Goal: Transaction & Acquisition: Subscribe to service/newsletter

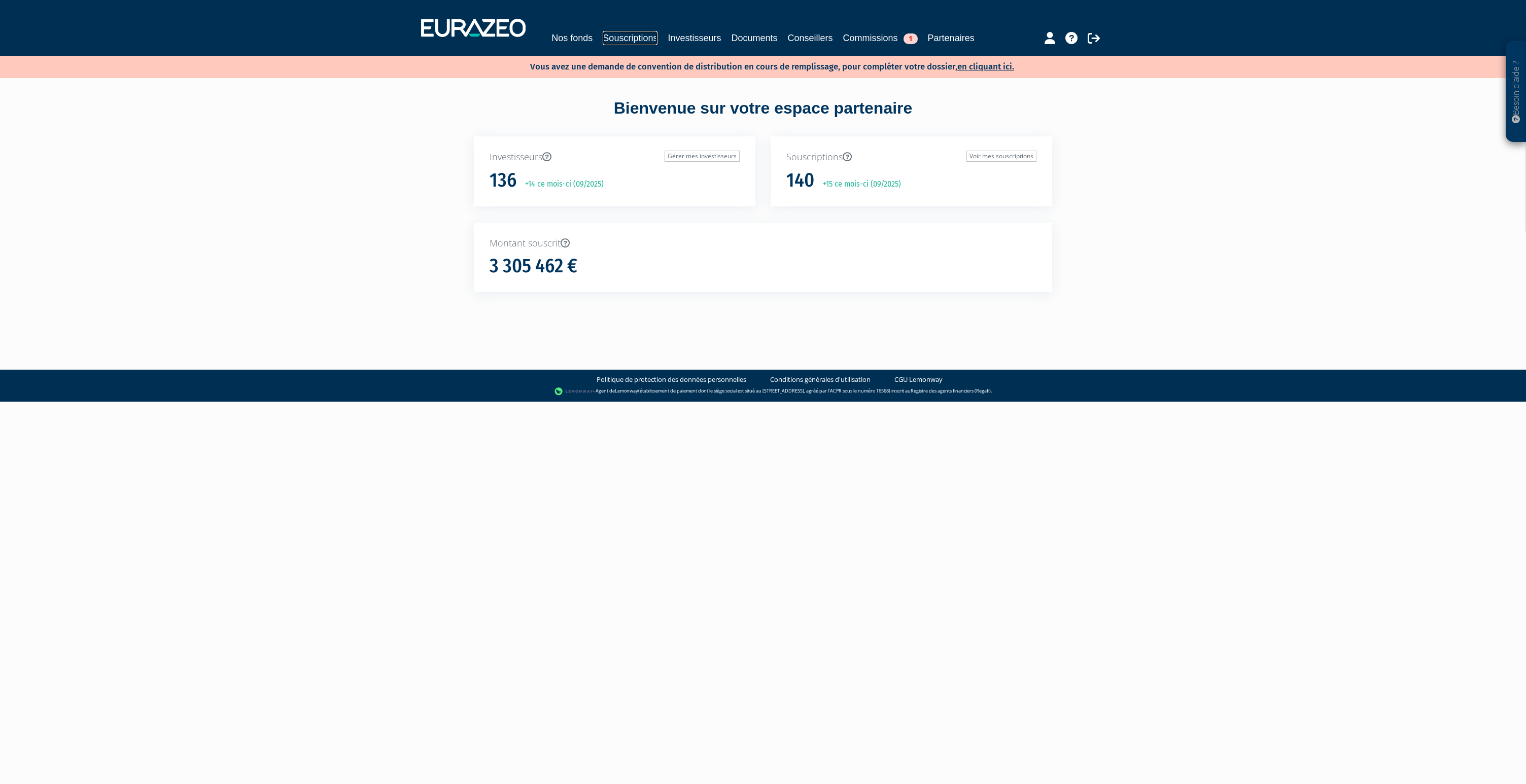
click at [638, 40] on link "Souscriptions" at bounding box center [630, 38] width 55 height 14
click at [672, 38] on link "Investisseurs" at bounding box center [694, 38] width 54 height 14
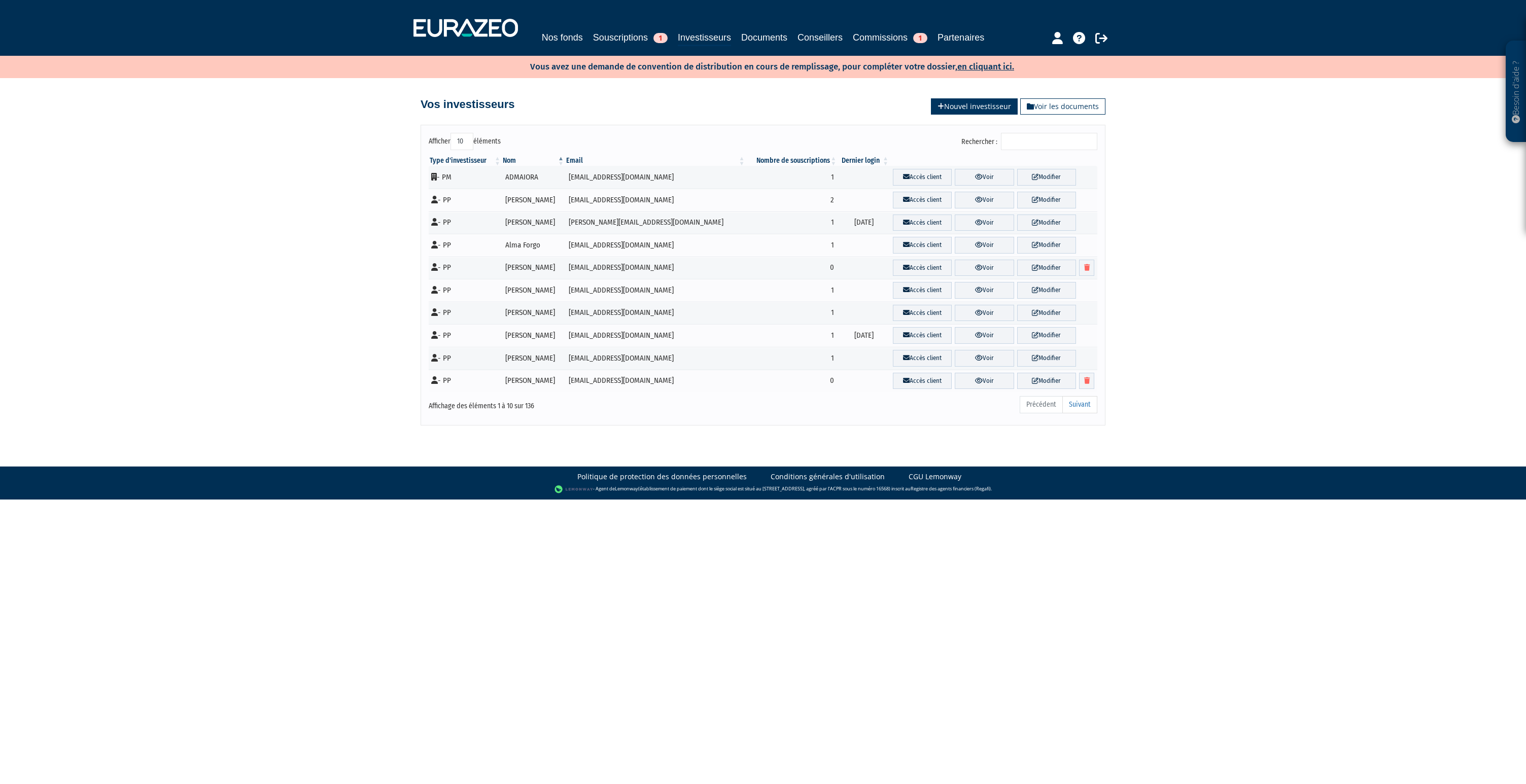
click at [965, 106] on link "Nouvel investisseur" at bounding box center [974, 106] width 87 height 16
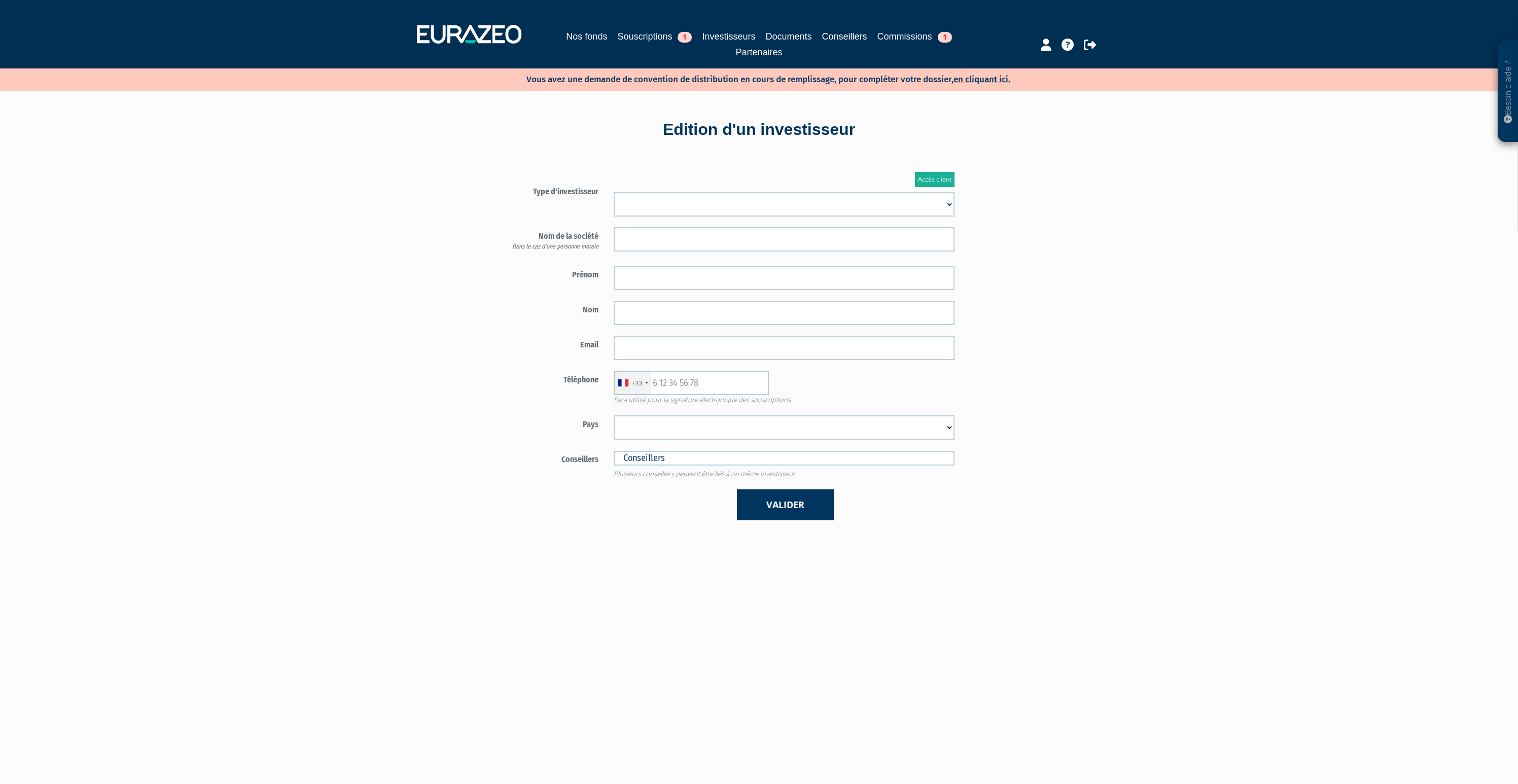
click at [662, 209] on select "Mr Mme Société" at bounding box center [784, 204] width 341 height 24
select select "1"
click at [614, 192] on select "Mr Mme Société" at bounding box center [784, 204] width 341 height 24
click at [654, 235] on input "text" at bounding box center [784, 239] width 341 height 24
click at [654, 271] on input "text" at bounding box center [784, 278] width 341 height 24
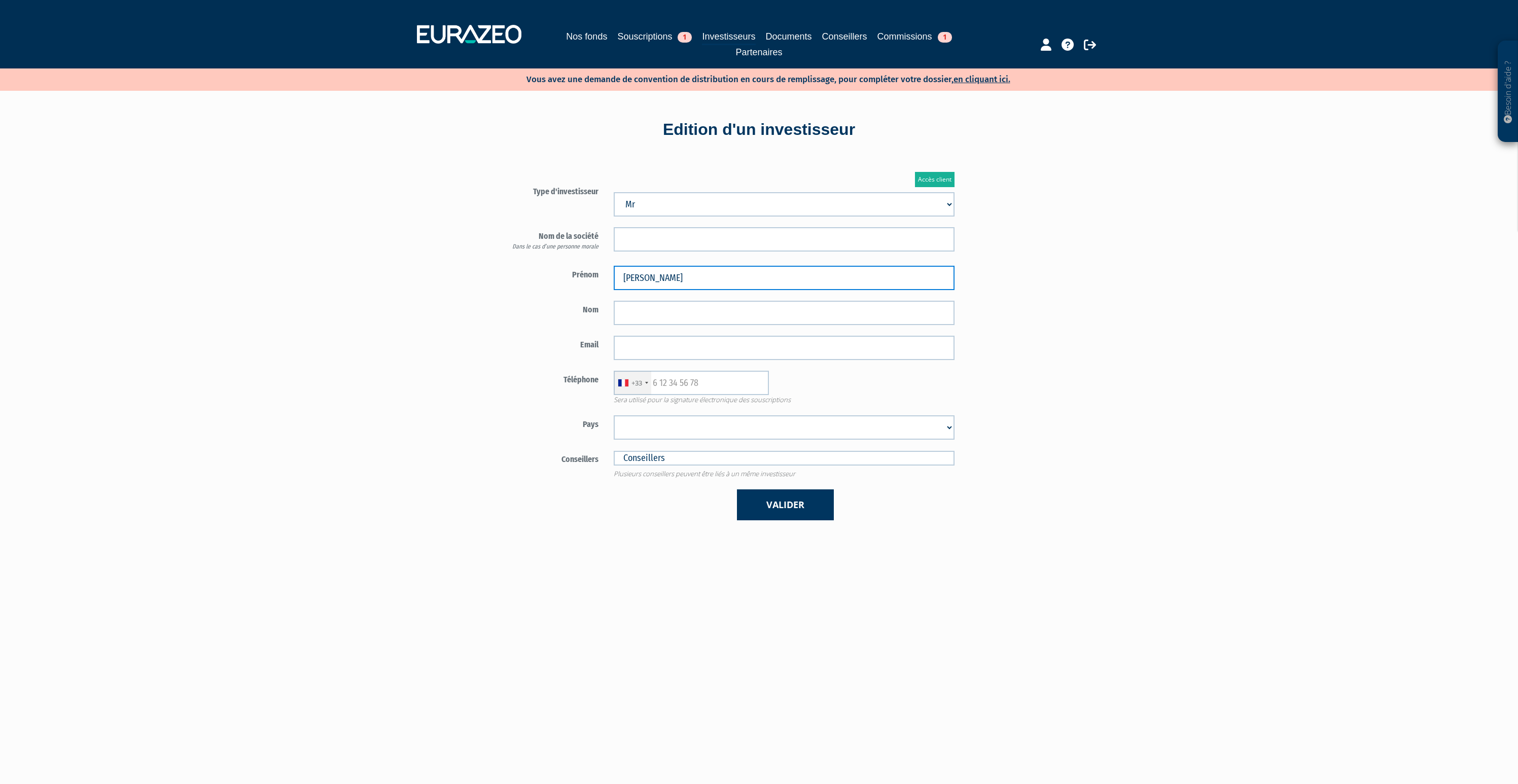
type input "Nicolas"
click at [526, 314] on label "Nom" at bounding box center [547, 308] width 118 height 15
click at [642, 307] on input "text" at bounding box center [784, 313] width 341 height 24
paste input "DE LOBKOWICZ"
type input "DE LOBKOWICZ"
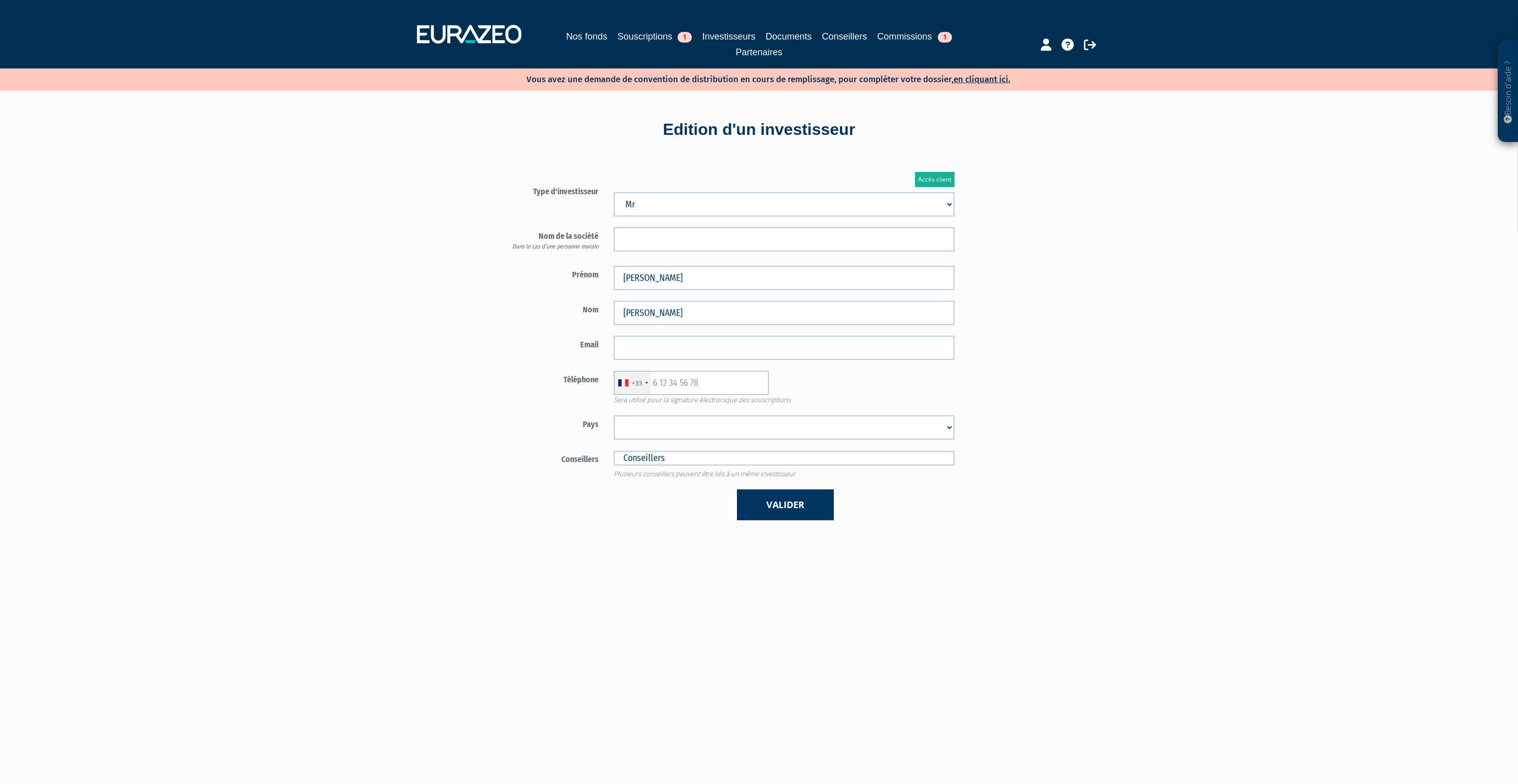
click at [575, 341] on label "Email" at bounding box center [547, 343] width 118 height 15
click at [644, 355] on input "email" at bounding box center [784, 348] width 341 height 24
paste input "nicolasdelobkowicz@gmail.com"
type input "nicolasdelobkowicz@gmail.com"
click at [621, 395] on span "Sera utilisé pour la signature électronique des souscriptions" at bounding box center [784, 400] width 356 height 10
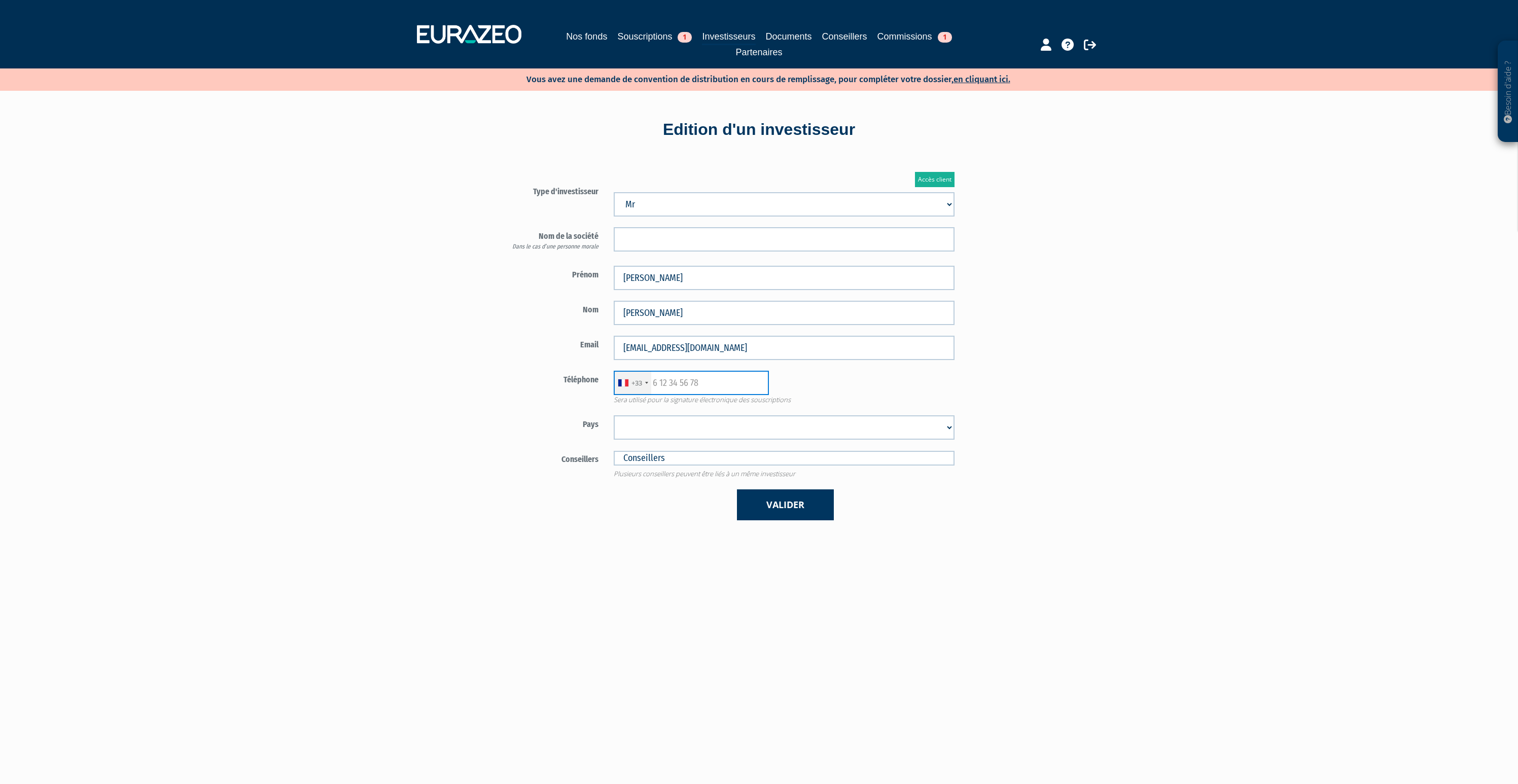
click at [673, 389] on input "text" at bounding box center [692, 383] width 155 height 24
paste input "647737384"
click at [536, 384] on label "Téléphone" at bounding box center [547, 378] width 118 height 15
click at [656, 385] on input "647737384" at bounding box center [692, 383] width 155 height 24
type input "0647737384"
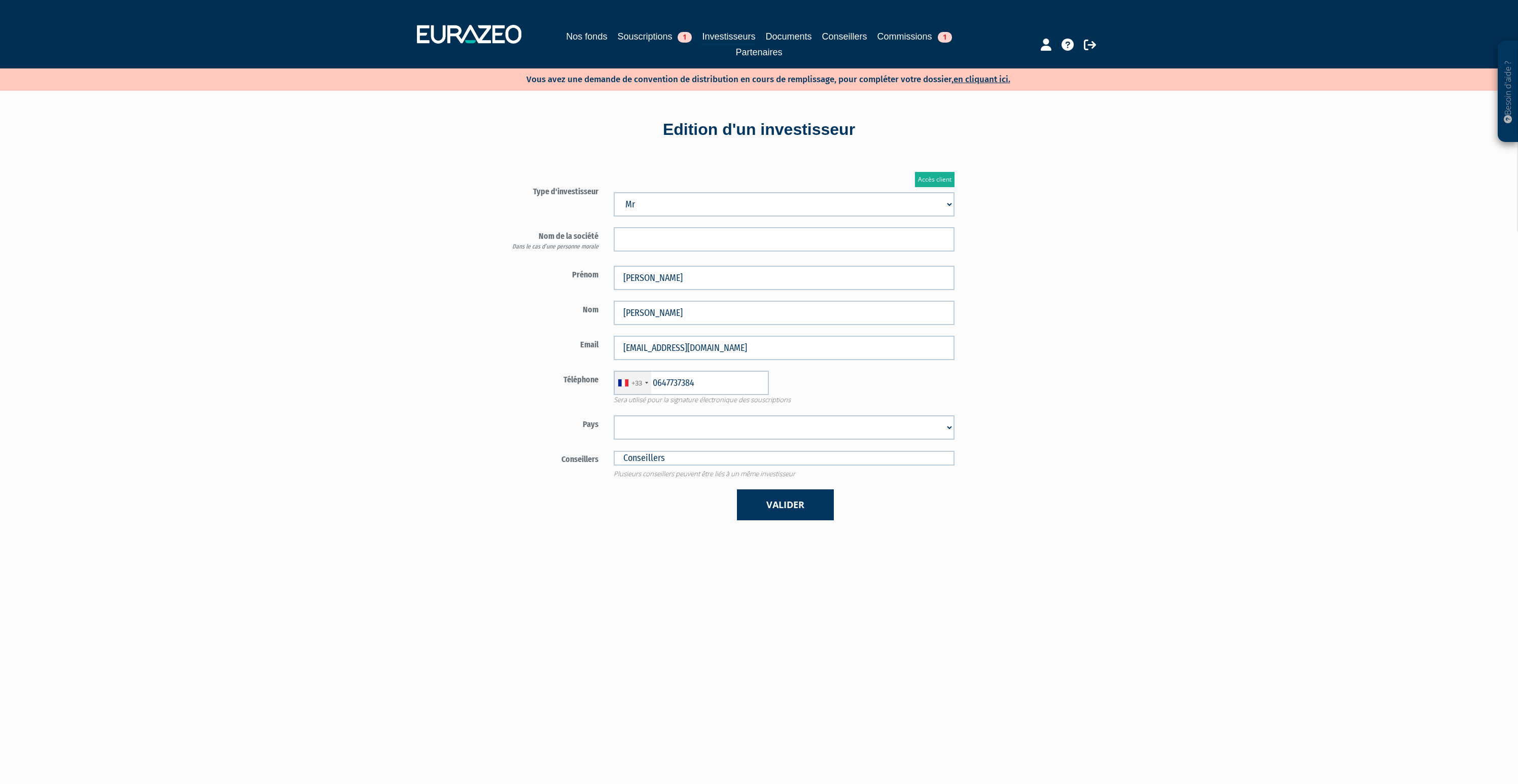
click at [637, 390] on div "+33" at bounding box center [633, 382] width 37 height 23
click at [576, 399] on div "Téléphone +33 France +33 Germany (Deutschland) +49 Switzerland (Schweiz) +41 Be…" at bounding box center [725, 388] width 475 height 34
click at [650, 422] on select "Afghanistan Afrique du Sud Albanie Algérie Allemagne Andorre Angola Anguilla An…" at bounding box center [784, 427] width 341 height 24
select select "75"
click at [614, 415] on select "Afghanistan Afrique du Sud Albanie Algérie Allemagne Andorre Angola Anguilla An…" at bounding box center [784, 427] width 341 height 24
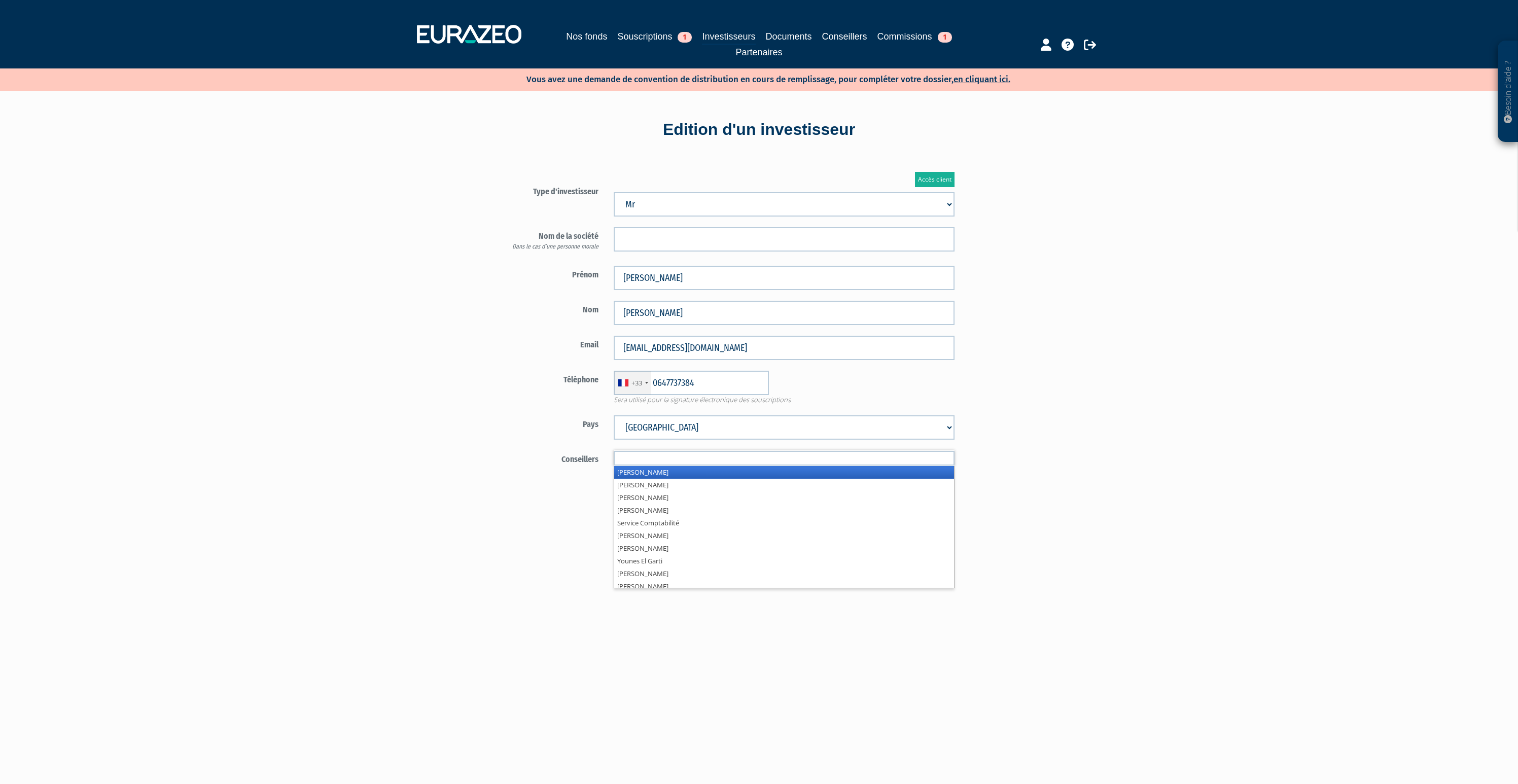
click at [663, 459] on input "text" at bounding box center [784, 458] width 341 height 14
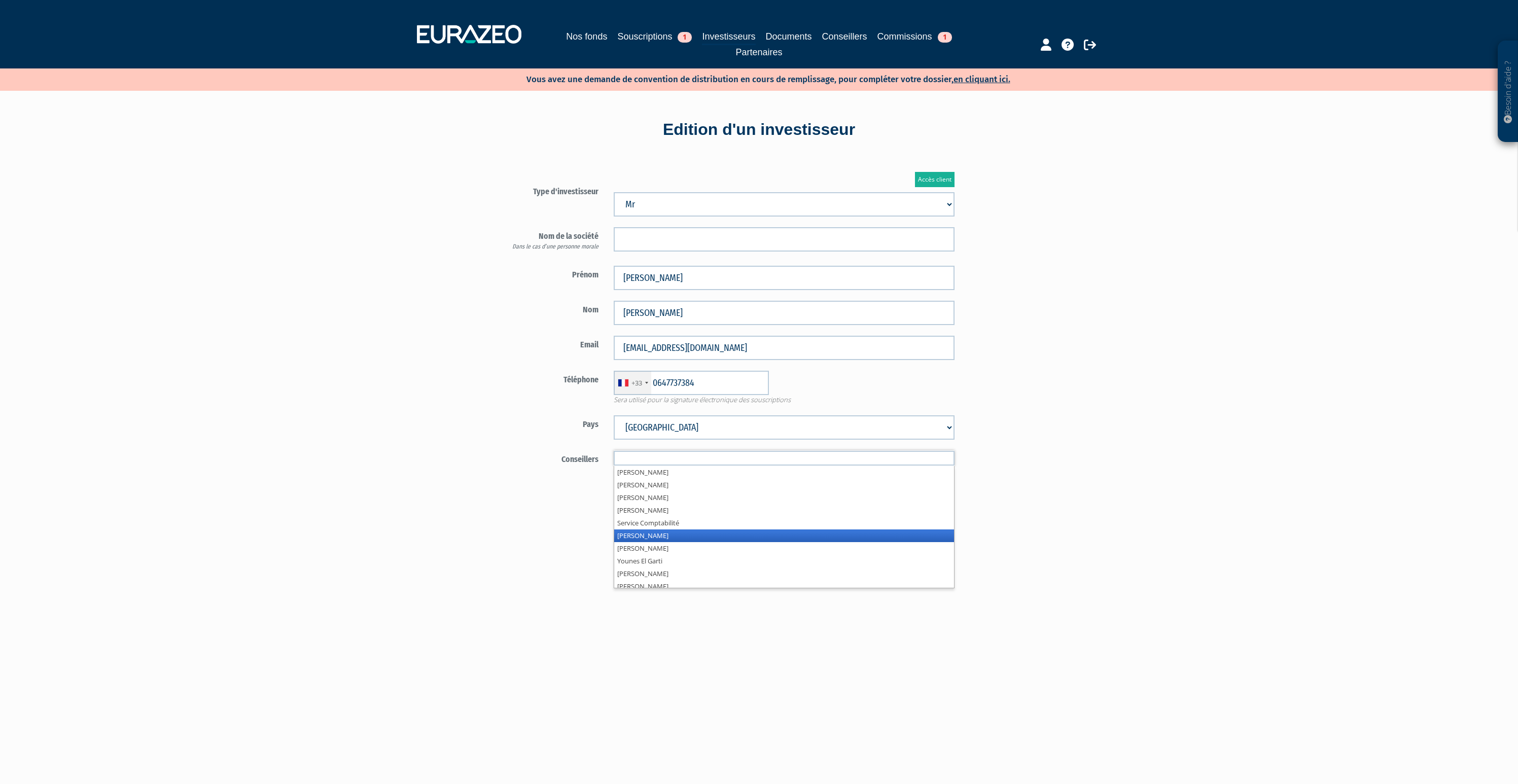
click at [680, 536] on li "Mathieu Davanzo" at bounding box center [784, 536] width 340 height 13
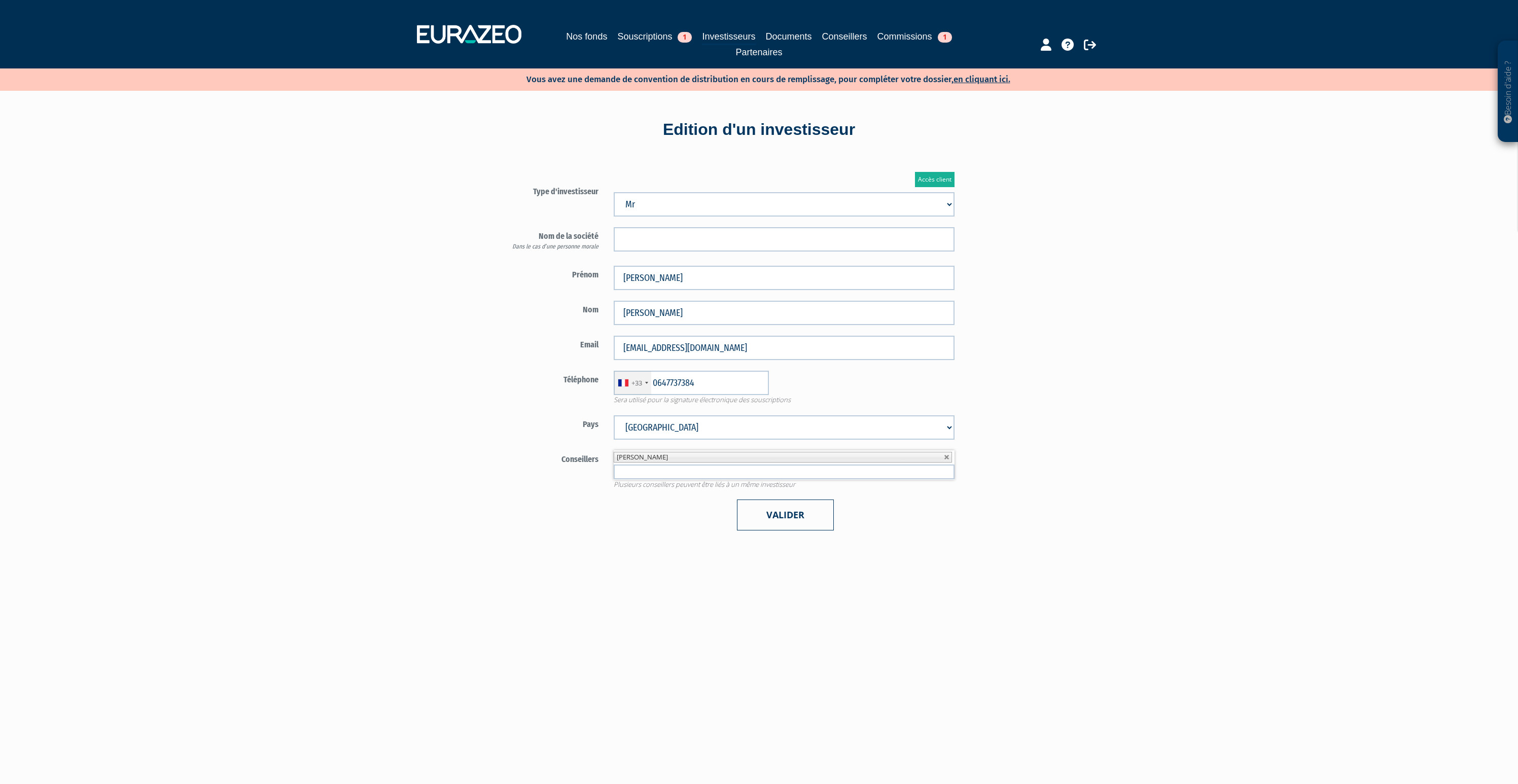
click at [785, 511] on button "Valider" at bounding box center [785, 515] width 97 height 31
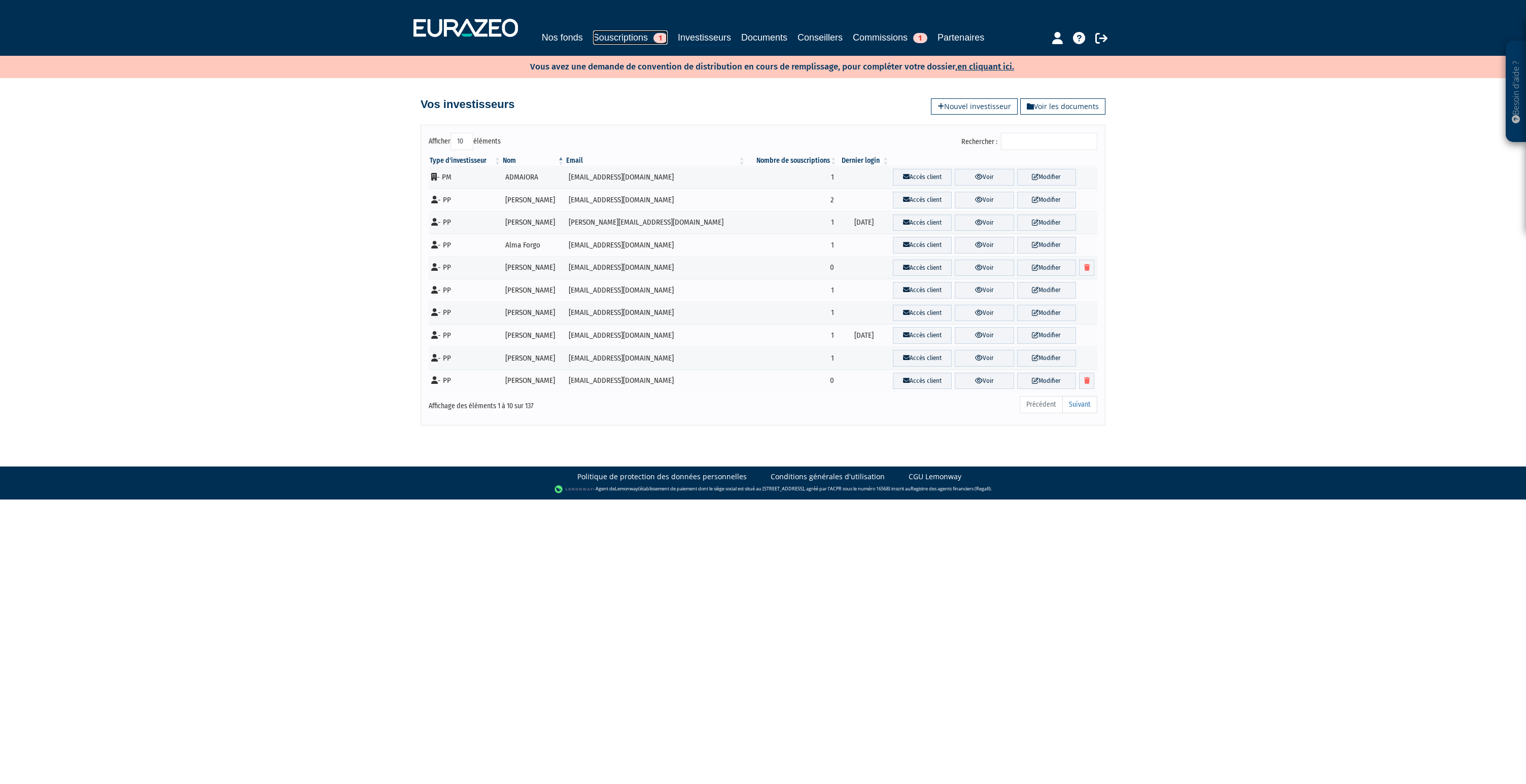
click at [609, 34] on link "Souscriptions 1" at bounding box center [630, 38] width 75 height 14
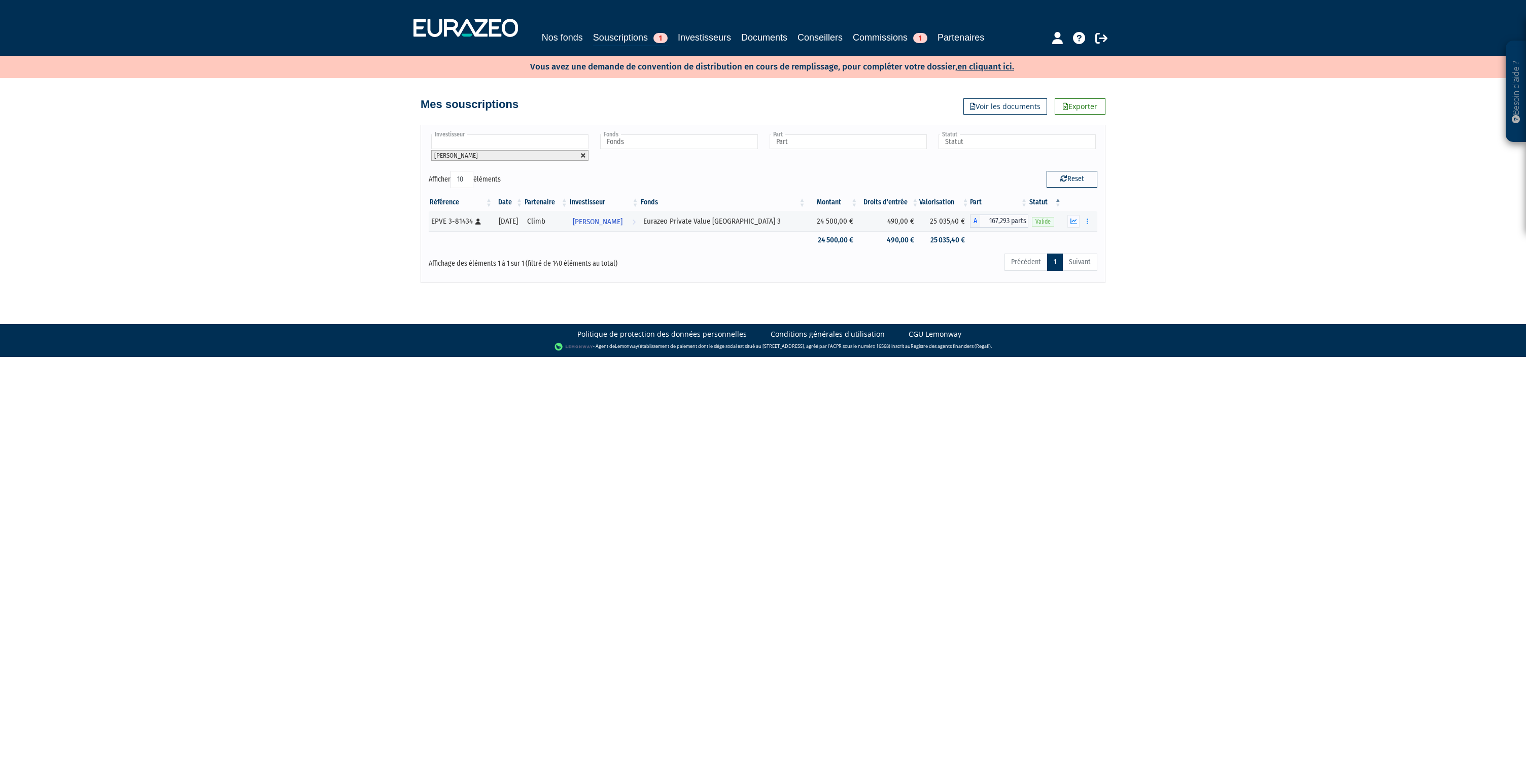
click at [583, 155] on link at bounding box center [583, 156] width 6 height 6
type input "Investisseur"
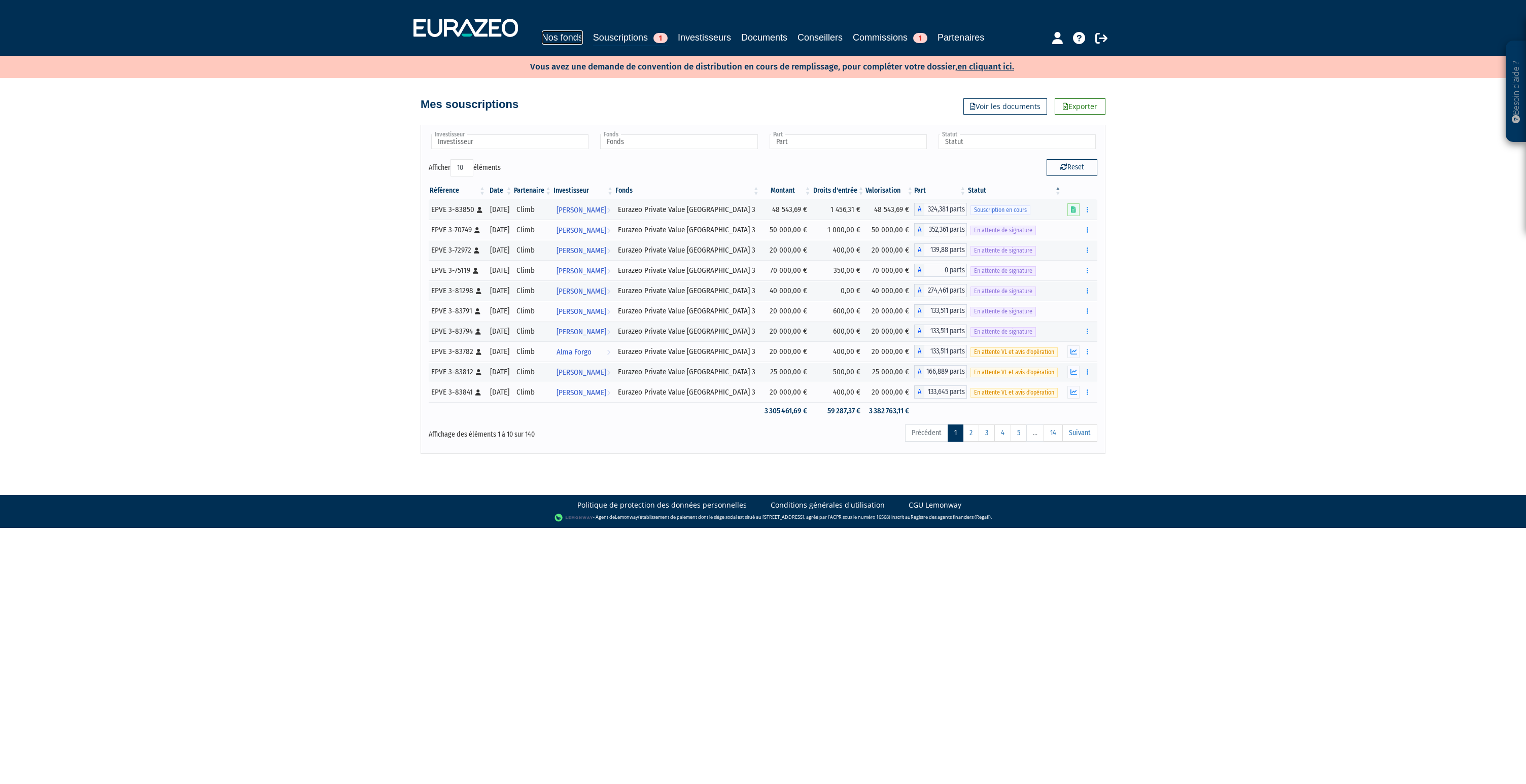
click at [563, 40] on link "Nos fonds" at bounding box center [562, 38] width 41 height 14
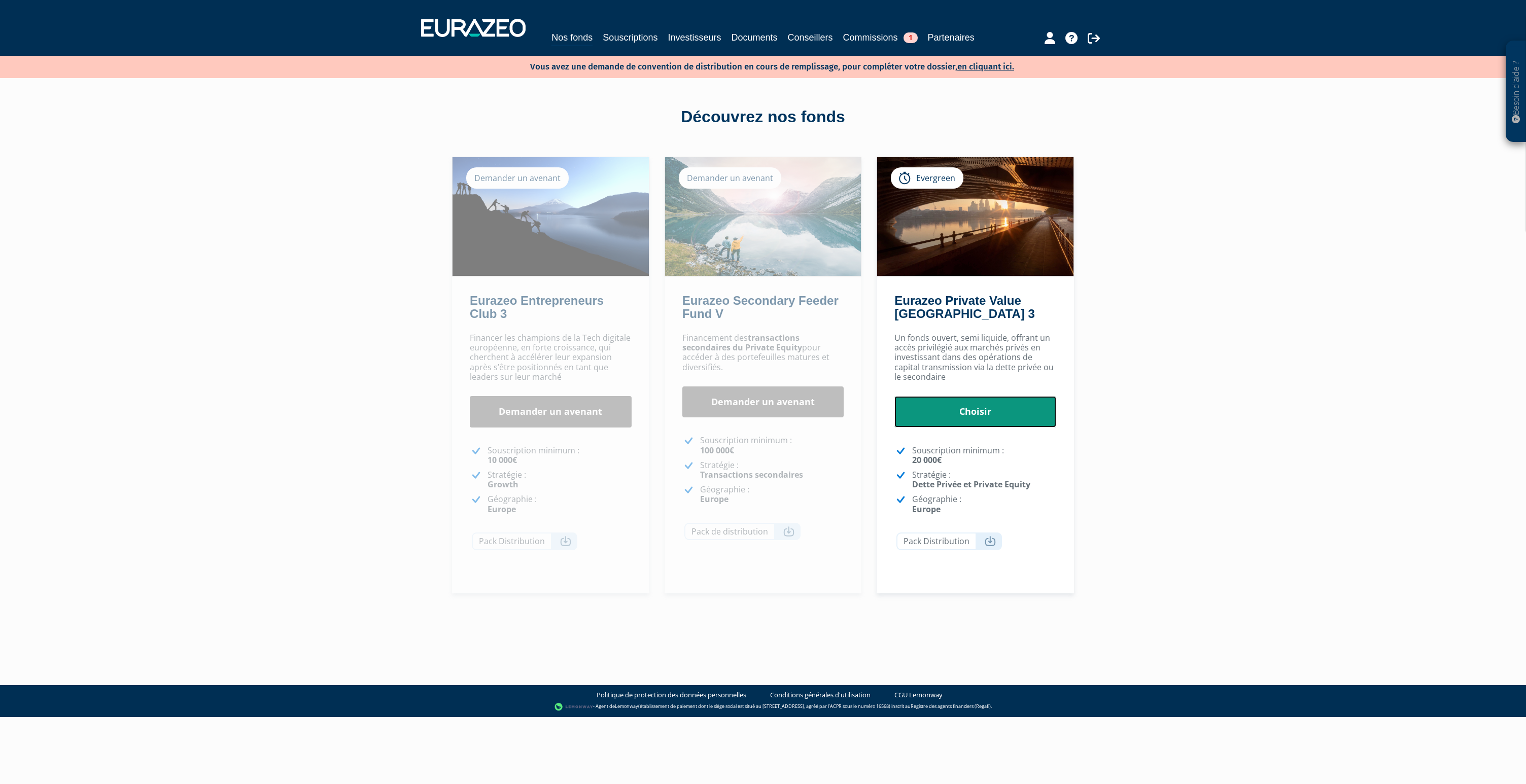
click at [983, 405] on link "Choisir" at bounding box center [975, 412] width 162 height 31
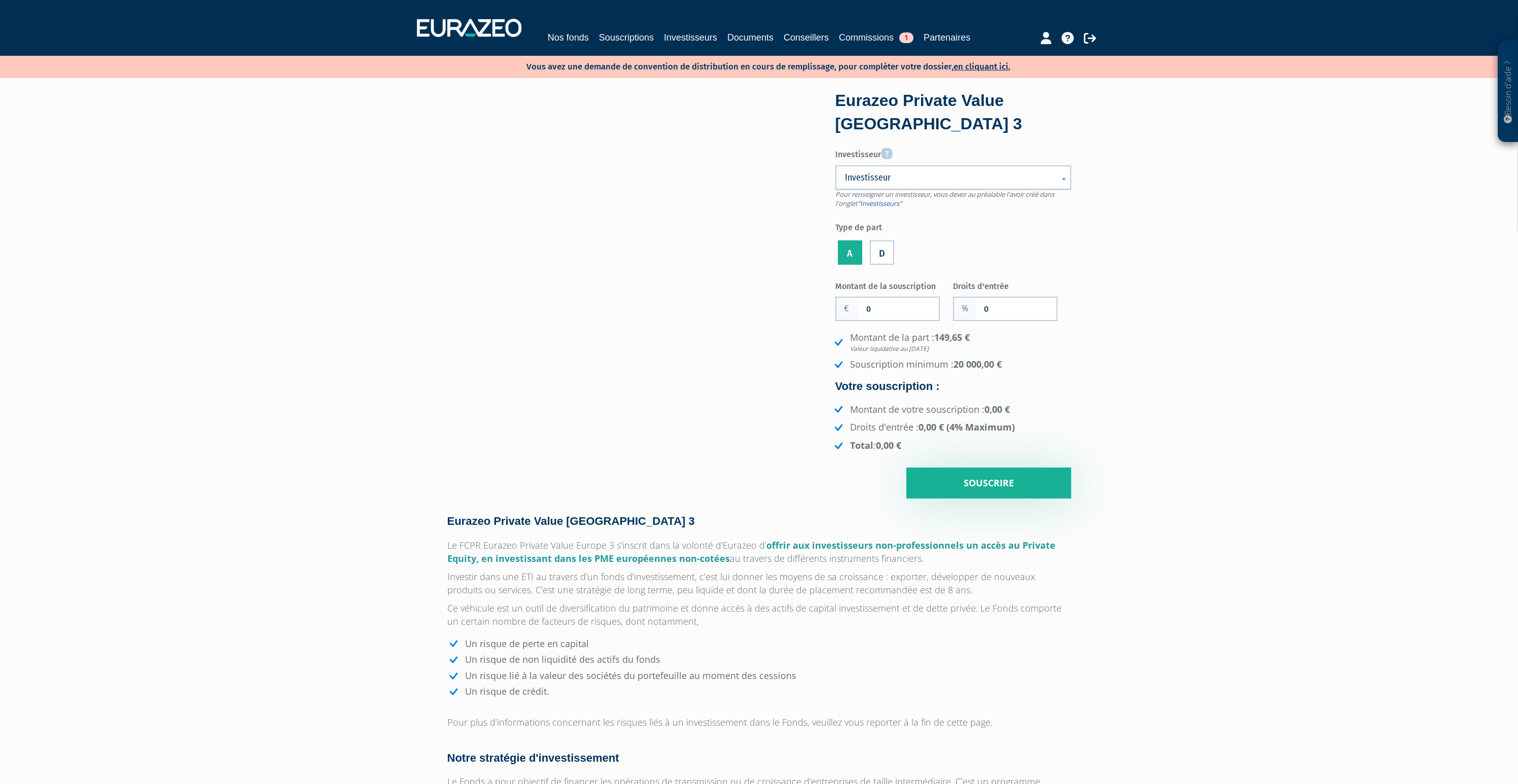
click at [950, 183] on link "Investisseur" at bounding box center [953, 177] width 236 height 24
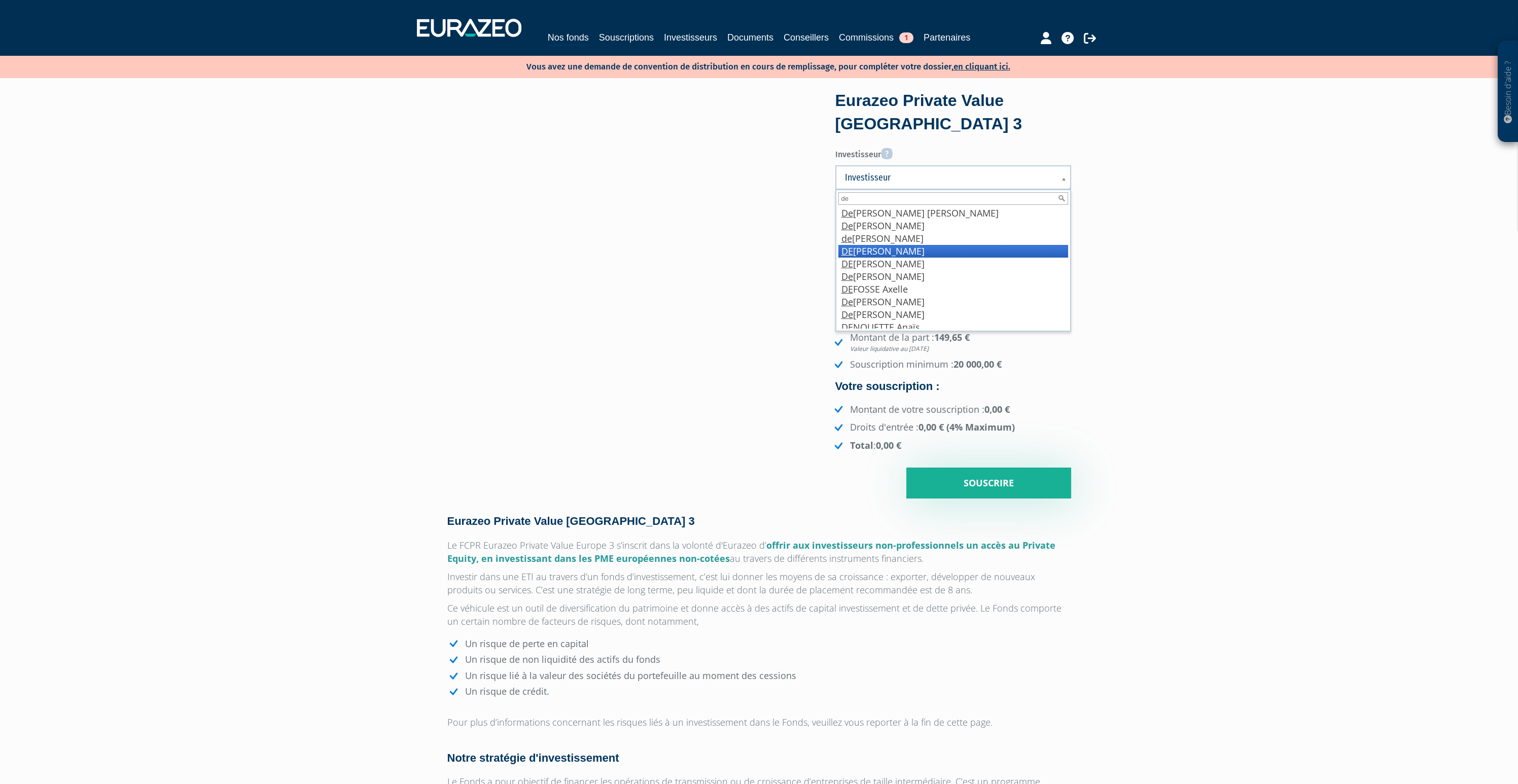
type input "de"
click at [897, 248] on li "DE LOBKOWICZ Nicolas" at bounding box center [953, 251] width 230 height 13
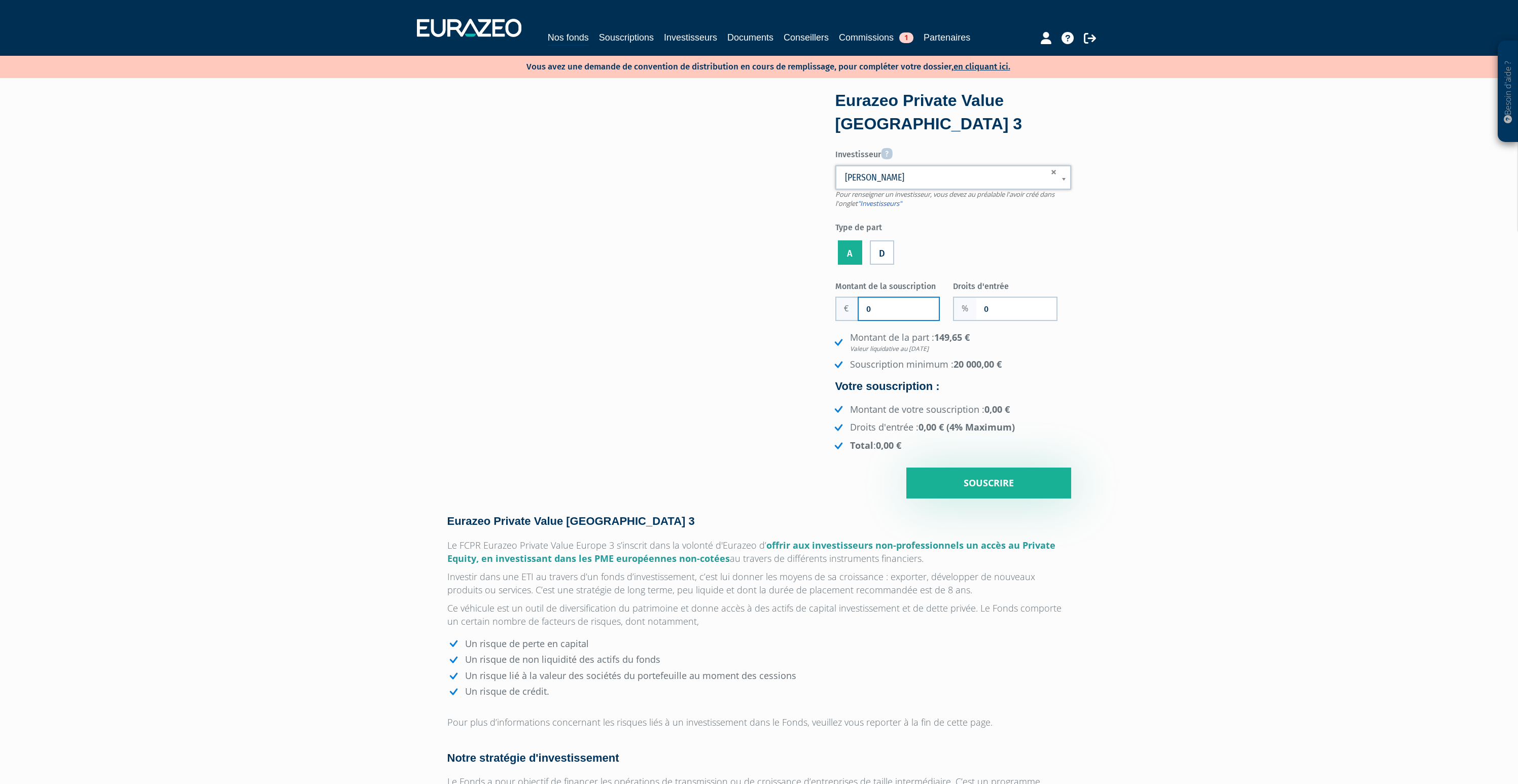
click at [885, 311] on input "0" at bounding box center [899, 308] width 80 height 22
type input "20 000"
click at [880, 329] on div "Montant de la souscription 20 000 Nombre de parts 0 Droits d'entrée 0 149,65 €" at bounding box center [953, 388] width 236 height 222
click at [1000, 314] on input "0" at bounding box center [1016, 308] width 80 height 22
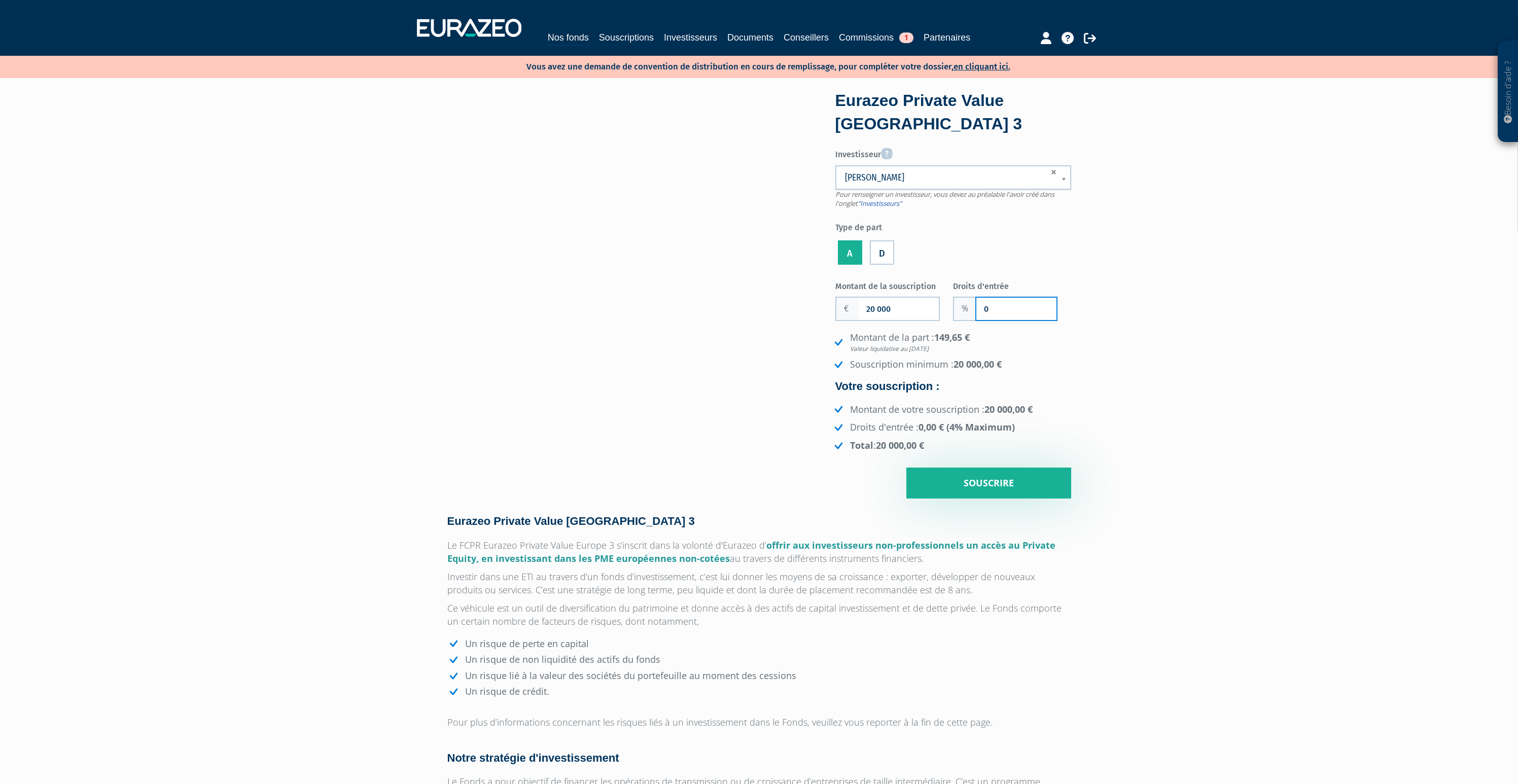
click at [1000, 314] on input "0" at bounding box center [1016, 308] width 80 height 22
type input "2"
click at [997, 495] on input "Souscrire" at bounding box center [989, 483] width 165 height 31
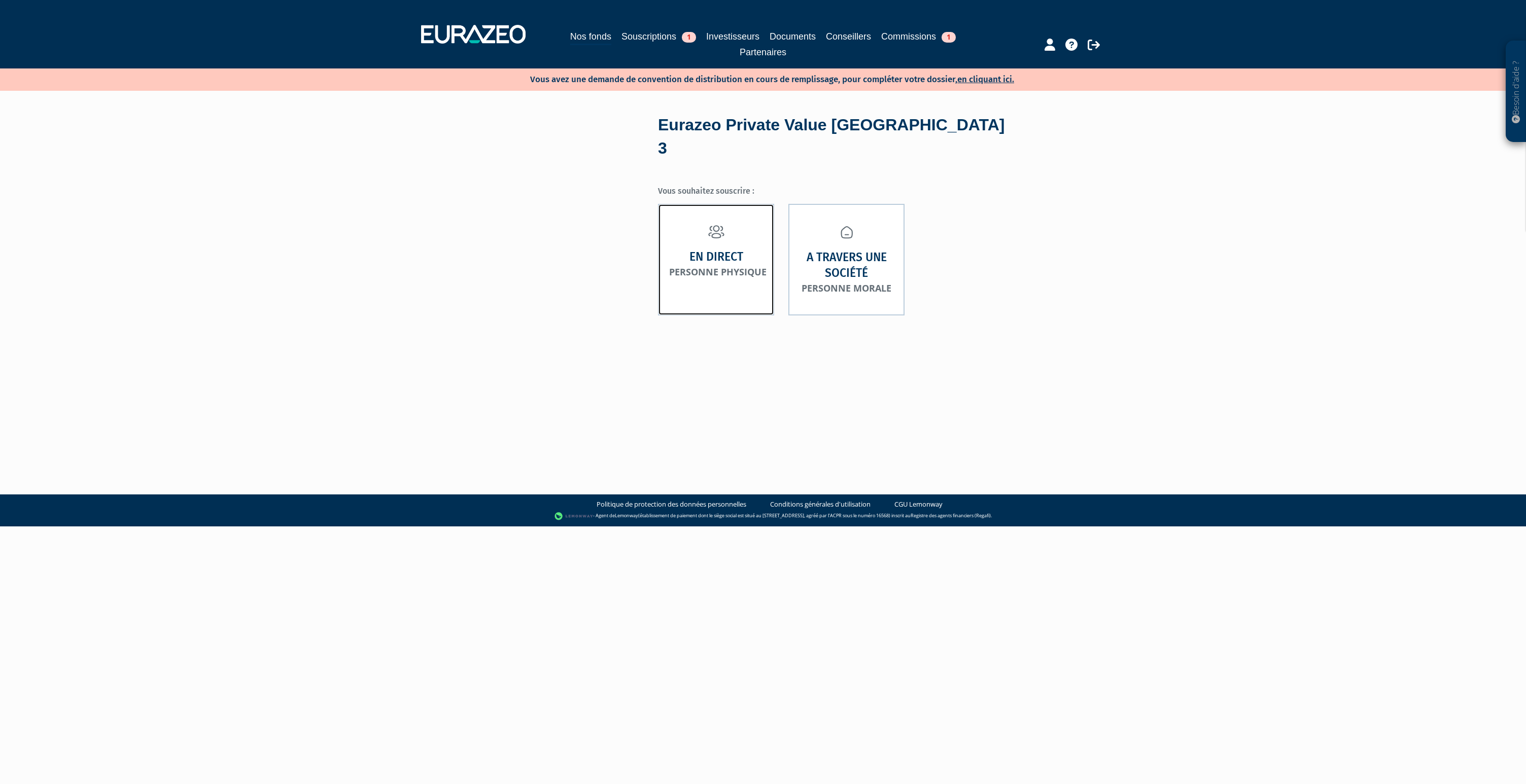
click at [758, 266] on small "Personne physique" at bounding box center [718, 272] width 97 height 12
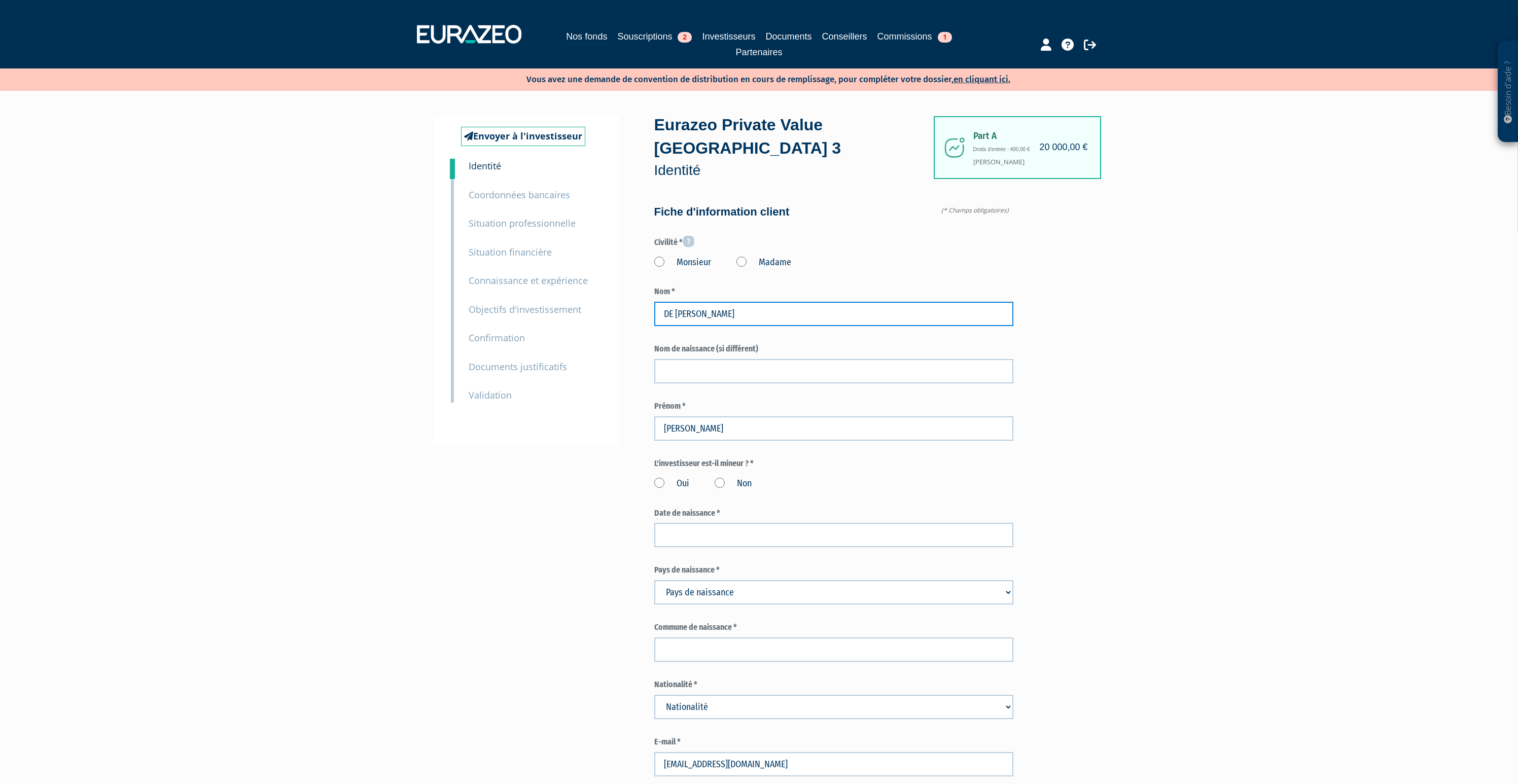
click at [704, 302] on input "DE LOBKOWICZ" at bounding box center [834, 314] width 359 height 24
click at [660, 256] on label "Monsieur" at bounding box center [683, 263] width 57 height 13
click at [0, 0] on input "Monsieur" at bounding box center [0, 0] width 0 height 0
click at [680, 302] on input "DE LOBKOWICZ" at bounding box center [834, 314] width 359 height 24
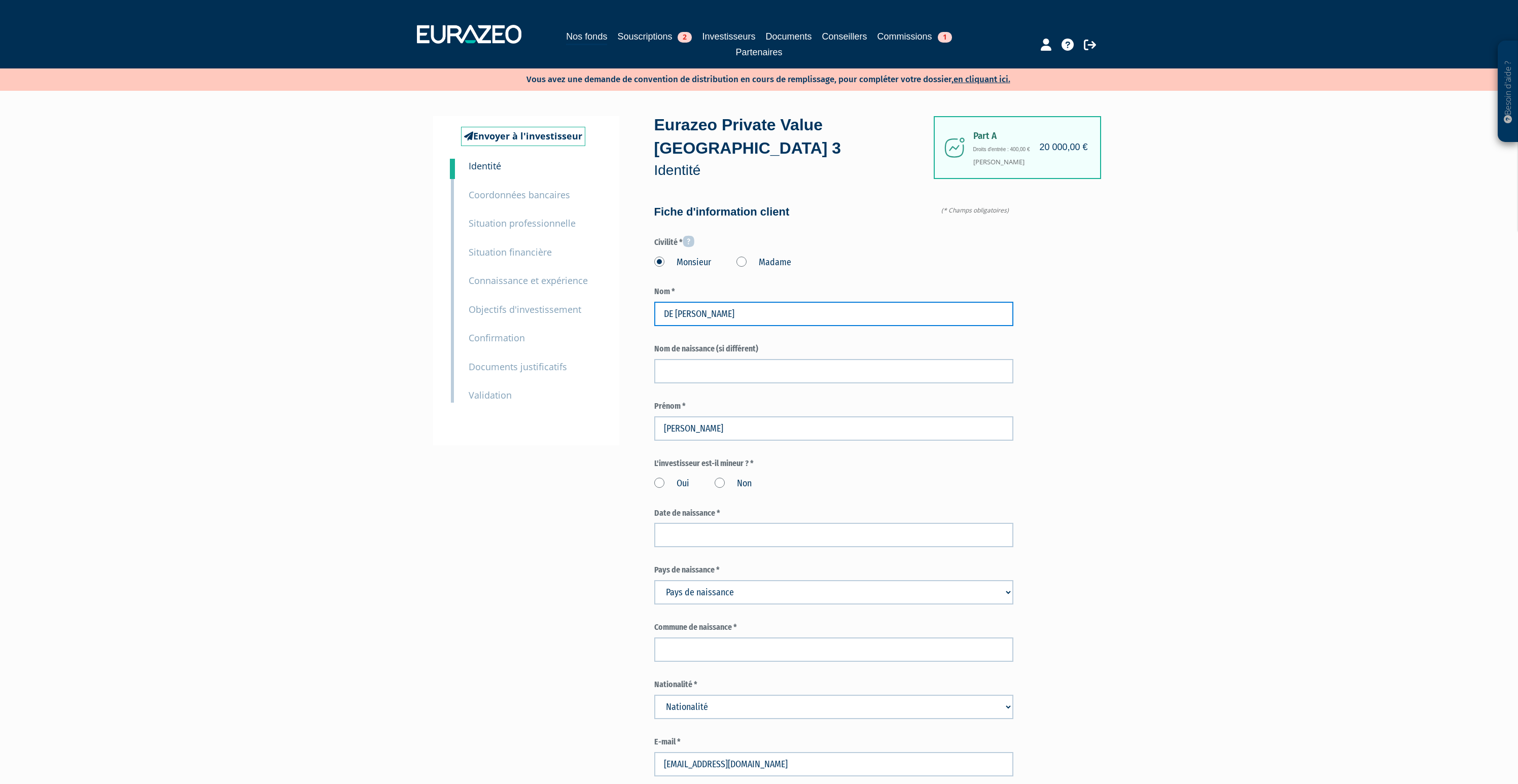
click at [680, 302] on input "DE LOBKOWICZ" at bounding box center [834, 314] width 359 height 24
click at [708, 359] on input "text" at bounding box center [834, 371] width 359 height 24
paste input "DE LOBKOWICZ"
type input "DE LOBKOWICZ"
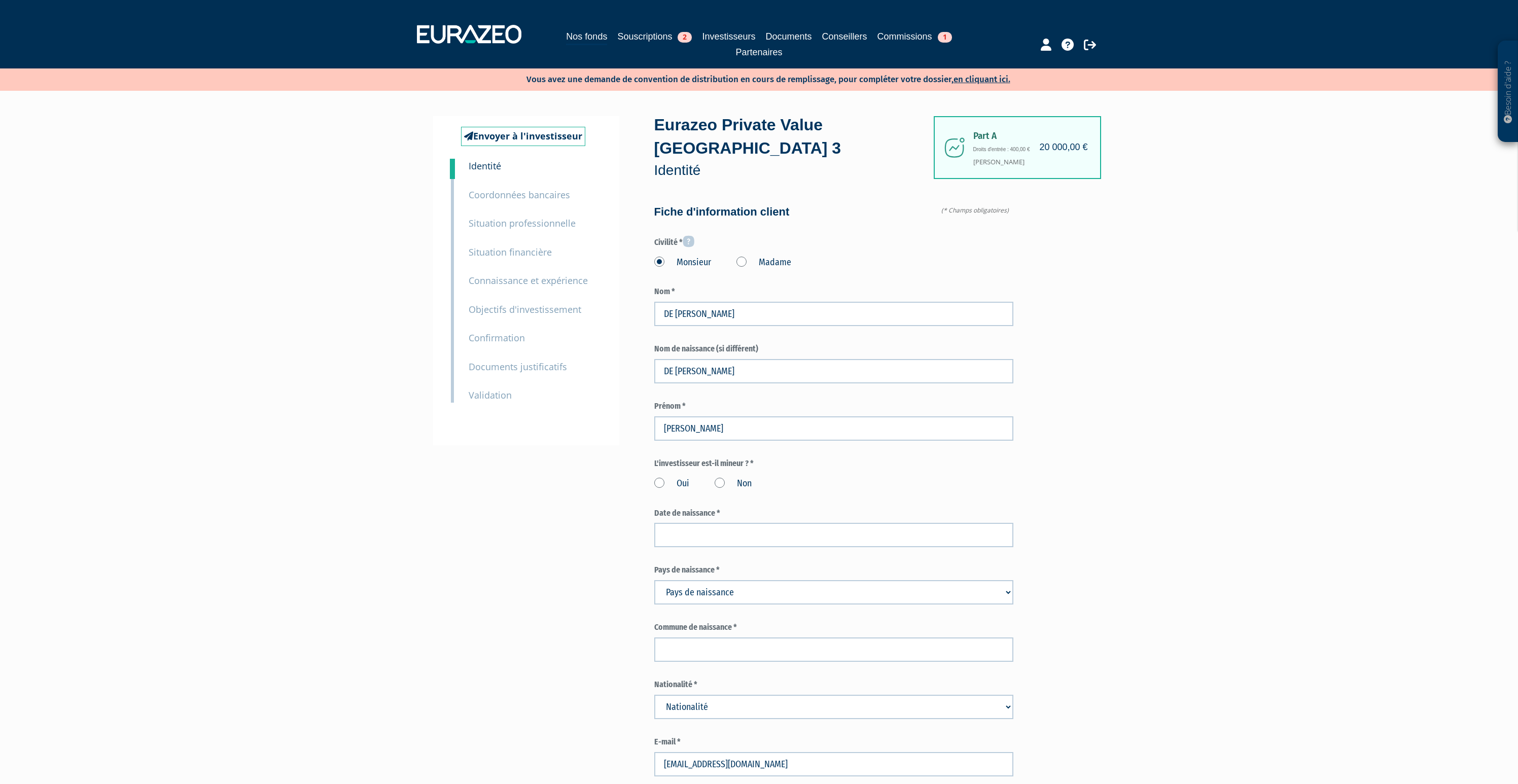
click at [721, 477] on label "Non" at bounding box center [733, 484] width 37 height 13
click at [0, 0] on input "Non" at bounding box center [0, 0] width 0 height 0
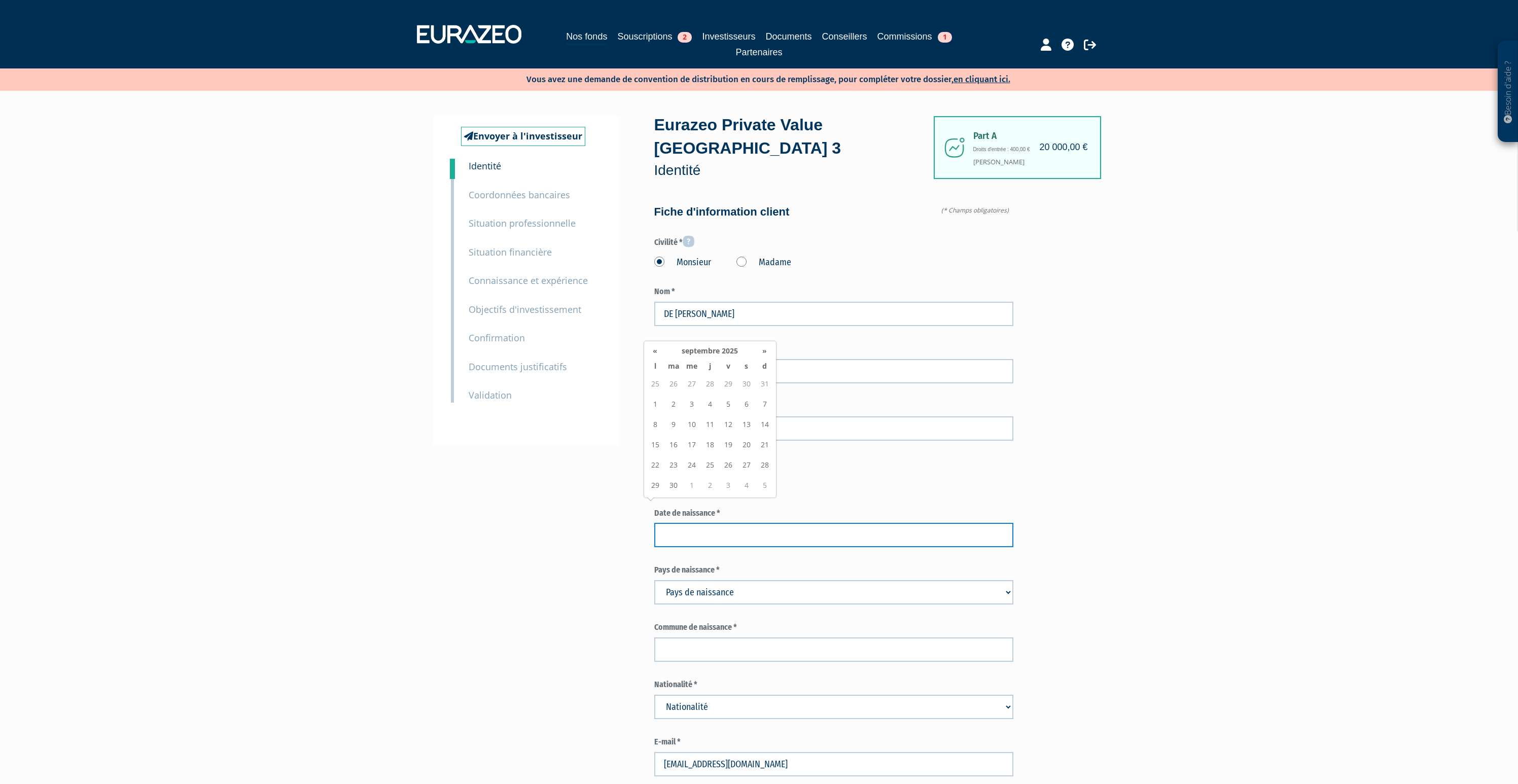
click at [707, 523] on input at bounding box center [834, 535] width 359 height 24
type input "18/10/1993"
click at [688, 580] on select "Pays de naissance Afghanistan Afrique du Sud Albanie Algérie Allemagne Andorre" at bounding box center [834, 592] width 359 height 24
click at [734, 580] on select "Pays de naissance Afghanistan Afrique du Sud Albanie Algérie Allemagne Andorre" at bounding box center [834, 592] width 359 height 24
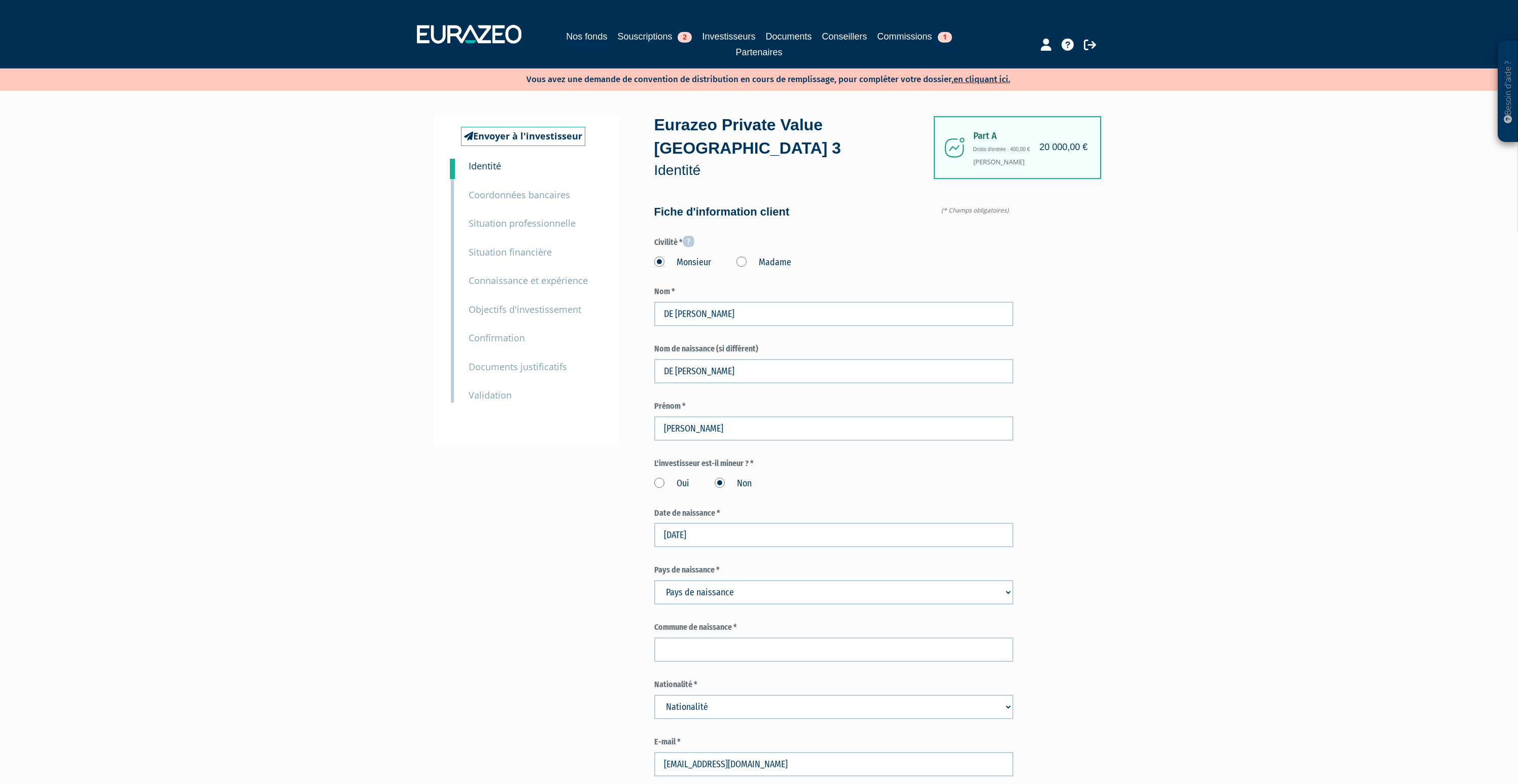
select select "18"
click at [654, 580] on select "Pays de naissance Afghanistan Afrique du Sud Albanie Algérie Allemagne Andorre" at bounding box center [834, 592] width 359 height 24
click at [705, 637] on input "text" at bounding box center [834, 649] width 359 height 24
type input "Wolume-Saint-Lambert"
click at [713, 695] on select "Nationalité Afghanistan Afrique du Sud Albanie Algérie Allemagne Andorre" at bounding box center [834, 707] width 359 height 24
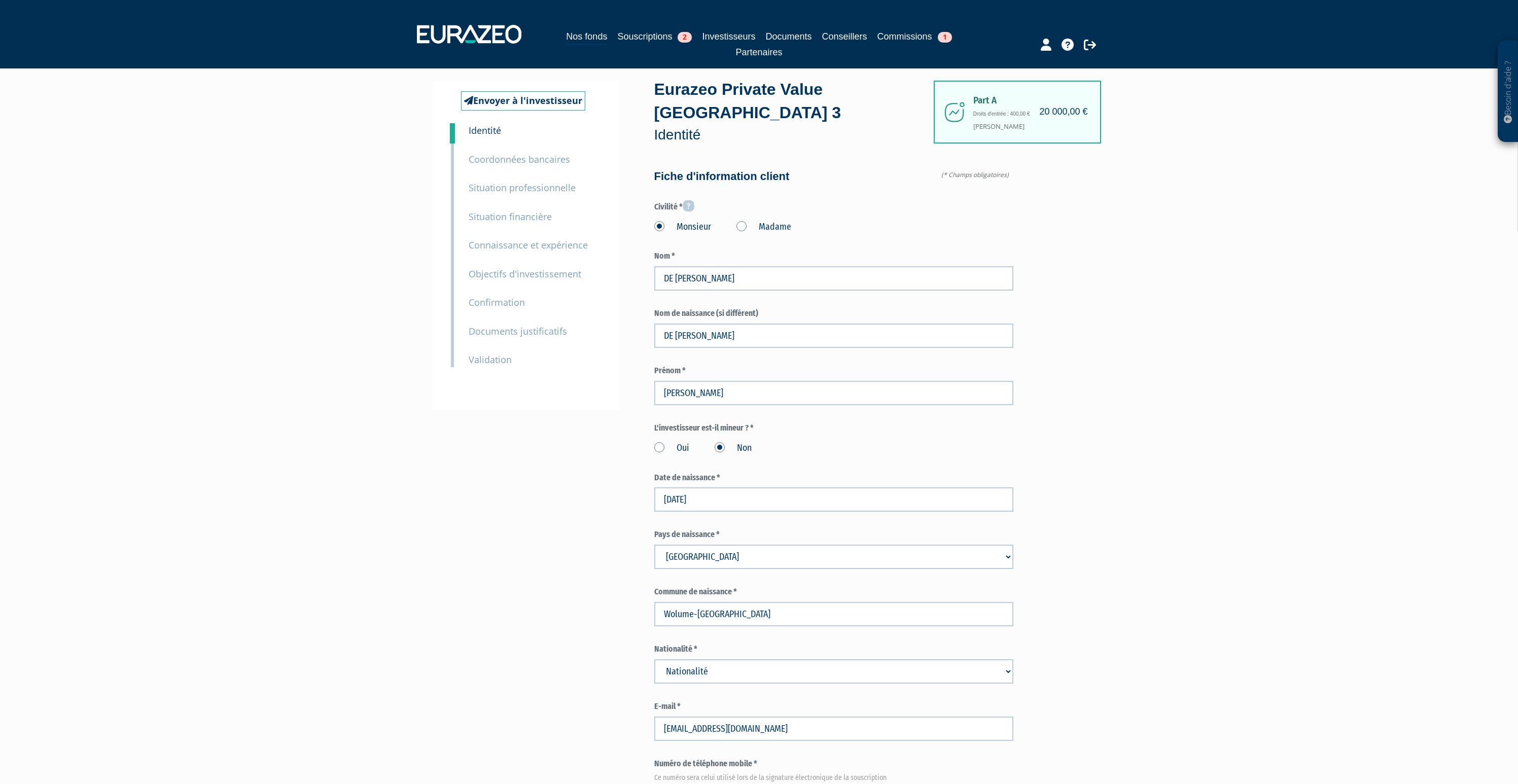
scroll to position [366, 0]
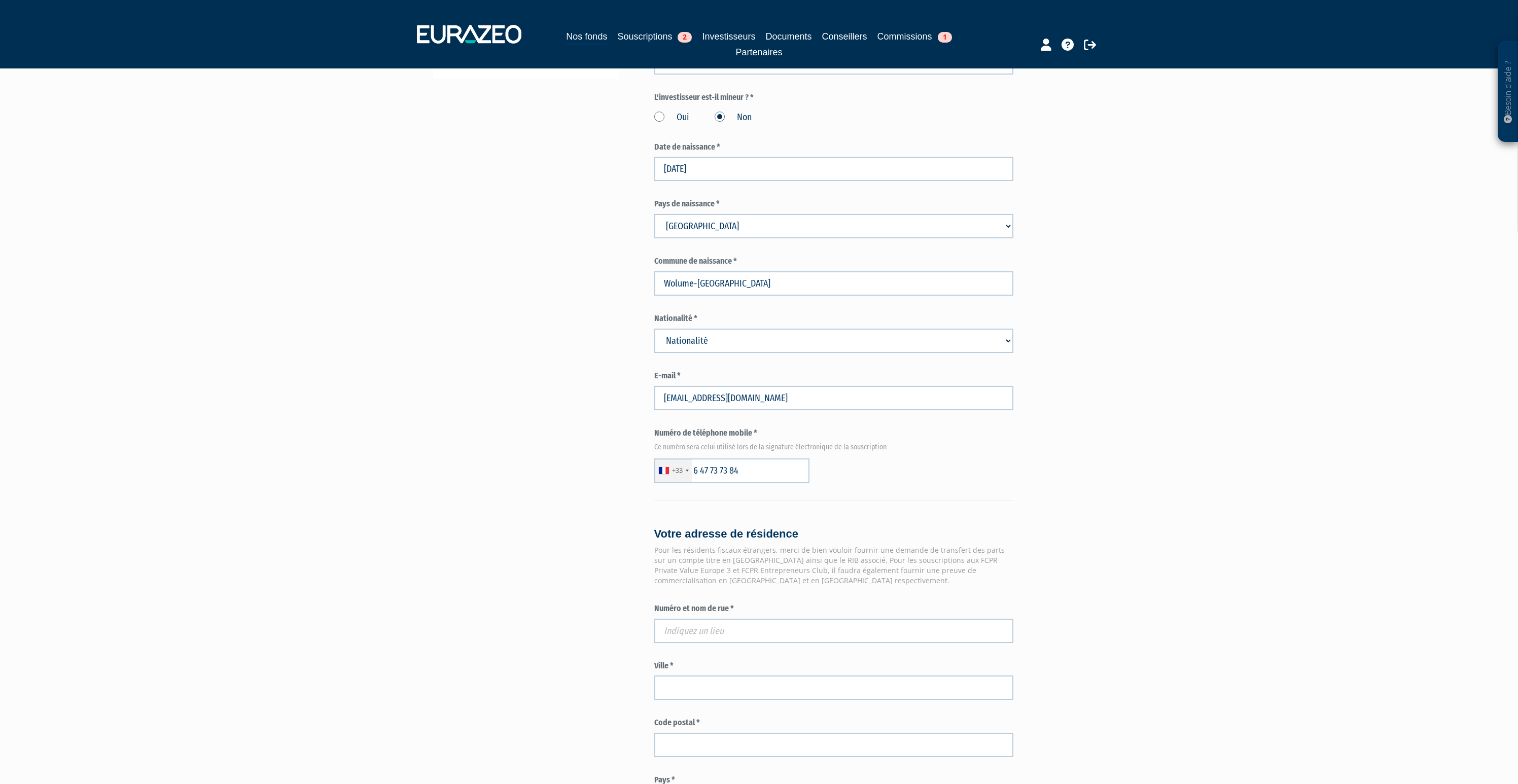
click at [702, 329] on select "Nationalité Afghanistan Afrique du Sud Albanie Algérie Allemagne Andorre" at bounding box center [834, 341] width 359 height 24
select select "75"
click at [654, 329] on select "Nationalité Afghanistan Afrique du Sud Albanie Algérie Allemagne Andorre" at bounding box center [834, 341] width 359 height 24
click at [586, 373] on div "Envoyer à l'investisseur 1 Identité 2 Coordonnées bancaires 3 Situation profess…" at bounding box center [759, 446] width 637 height 1393
click at [721, 619] on input "text" at bounding box center [834, 631] width 359 height 24
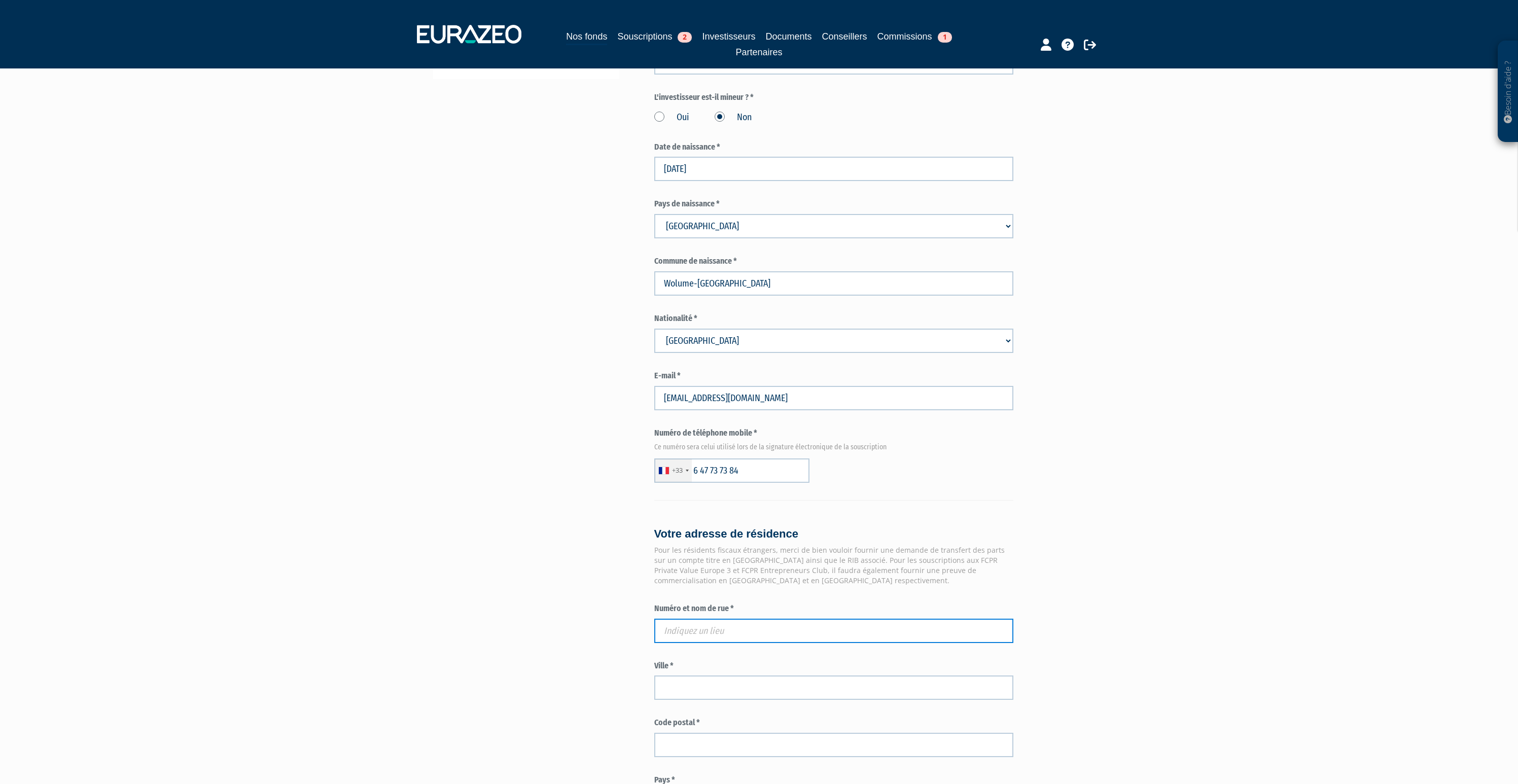
paste input "29 BD SAINT MARTIN"
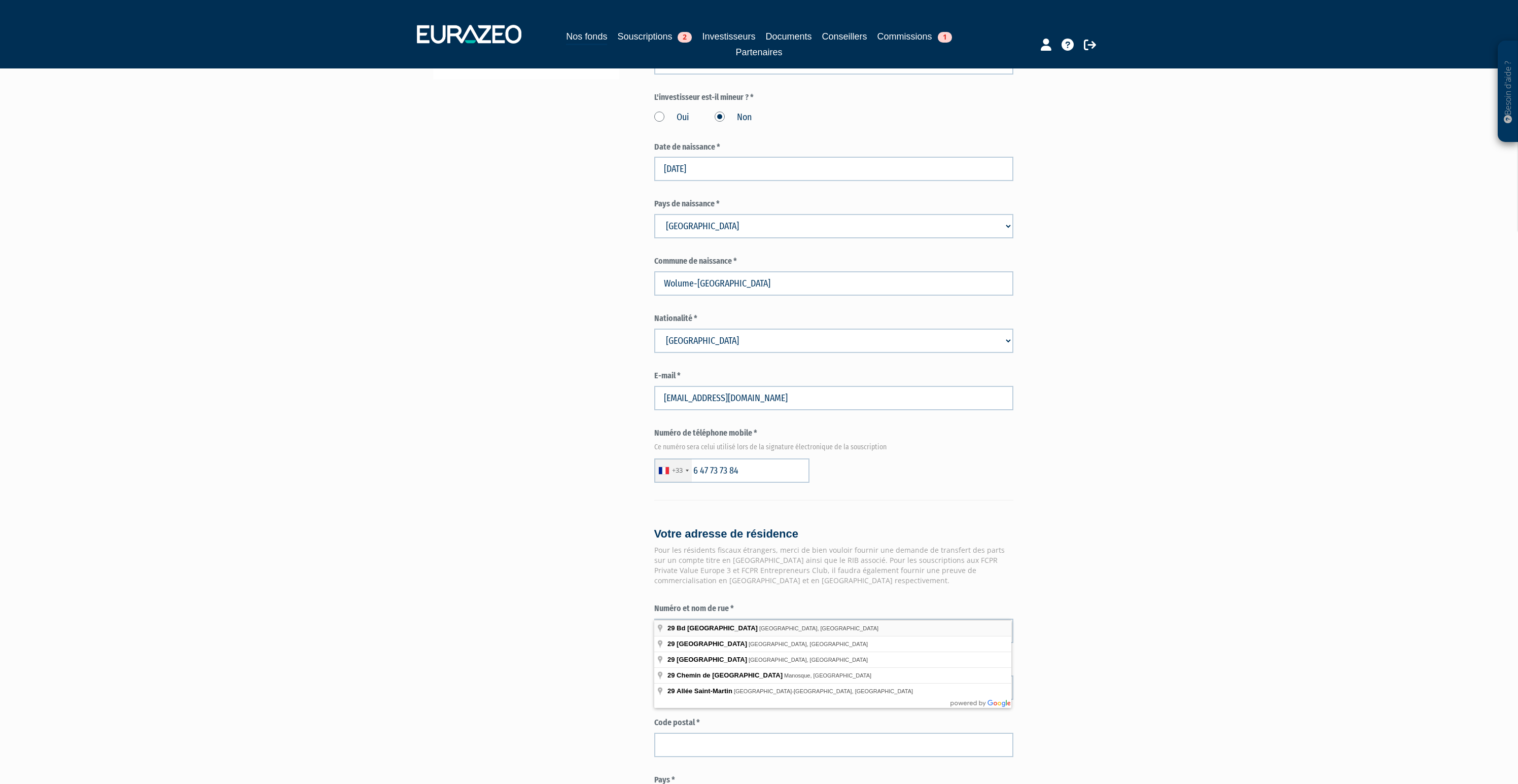
type input "29 Bd Saint-Martin, Paris, France"
type input "Paris"
type input "75003"
type input "29 Boulevard Saint-Martin"
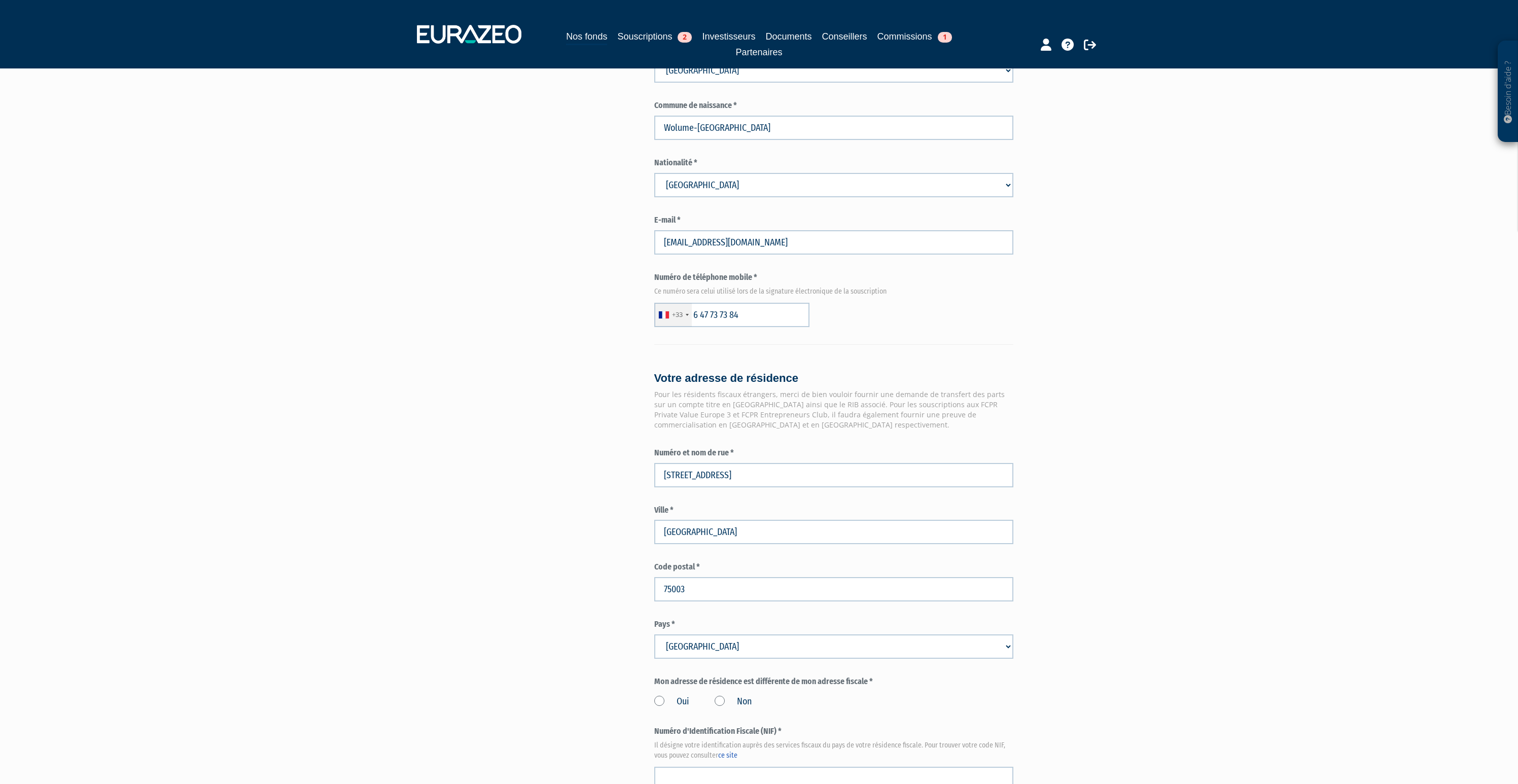
scroll to position [715, 0]
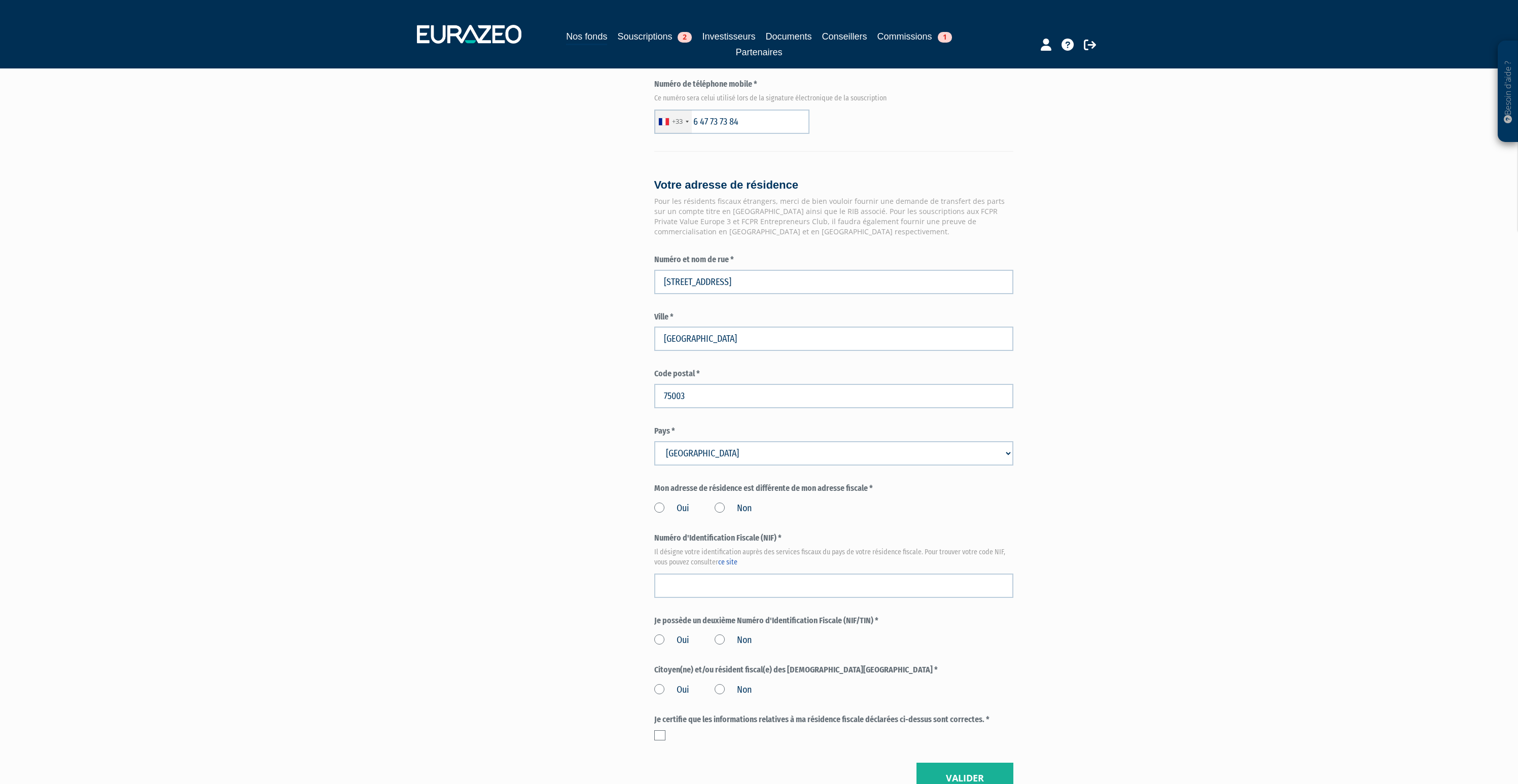
click at [718, 502] on label "Non" at bounding box center [733, 509] width 37 height 13
click at [0, 0] on input "Non" at bounding box center [0, 0] width 0 height 0
click at [784, 574] on input "text" at bounding box center [834, 586] width 359 height 24
paste input "30 18 393 793 086"
type input "30 18 393 793 086"
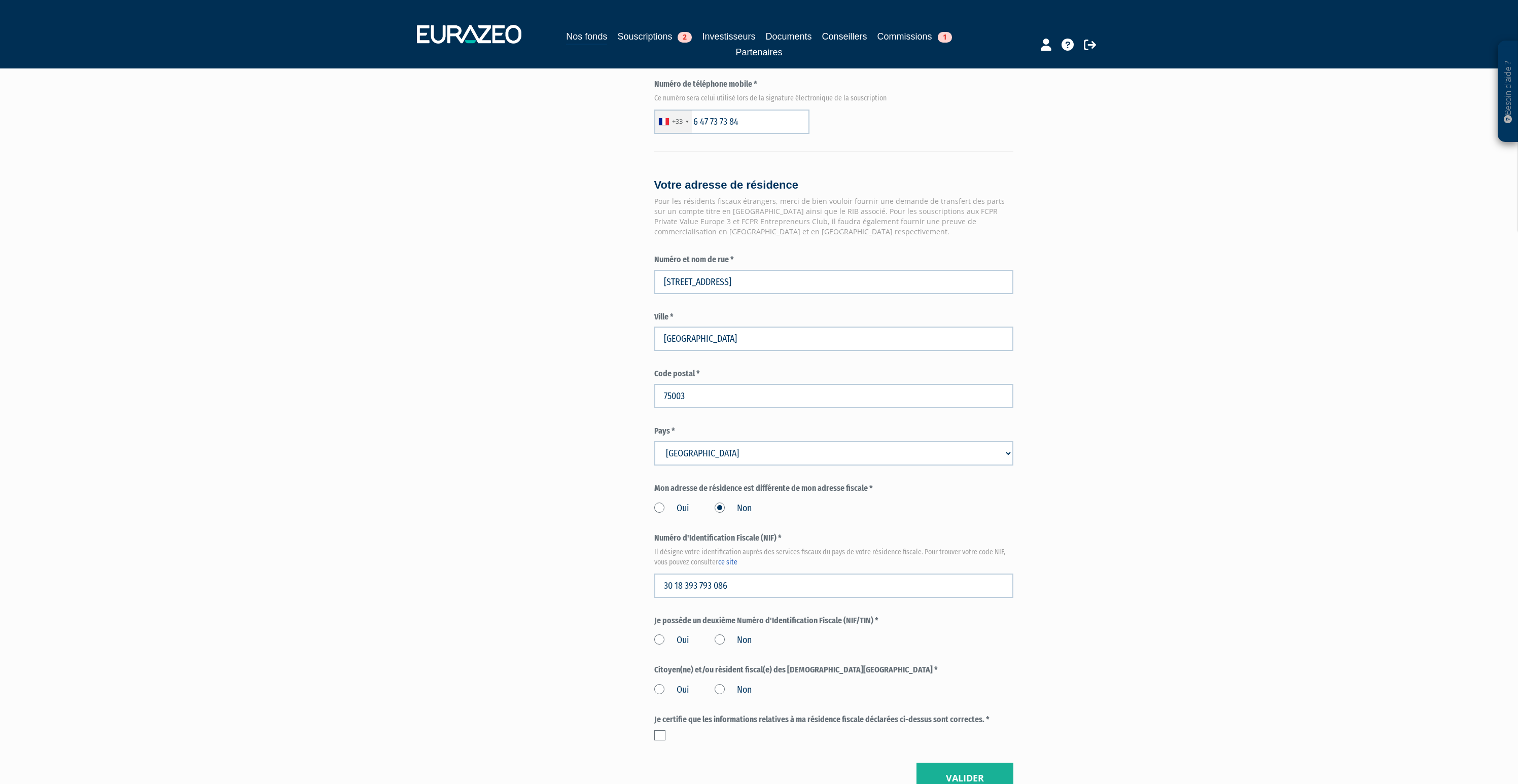
click at [718, 634] on label "Non" at bounding box center [733, 640] width 37 height 13
click at [0, 0] on input "Non" at bounding box center [0, 0] width 0 height 0
click at [717, 684] on label "Non" at bounding box center [733, 690] width 37 height 13
click at [0, 0] on input "Non" at bounding box center [0, 0] width 0 height 0
click at [672, 714] on div "Je certifie que les informations relatives à ma résidence fiscale déclarées ci-…" at bounding box center [834, 727] width 359 height 27
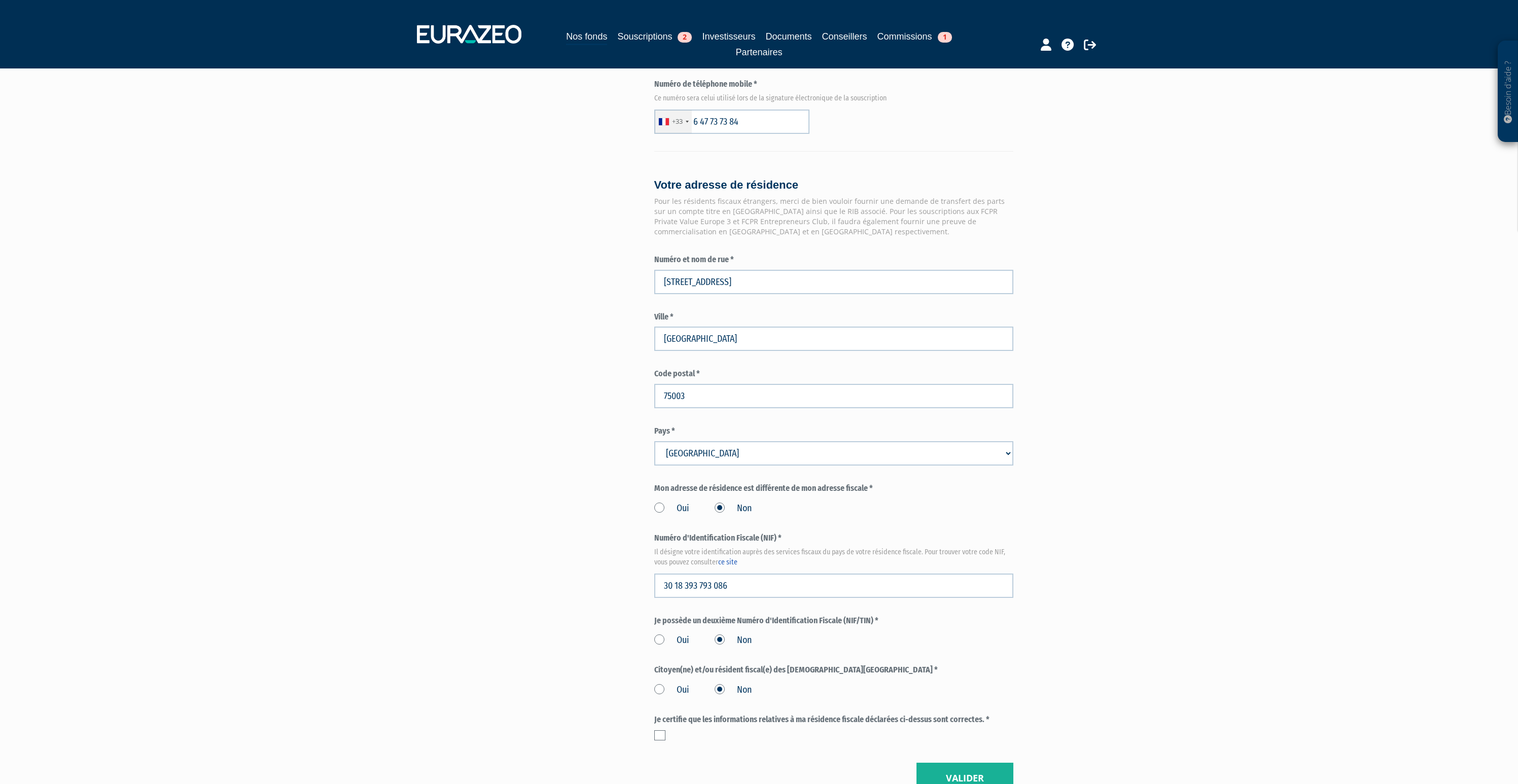
click at [663, 730] on label at bounding box center [660, 735] width 11 height 10
click at [0, 0] on input "checkbox" at bounding box center [0, 0] width 0 height 0
click at [938, 763] on button "Valider" at bounding box center [965, 779] width 97 height 31
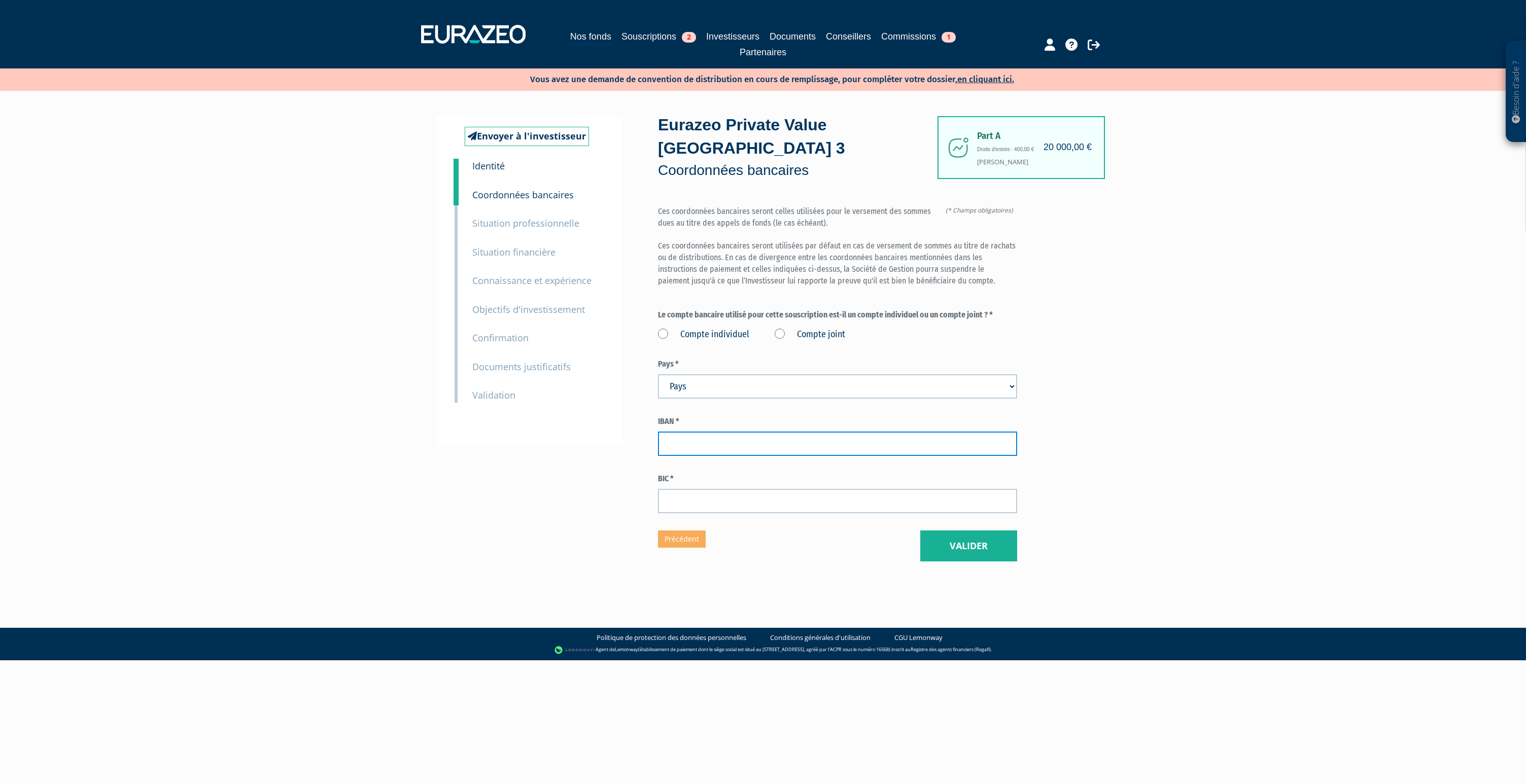
click at [722, 432] on input "text" at bounding box center [837, 444] width 359 height 24
paste input "FR76 1010 7007 1400 6180 7429 239"
type input "[FINANCIAL_ID]"
click at [778, 328] on label "Compte joint" at bounding box center [810, 335] width 70 height 13
click at [0, 0] on joint "Compte joint" at bounding box center [0, 0] width 0 height 0
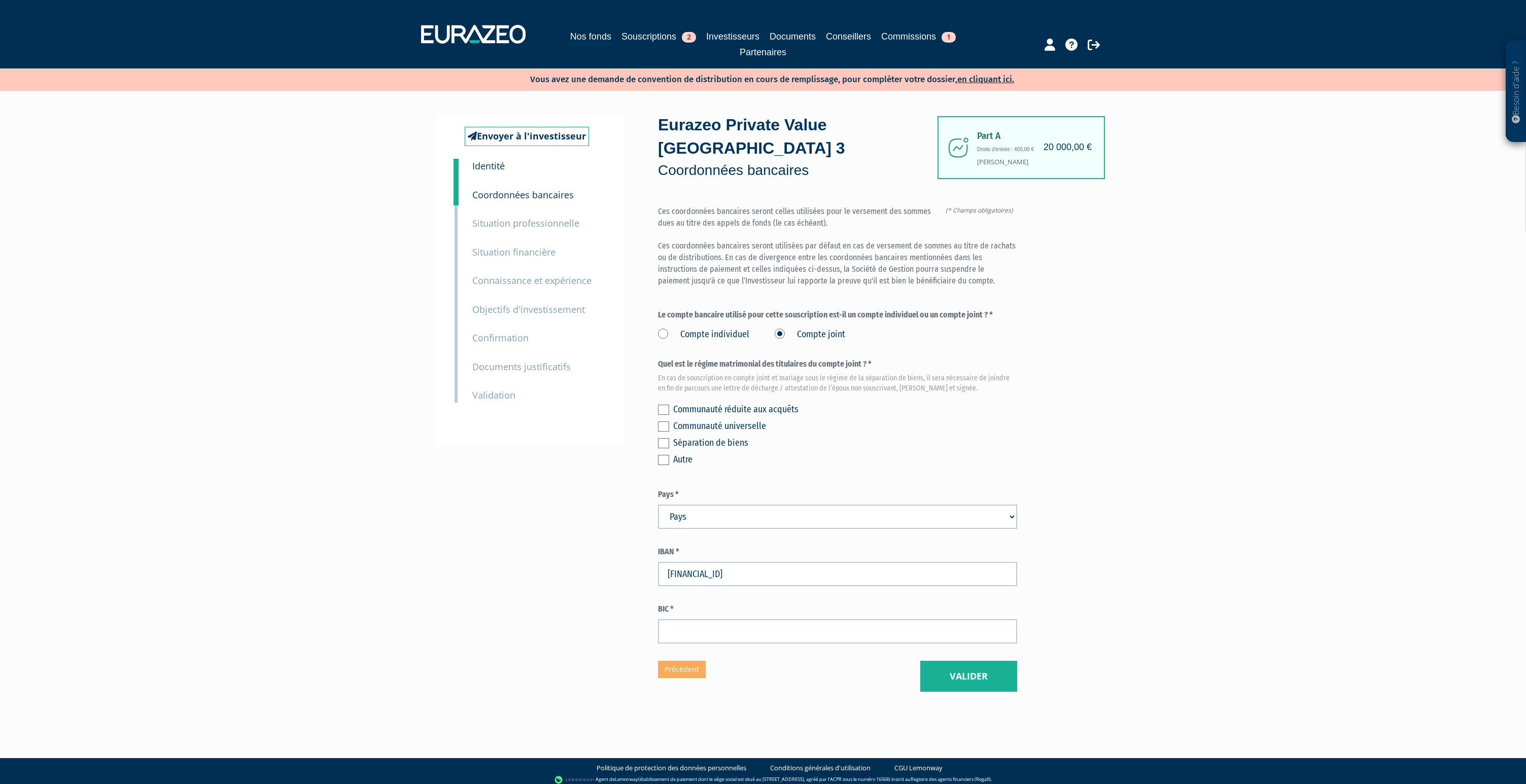
click at [663, 405] on label at bounding box center [663, 409] width 11 height 10
click at [0, 0] on input "checkbox" at bounding box center [0, 0] width 0 height 0
click at [656, 312] on div "Envoyer à l'investisseur 1 Identité 2 Coordonnées bancaires 3 Situation profess…" at bounding box center [763, 403] width 637 height 575
click at [660, 328] on label "Compte individuel" at bounding box center [704, 335] width 91 height 13
click at [0, 0] on individuel "Compte individuel" at bounding box center [0, 0] width 0 height 0
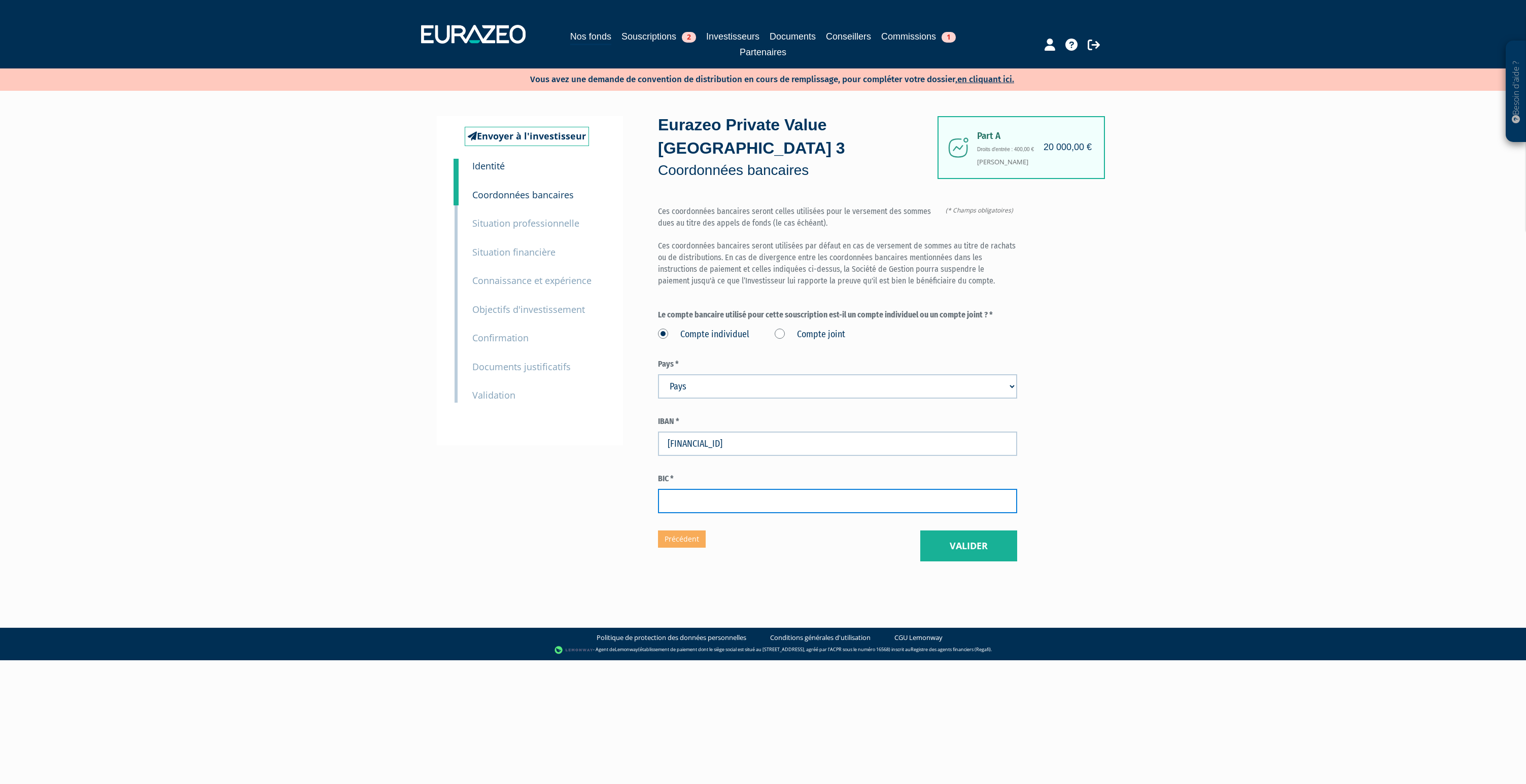
click at [792, 489] on input "text" at bounding box center [837, 501] width 359 height 24
paste input "BREDFRPPXXX"
type input "BREDFRPPXXX"
click at [970, 530] on button "Valider" at bounding box center [968, 546] width 97 height 31
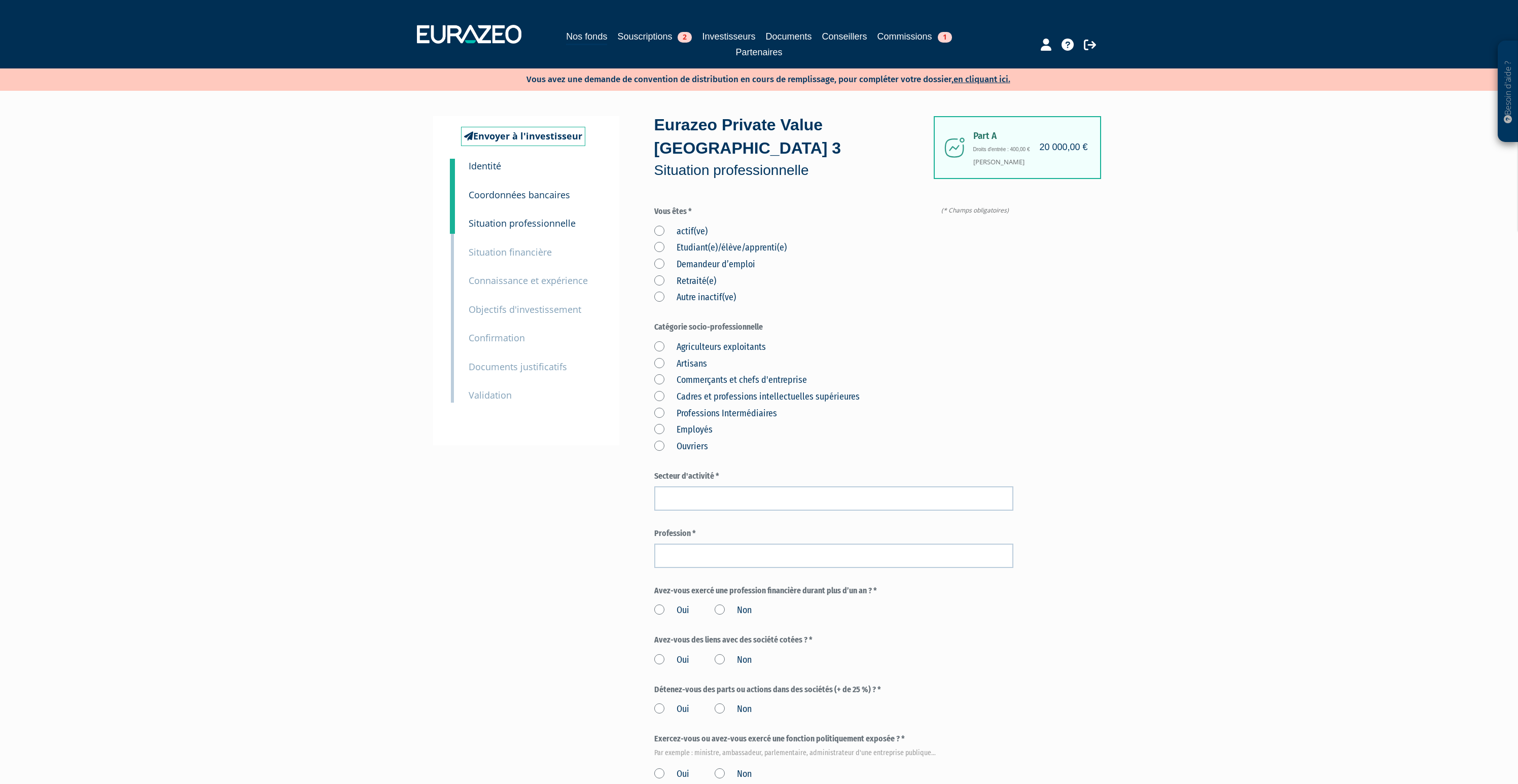
click at [657, 225] on label "actif(ve)" at bounding box center [681, 231] width 54 height 13
click at [0, 0] on input "actif(ve)" at bounding box center [0, 0] width 0 height 0
click at [656, 390] on label "Cadres et professions intellectuelles supérieures" at bounding box center [757, 397] width 206 height 13
click at [0, 0] on supérieures "Cadres et professions intellectuelles supérieures" at bounding box center [0, 0] width 0 height 0
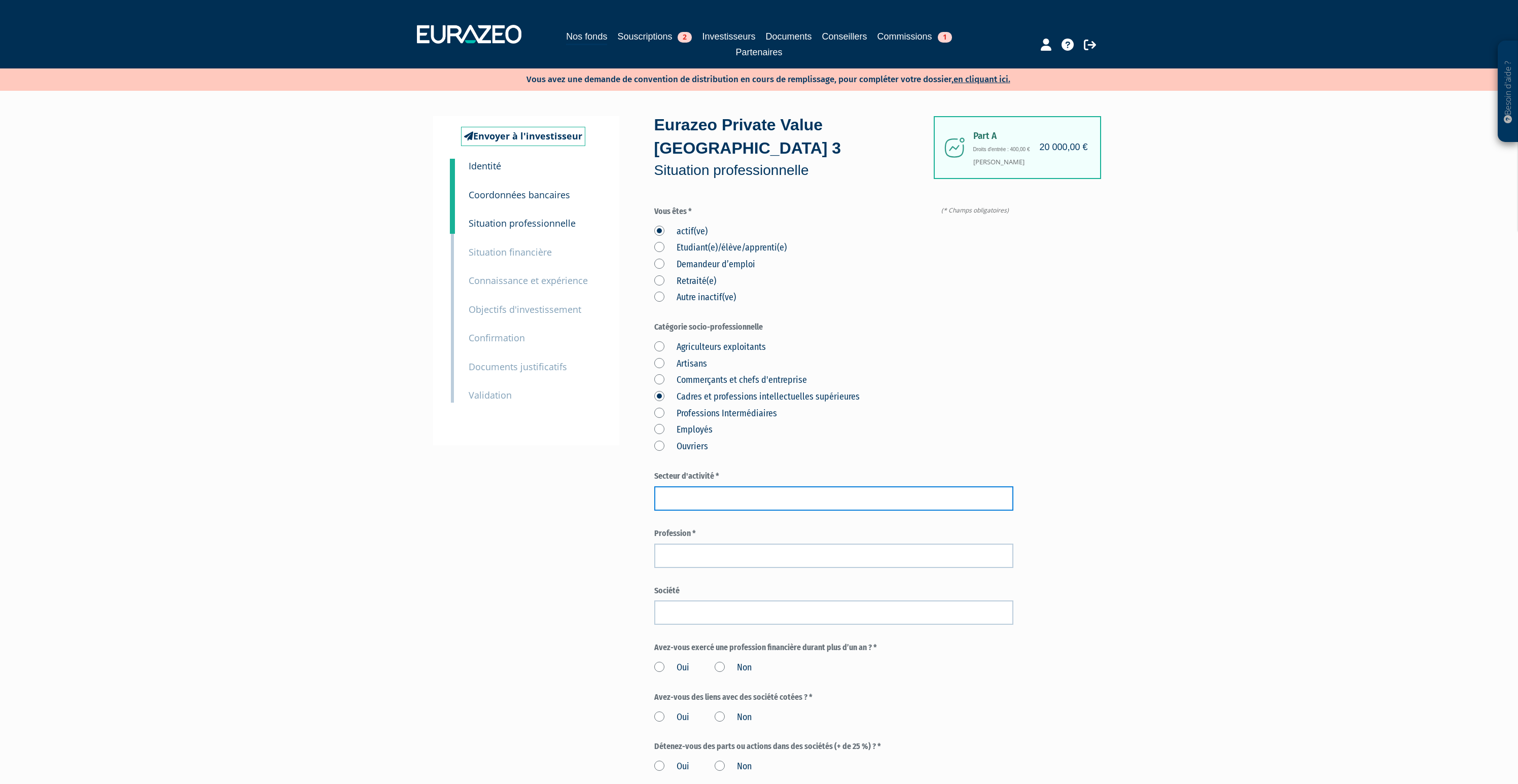
drag, startPoint x: 679, startPoint y: 475, endPoint x: 657, endPoint y: 453, distance: 31.1
click at [678, 486] on input "text" at bounding box center [834, 498] width 359 height 24
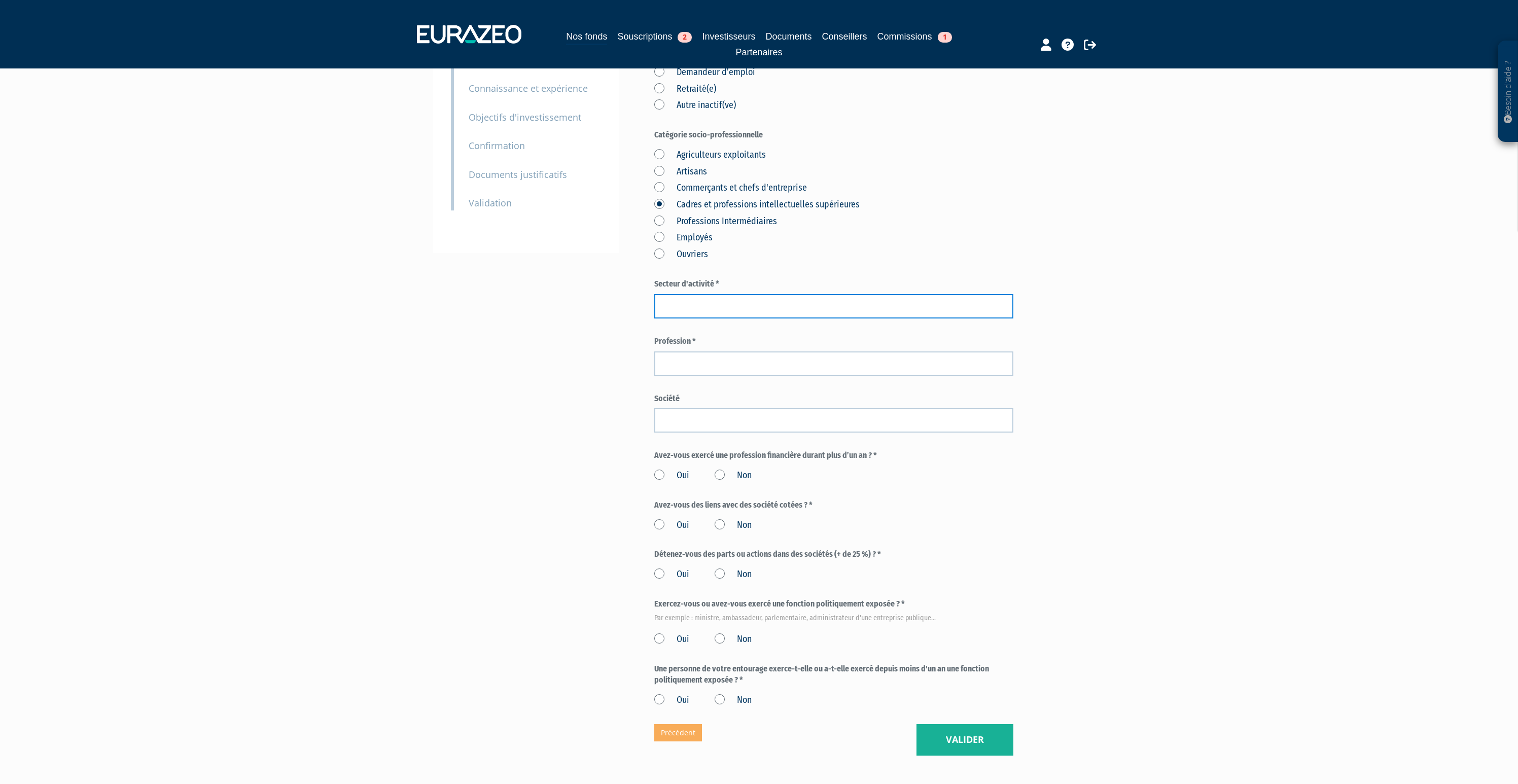
scroll to position [239, 0]
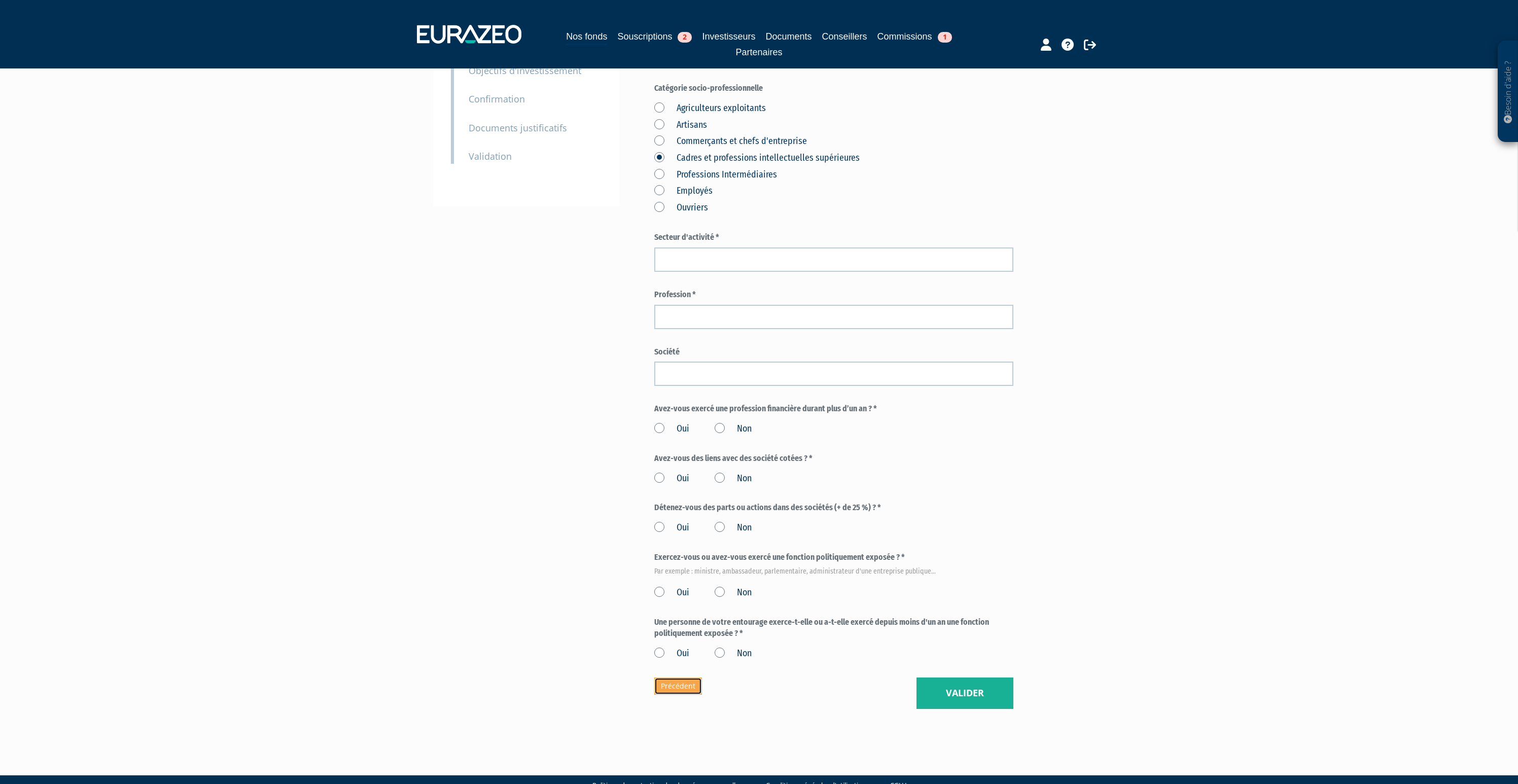
click at [686, 678] on link "Précédent" at bounding box center [678, 686] width 48 height 17
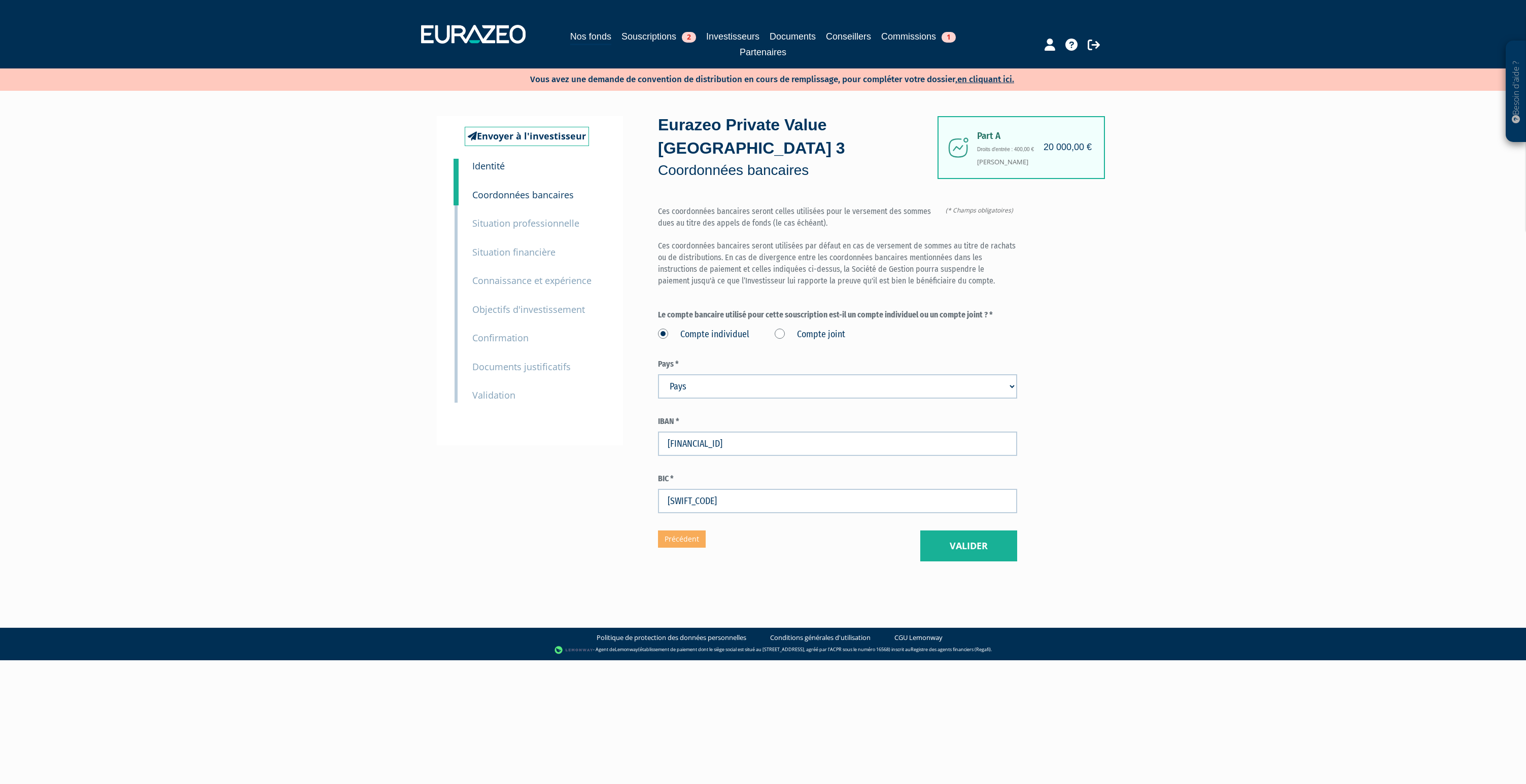
click at [787, 328] on label "Compte joint" at bounding box center [810, 335] width 70 height 13
click at [0, 0] on joint "Compte joint" at bounding box center [0, 0] width 0 height 0
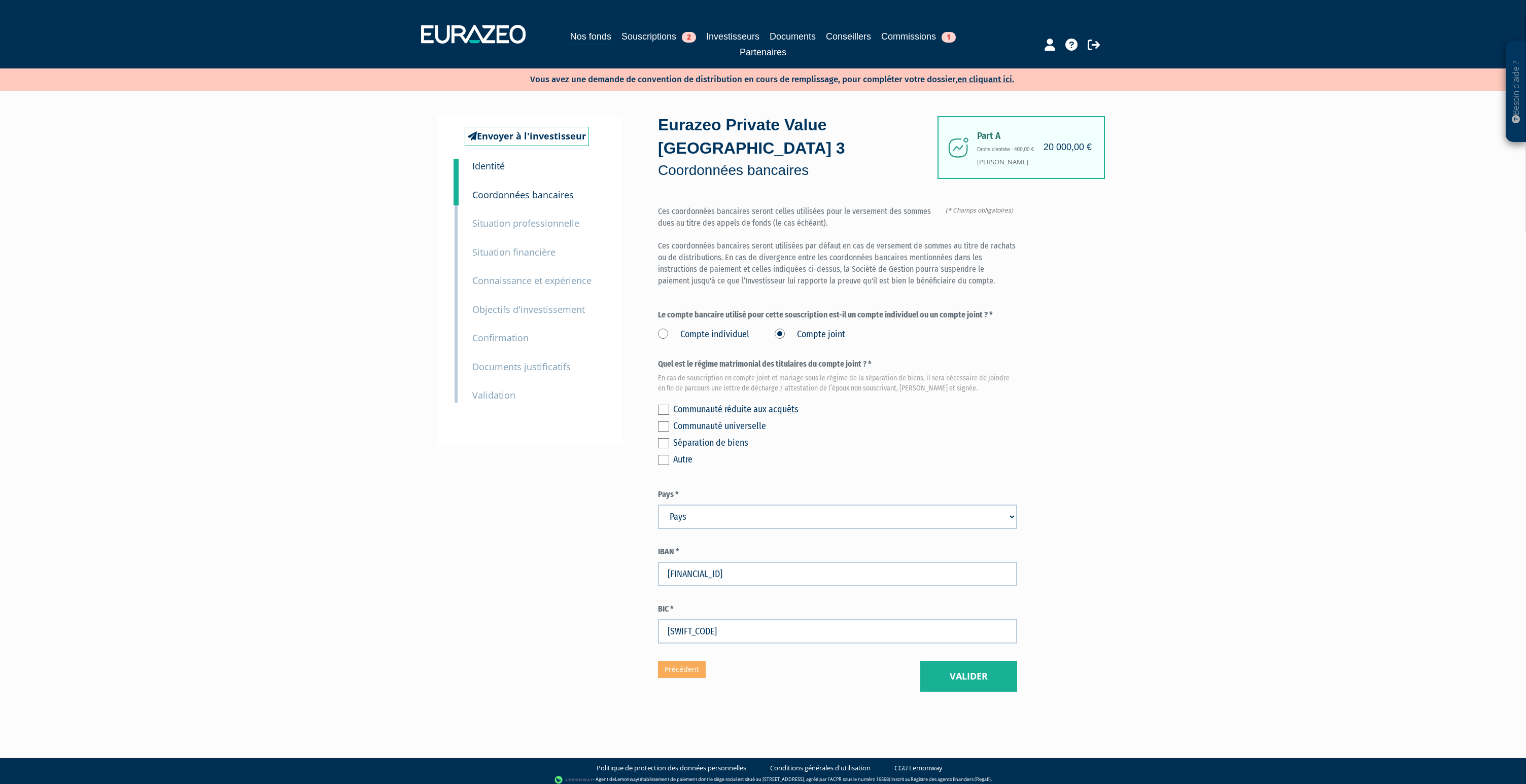
click at [665, 438] on label at bounding box center [663, 443] width 11 height 10
click at [0, 0] on input "checkbox" at bounding box center [0, 0] width 0 height 0
click at [665, 328] on label "Compte individuel" at bounding box center [704, 335] width 91 height 13
click at [0, 0] on individuel "Compte individuel" at bounding box center [0, 0] width 0 height 0
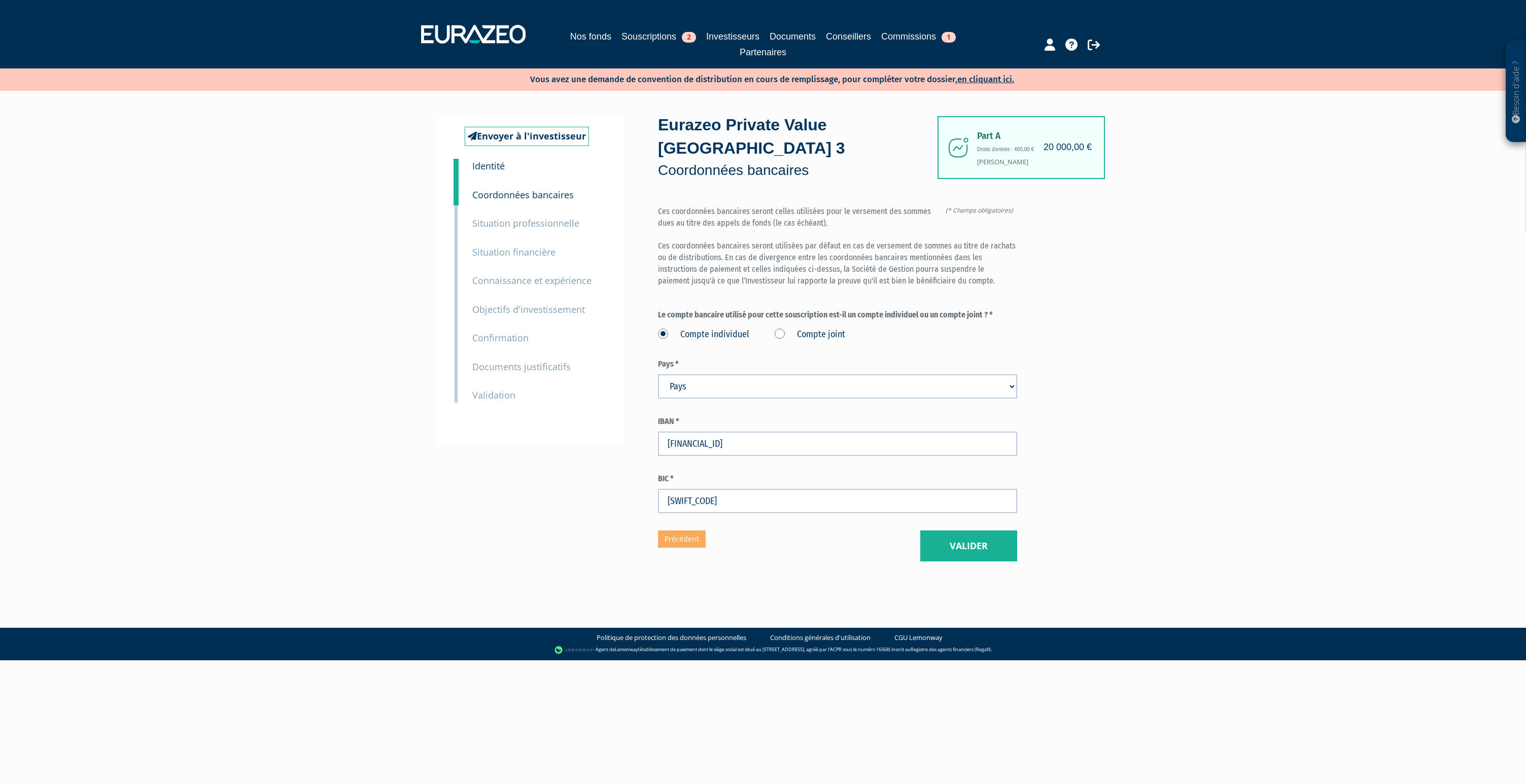
click at [719, 374] on select "Pays [GEOGRAPHIC_DATA] [GEOGRAPHIC_DATA] [GEOGRAPHIC_DATA] [GEOGRAPHIC_DATA] [G…" at bounding box center [837, 386] width 359 height 24
select select "75"
click at [658, 374] on select "Pays [GEOGRAPHIC_DATA] [GEOGRAPHIC_DATA] [GEOGRAPHIC_DATA] [GEOGRAPHIC_DATA] [G…" at bounding box center [837, 386] width 359 height 24
click at [953, 530] on button "Valider" at bounding box center [968, 546] width 97 height 31
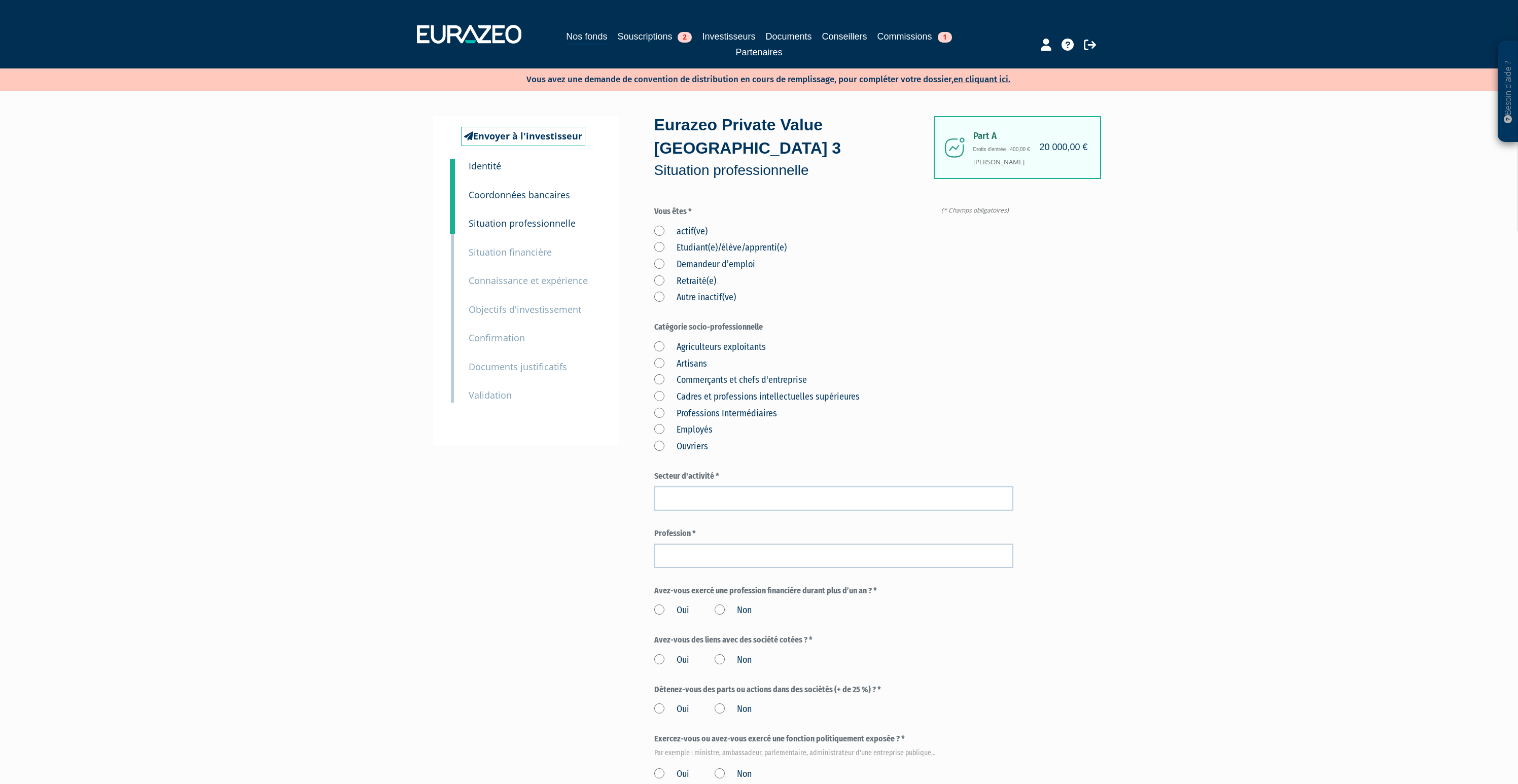
click at [657, 225] on label "actif(ve)" at bounding box center [681, 231] width 54 height 13
click at [0, 0] on input "actif(ve)" at bounding box center [0, 0] width 0 height 0
click at [657, 390] on label "Cadres et professions intellectuelles supérieures" at bounding box center [757, 397] width 206 height 13
click at [0, 0] on supérieures "Cadres et professions intellectuelles supérieures" at bounding box center [0, 0] width 0 height 0
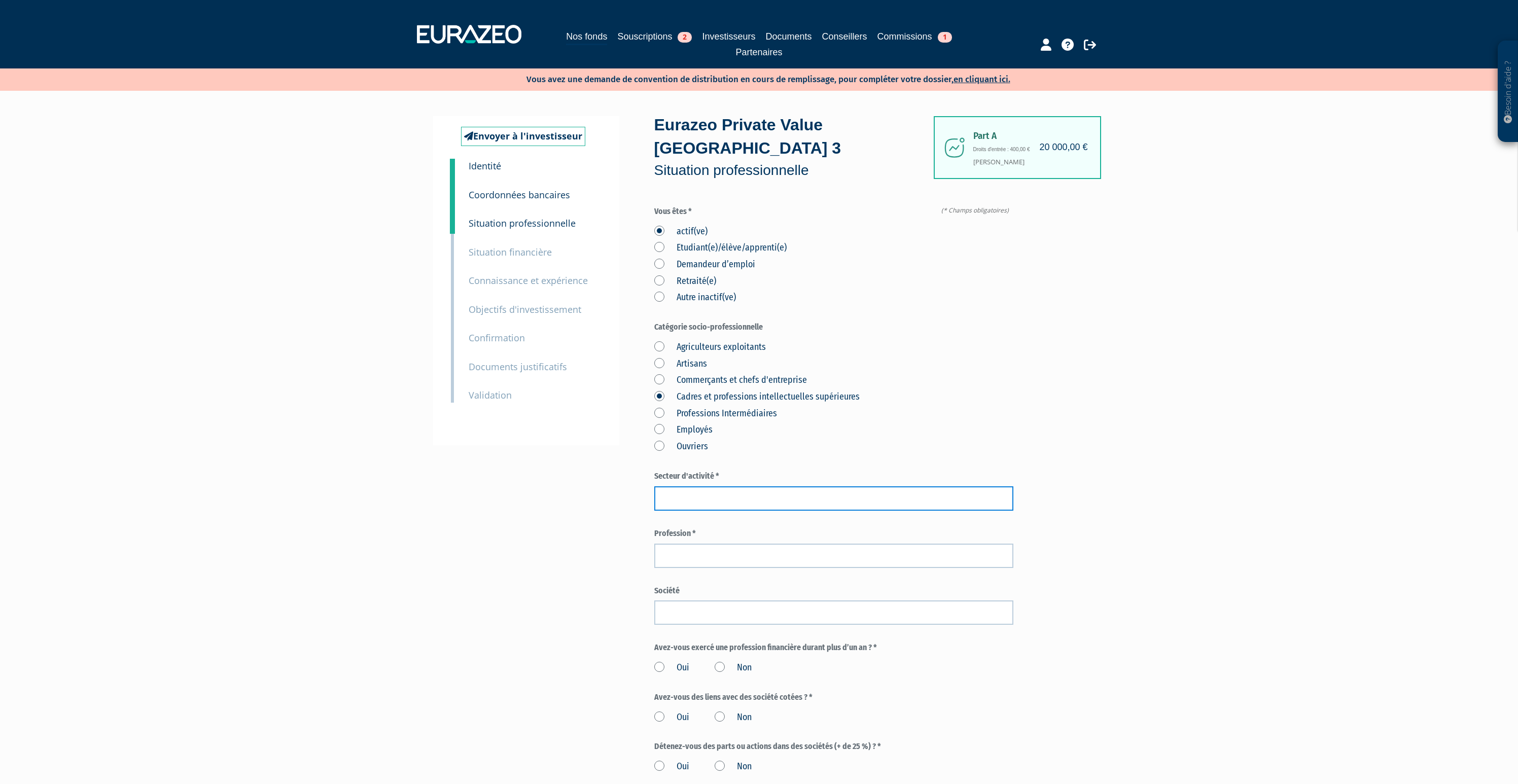
click at [734, 486] on input "text" at bounding box center [834, 498] width 359 height 24
type input "P"
click at [692, 486] on input "Fonds D'investissement" at bounding box center [834, 498] width 359 height 24
click at [761, 486] on input "Fonds d'Investissement" at bounding box center [834, 498] width 359 height 24
type input "Fonds d'Investissements"
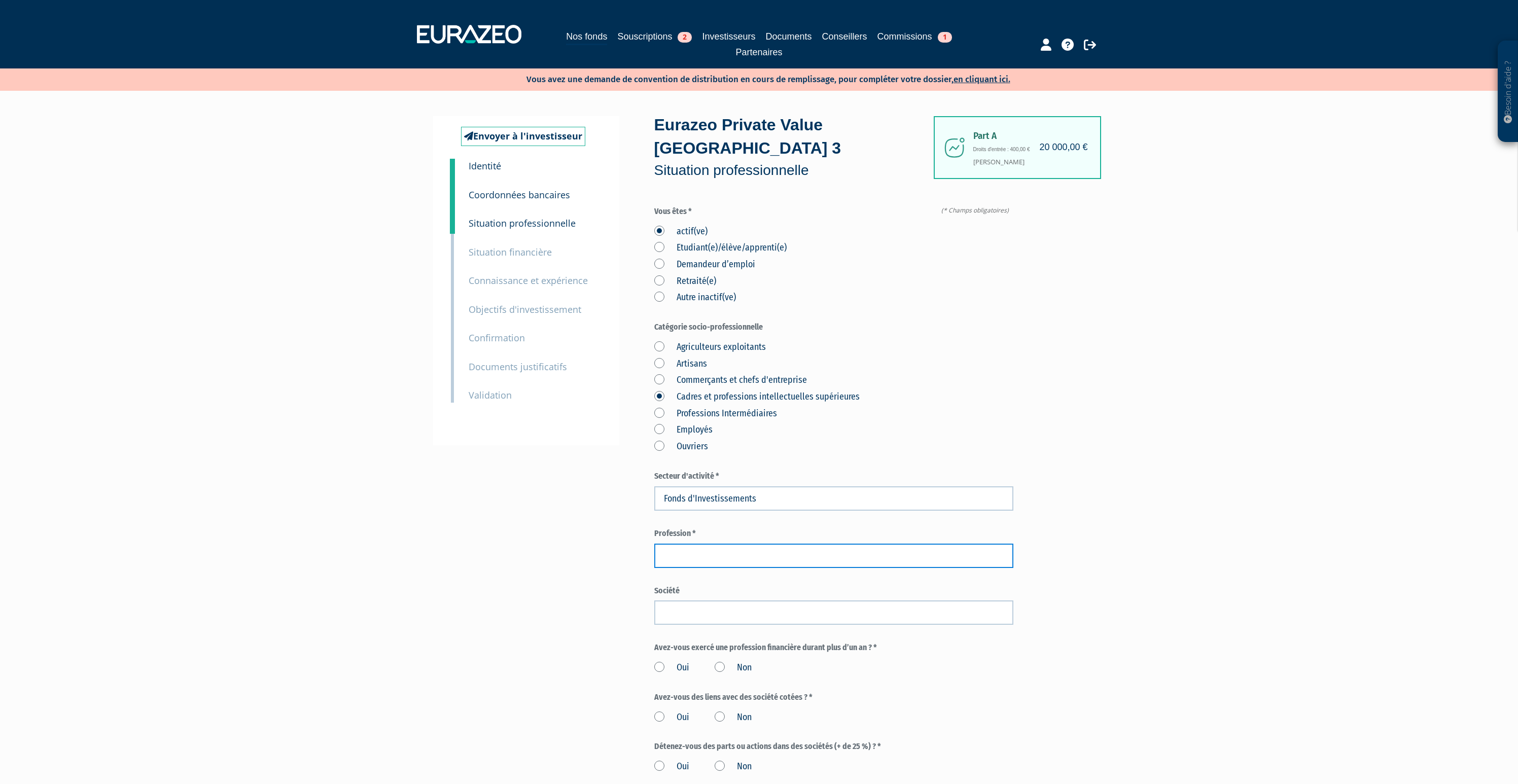
click at [734, 544] on input "text" at bounding box center [834, 556] width 359 height 24
paste input "Operating Manager"
type input "Operating Manager"
click at [737, 601] on input "text" at bounding box center [834, 613] width 359 height 24
type input "Groupe Baelen"
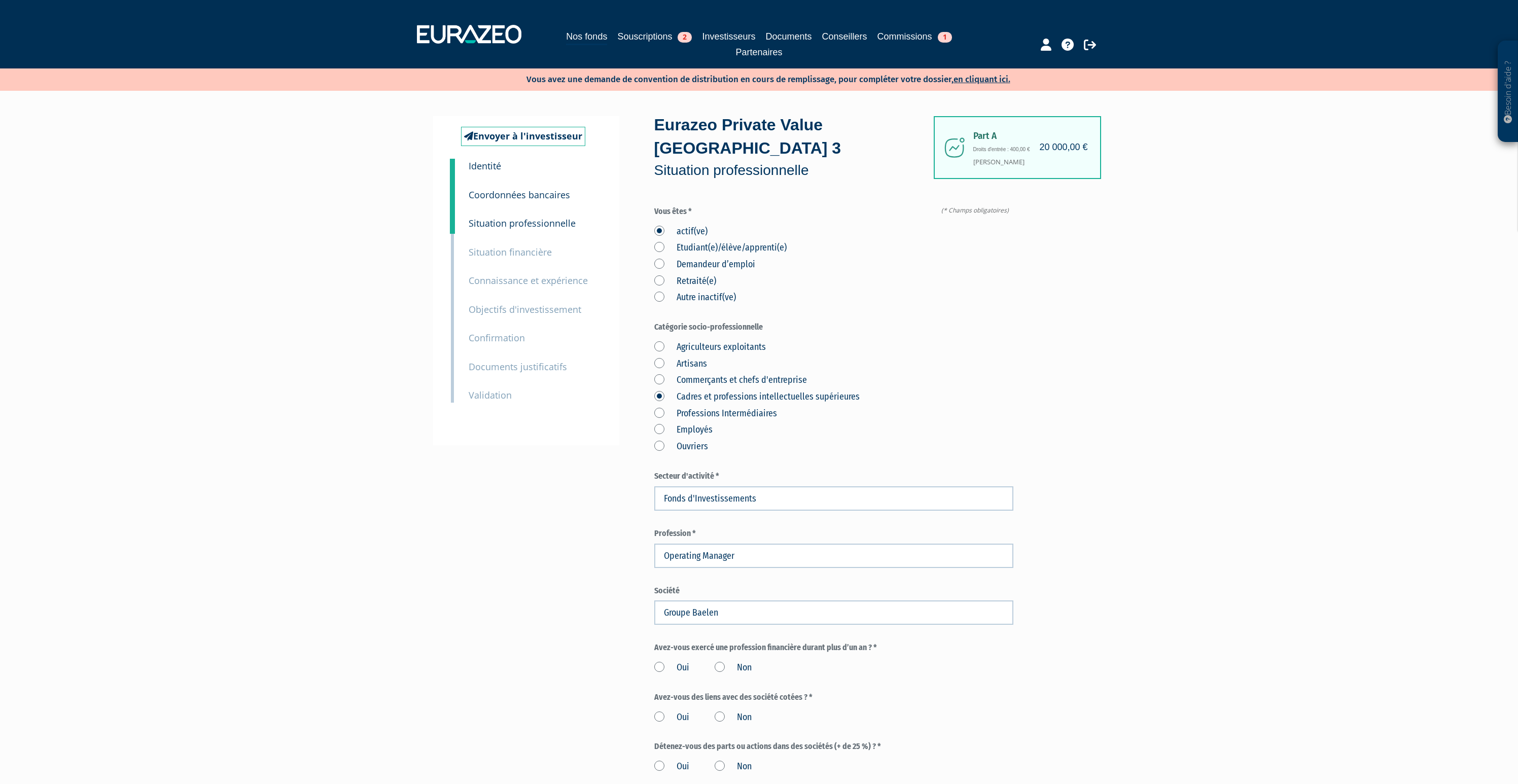
click at [594, 610] on div "Envoyer à l'investisseur 1 Identité 2 Coordonnées bancaires 3 Situation profess…" at bounding box center [759, 531] width 637 height 831
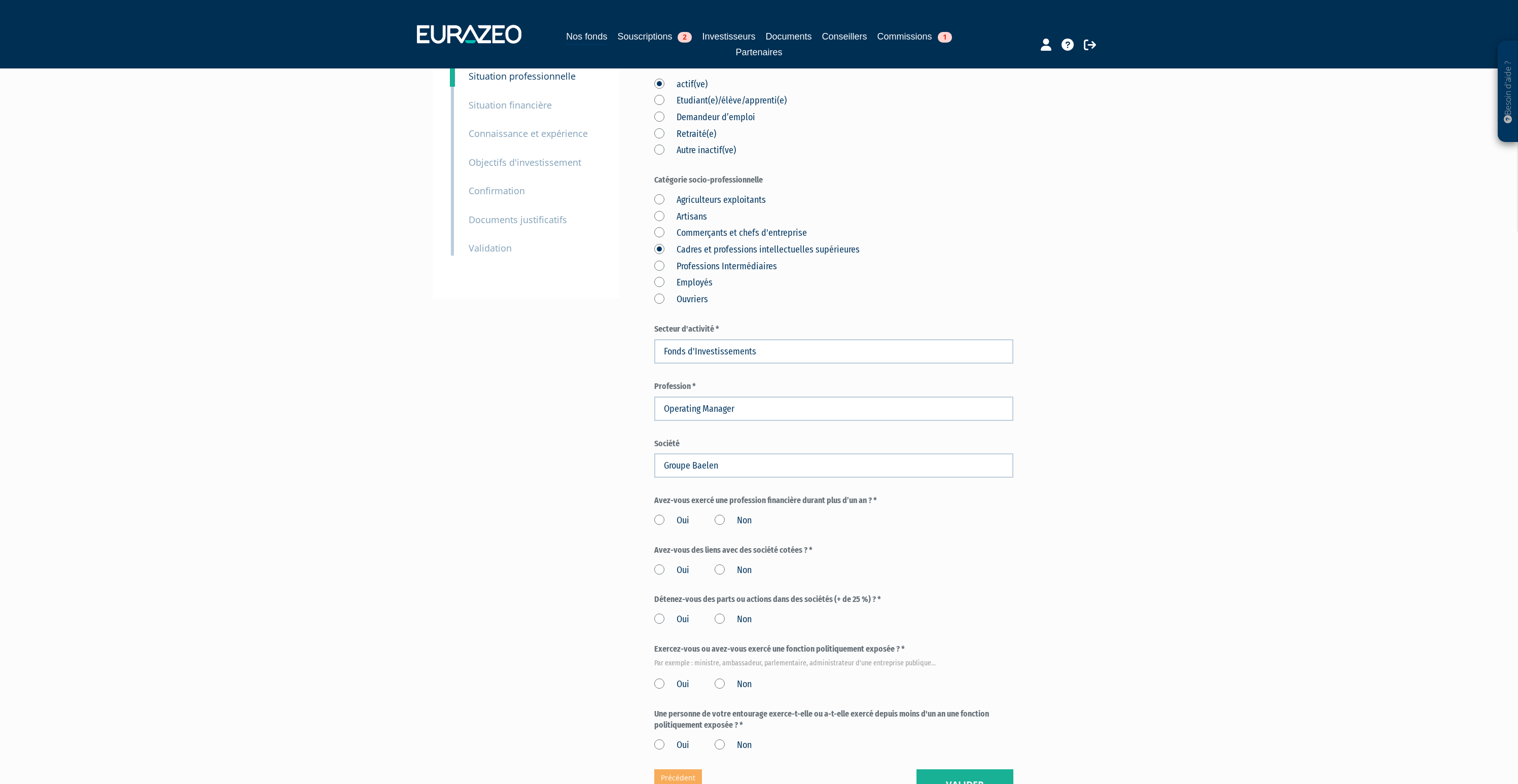
click at [716, 514] on label "Non" at bounding box center [733, 521] width 37 height 13
click at [0, 0] on input "Non" at bounding box center [0, 0] width 0 height 0
click at [718, 564] on label "Non" at bounding box center [733, 571] width 37 height 13
click at [0, 0] on input "Non" at bounding box center [0, 0] width 0 height 0
click at [718, 613] on label "Non" at bounding box center [733, 620] width 37 height 13
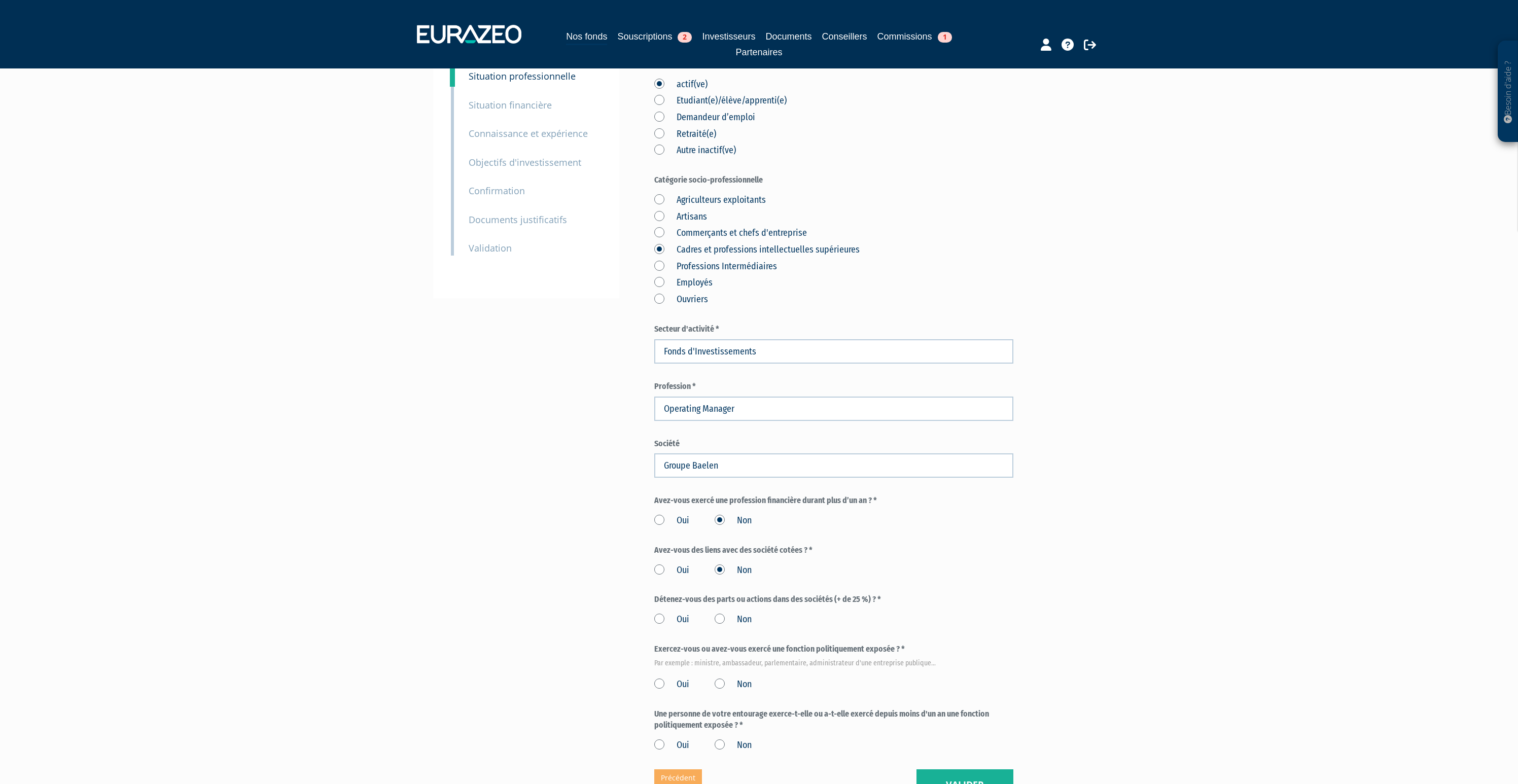
click at [0, 0] on input "Non" at bounding box center [0, 0] width 0 height 0
click at [723, 678] on label "Non" at bounding box center [733, 685] width 37 height 13
click at [0, 0] on input "Non" at bounding box center [0, 0] width 0 height 0
click at [720, 739] on label "Non" at bounding box center [733, 746] width 37 height 13
click at [0, 0] on input "Non" at bounding box center [0, 0] width 0 height 0
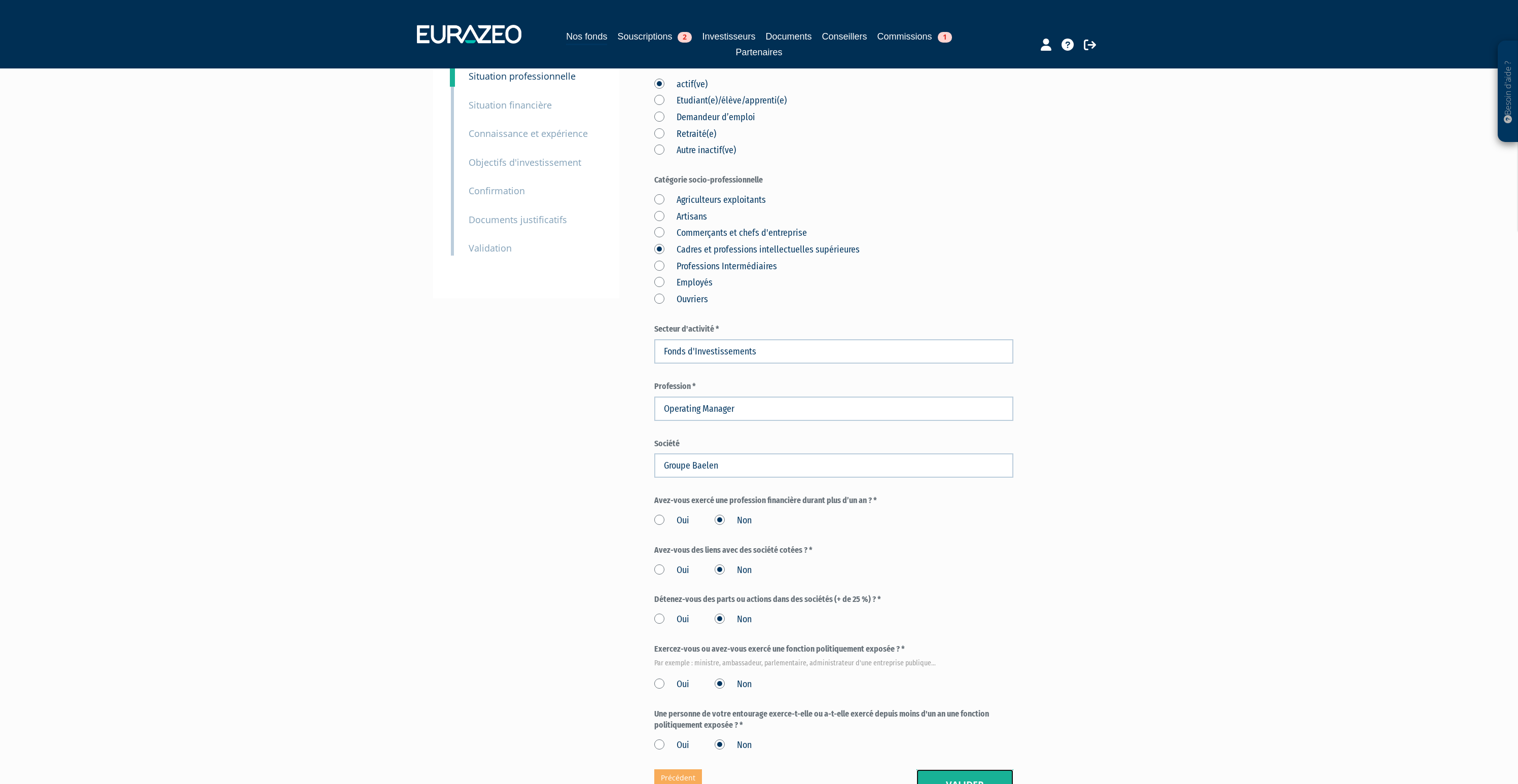
click at [947, 769] on button "Valider" at bounding box center [965, 785] width 97 height 31
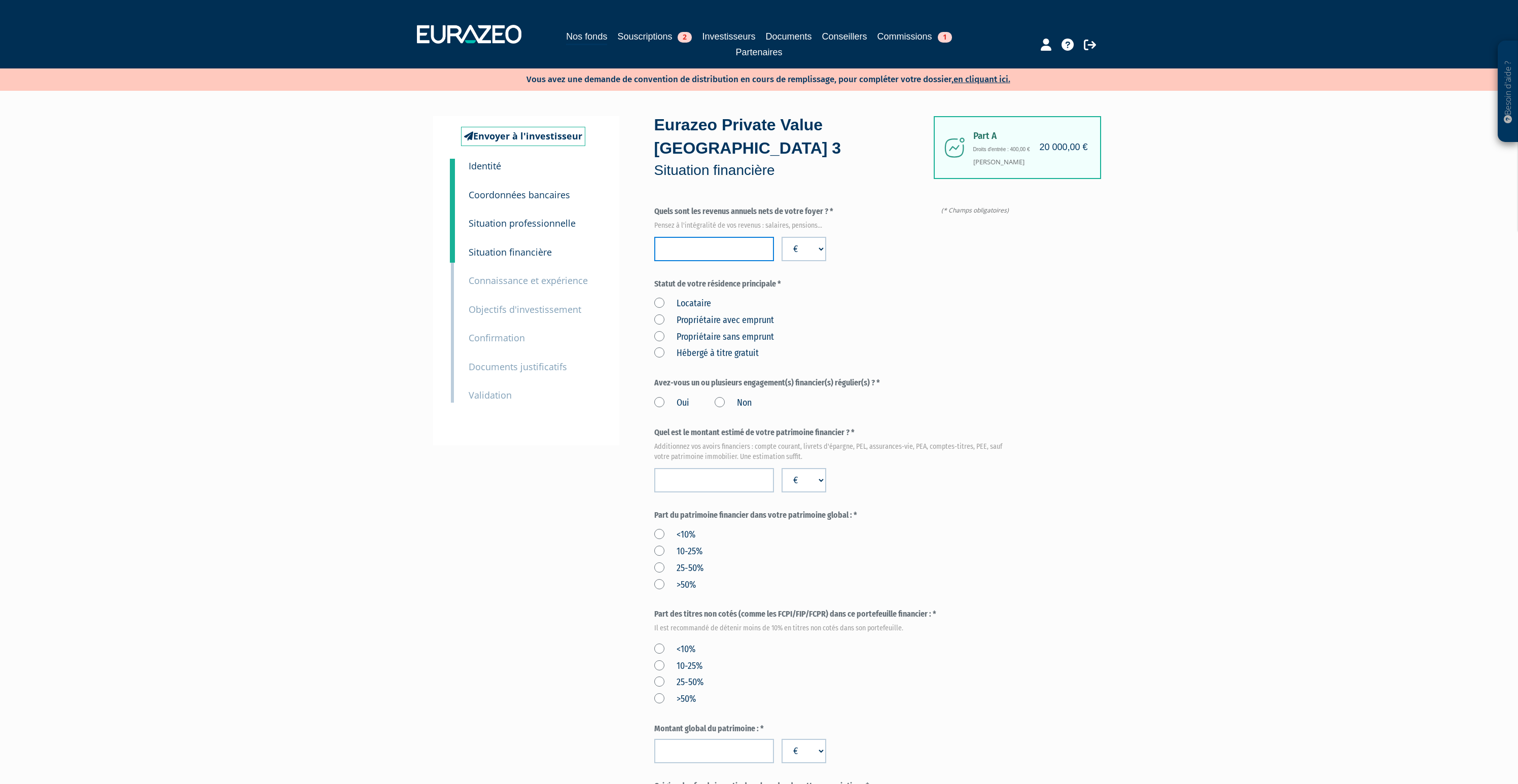
click at [692, 237] on input "number" at bounding box center [714, 249] width 120 height 24
type input "150000"
click at [890, 295] on div "Locataire Propriétaire avec emprunt Propriétaire sans emprunt Hébergé à titre g…" at bounding box center [834, 326] width 359 height 66
click at [660, 314] on label "Propriétaire avec emprunt" at bounding box center [714, 320] width 120 height 13
click at [0, 0] on emprunt "Propriétaire avec emprunt" at bounding box center [0, 0] width 0 height 0
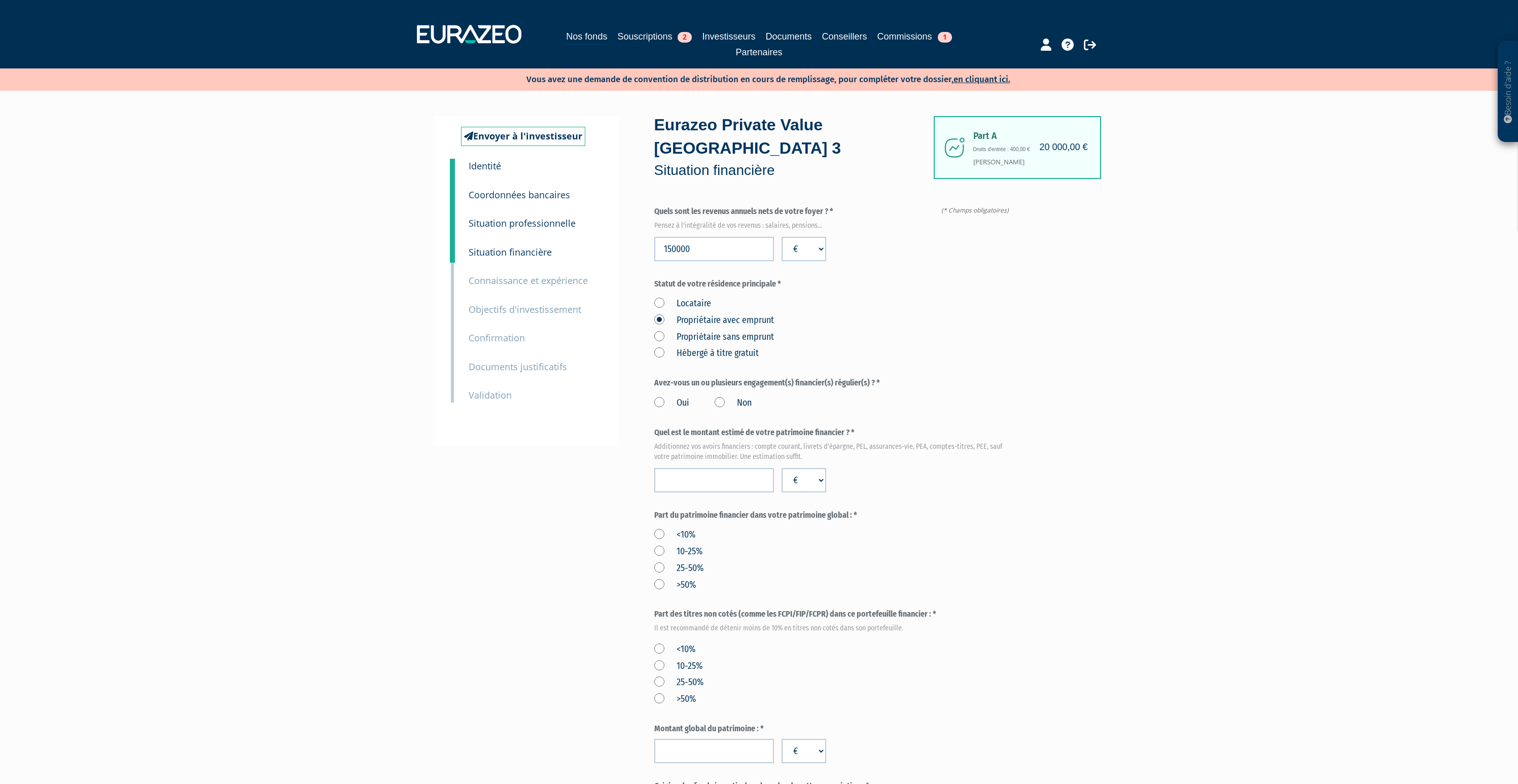
click at [721, 397] on label "Non" at bounding box center [733, 403] width 37 height 13
click at [0, 0] on input "Non" at bounding box center [0, 0] width 0 height 0
click at [731, 468] on input "number" at bounding box center [714, 480] width 120 height 24
type input "120000"
click at [731, 525] on div "<10% 10-25% 25-50% >50%" at bounding box center [834, 558] width 359 height 66
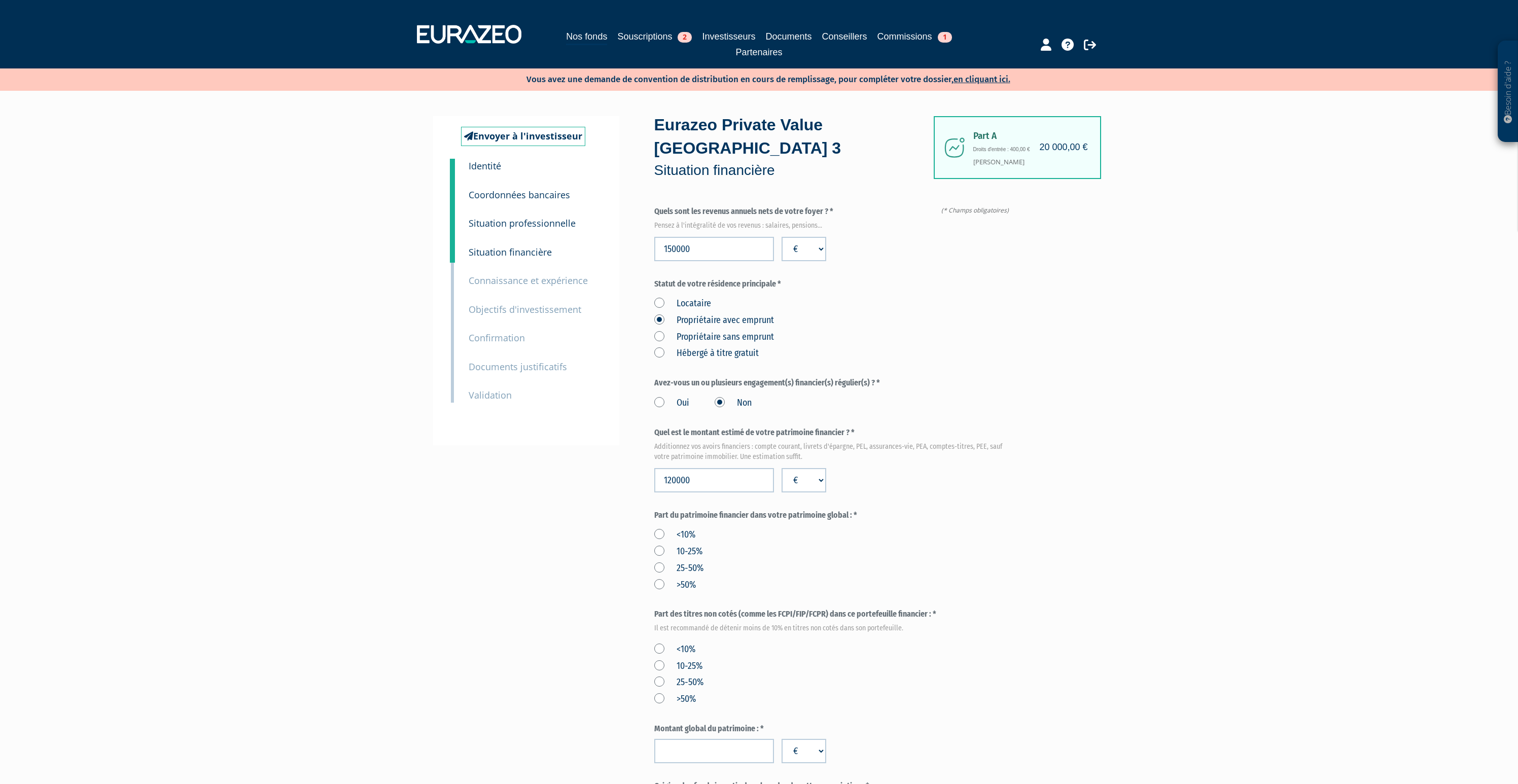
click at [660, 545] on label "10-25%" at bounding box center [678, 552] width 48 height 13
click at [0, 0] on input "10-25%" at bounding box center [0, 0] width 0 height 0
drag, startPoint x: 660, startPoint y: 625, endPoint x: 682, endPoint y: 623, distance: 22.1
click at [660, 643] on label "<10%" at bounding box center [675, 649] width 41 height 13
click at [0, 0] on input "<10%" at bounding box center [0, 0] width 0 height 0
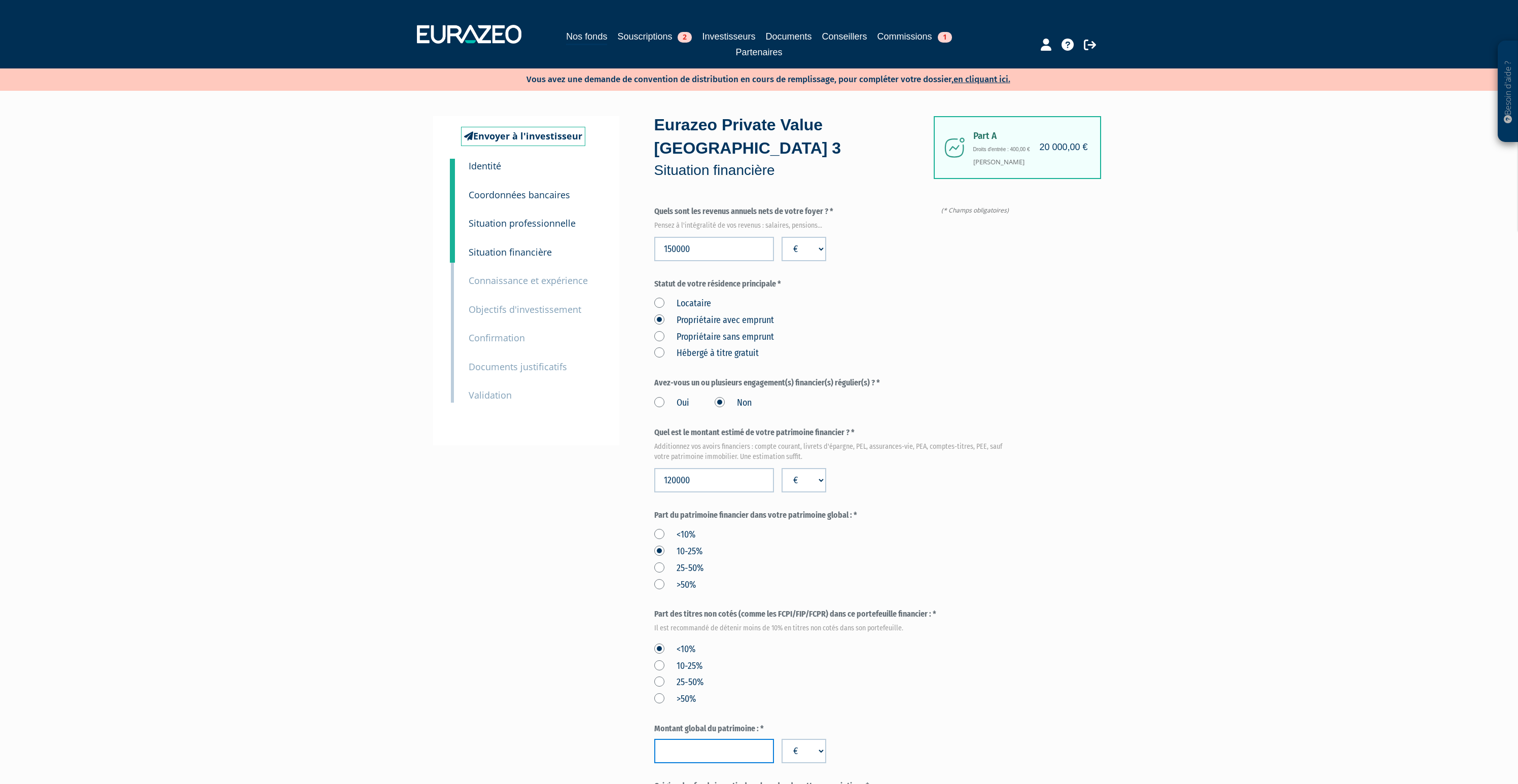
click at [696, 739] on input "number" at bounding box center [714, 751] width 120 height 24
type input "1200000"
click at [864, 723] on div "Montant global du patrimoine : * 1200000 € $ £" at bounding box center [834, 743] width 359 height 40
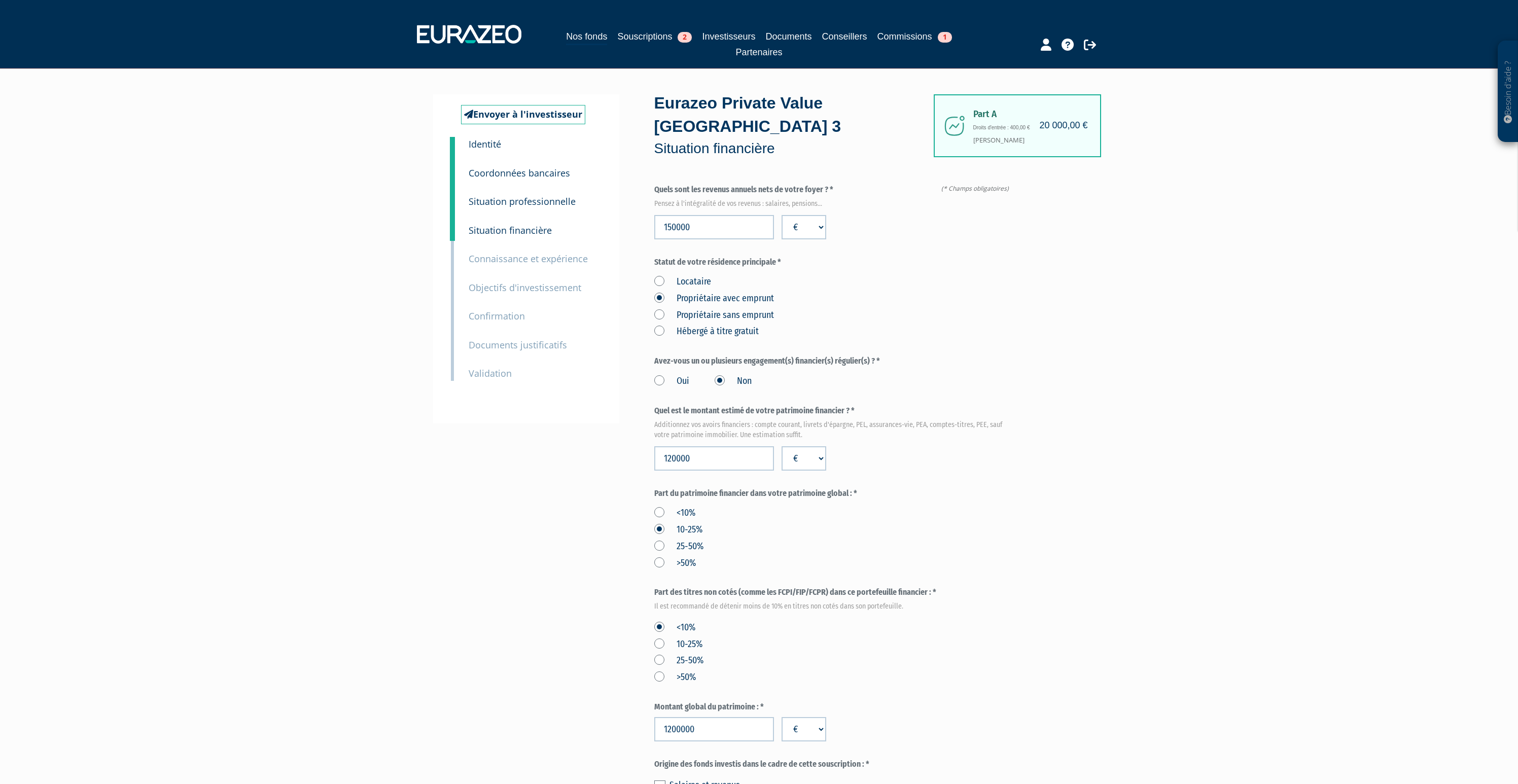
scroll to position [116, 0]
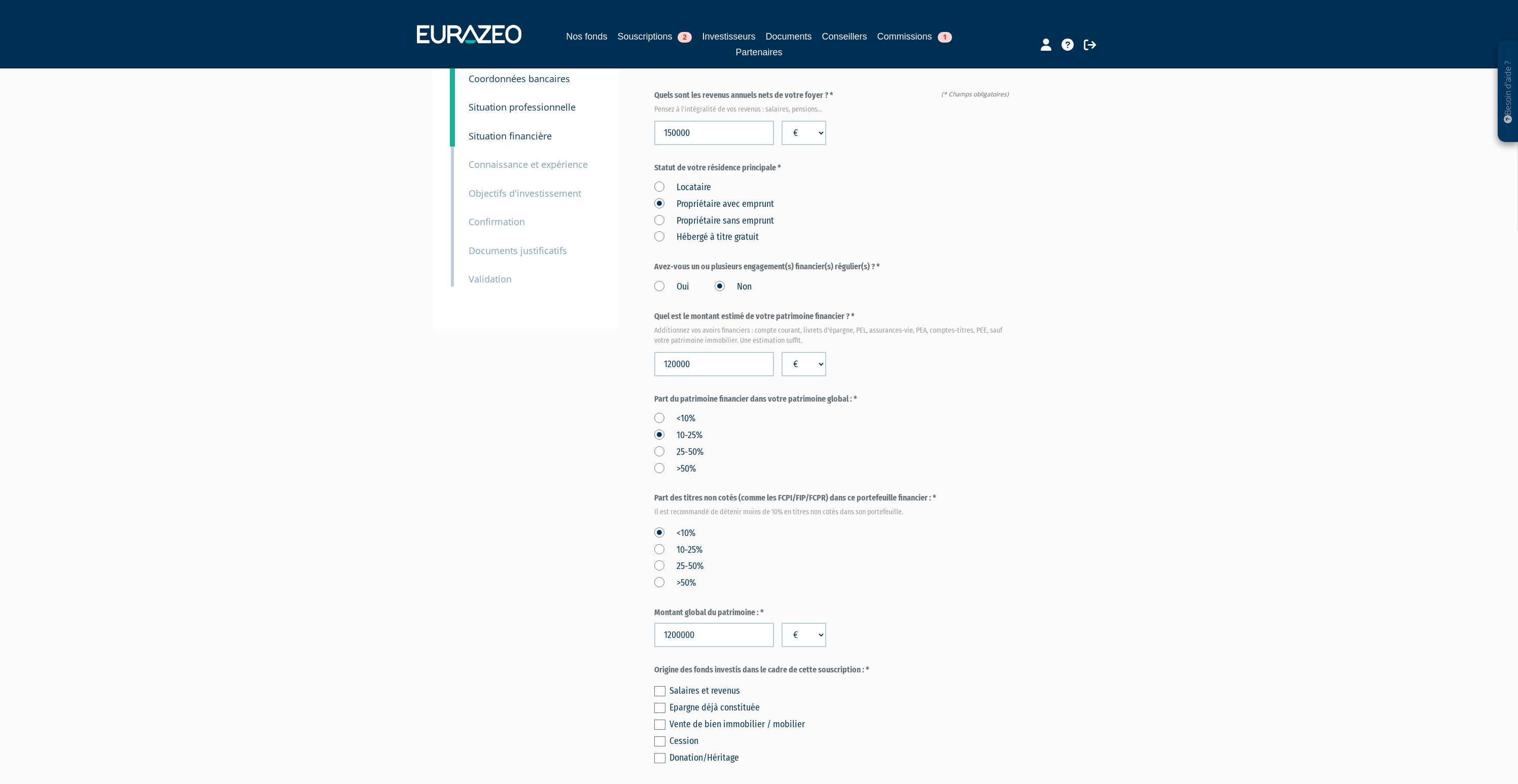
click at [664, 686] on label at bounding box center [660, 691] width 11 height 10
click at [0, 0] on input "checkbox" at bounding box center [0, 0] width 0 height 0
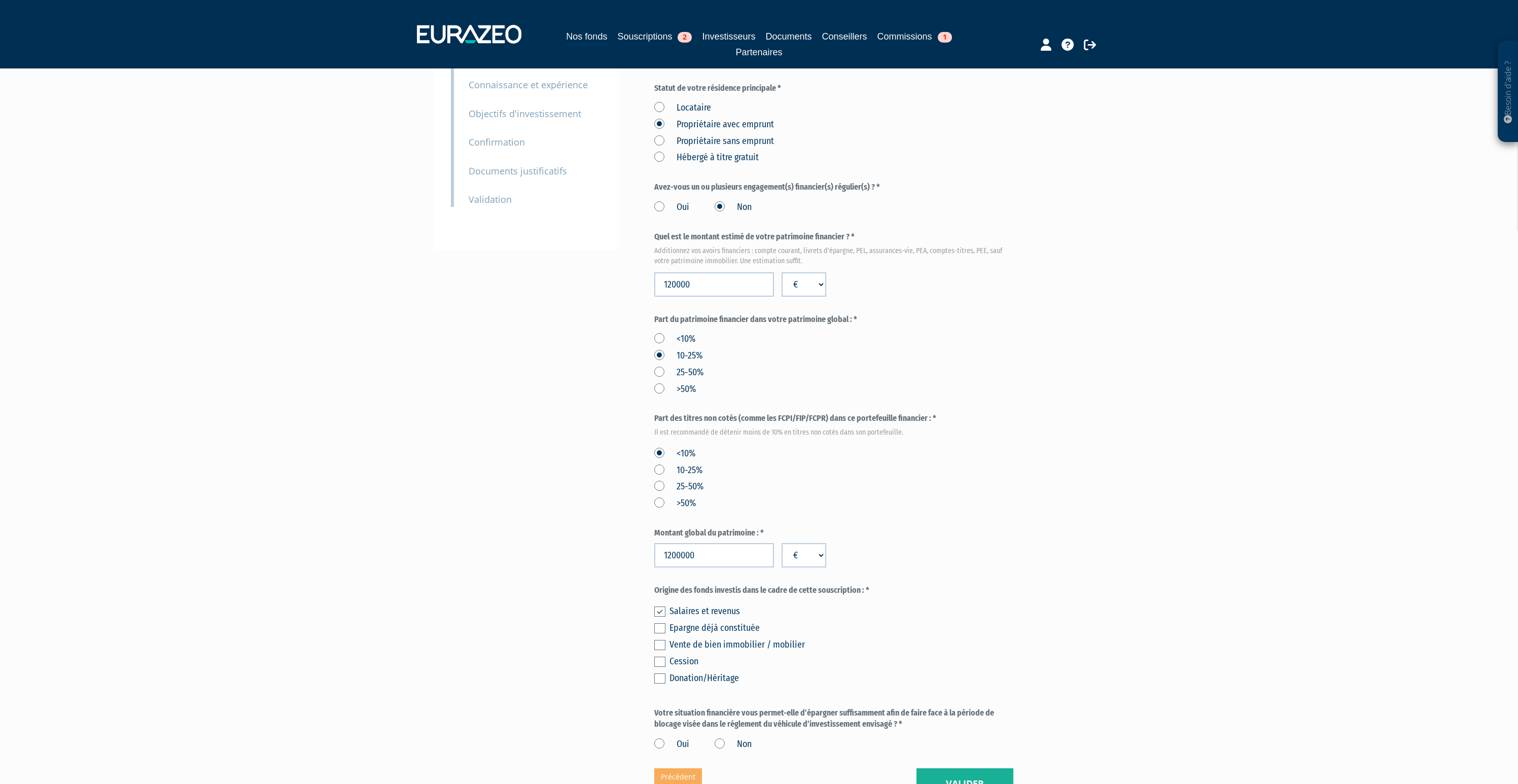
scroll to position [232, 0]
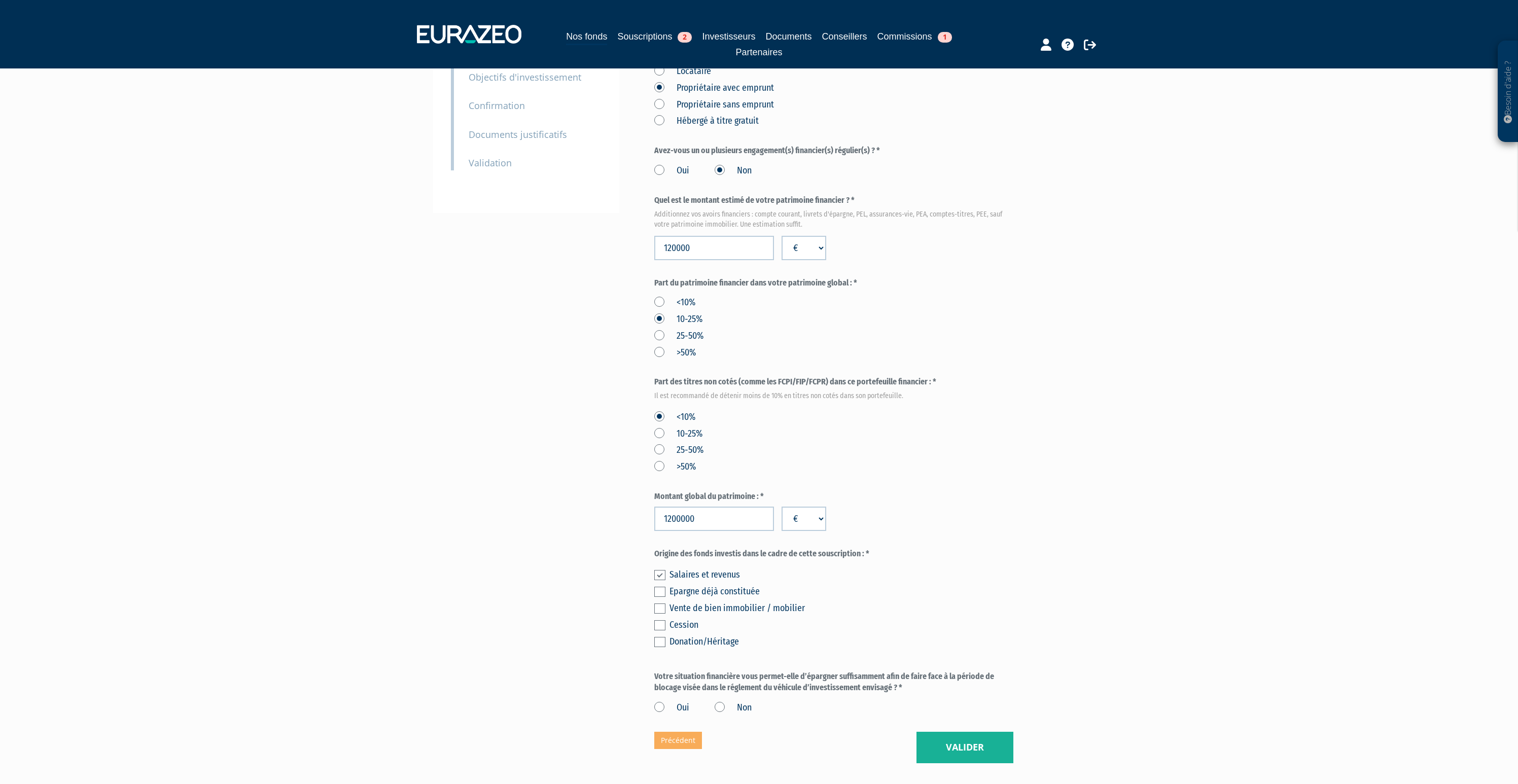
click at [665, 701] on label "Oui" at bounding box center [672, 708] width 35 height 13
click at [0, 0] on input "Oui" at bounding box center [0, 0] width 0 height 0
click at [976, 736] on button "Valider" at bounding box center [965, 747] width 97 height 31
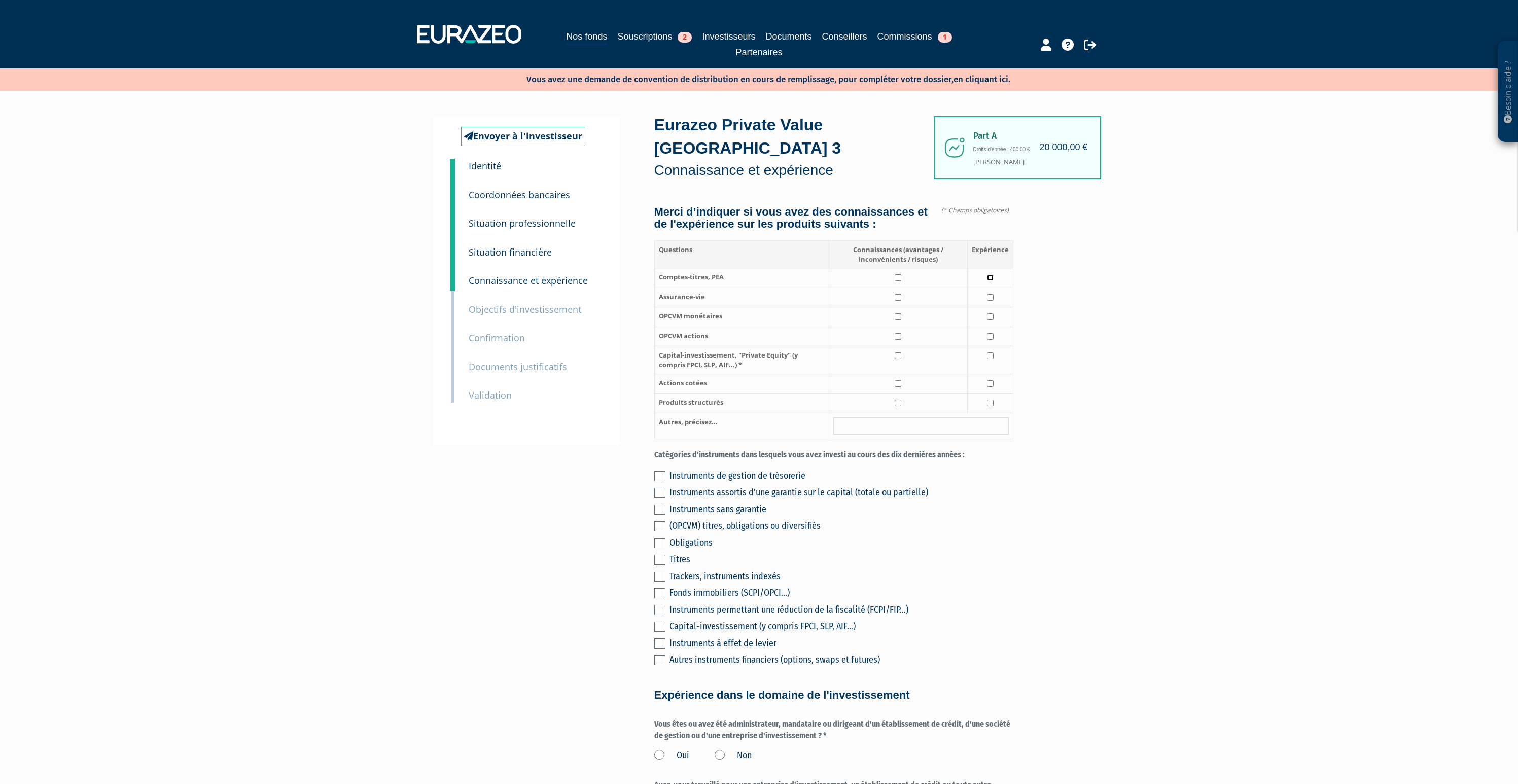
click at [988, 274] on input "checkbox" at bounding box center [990, 277] width 7 height 7
checkbox input "true"
click at [991, 294] on input "checkbox" at bounding box center [990, 297] width 7 height 7
checkbox input "true"
click at [990, 313] on input "checkbox" at bounding box center [990, 316] width 7 height 7
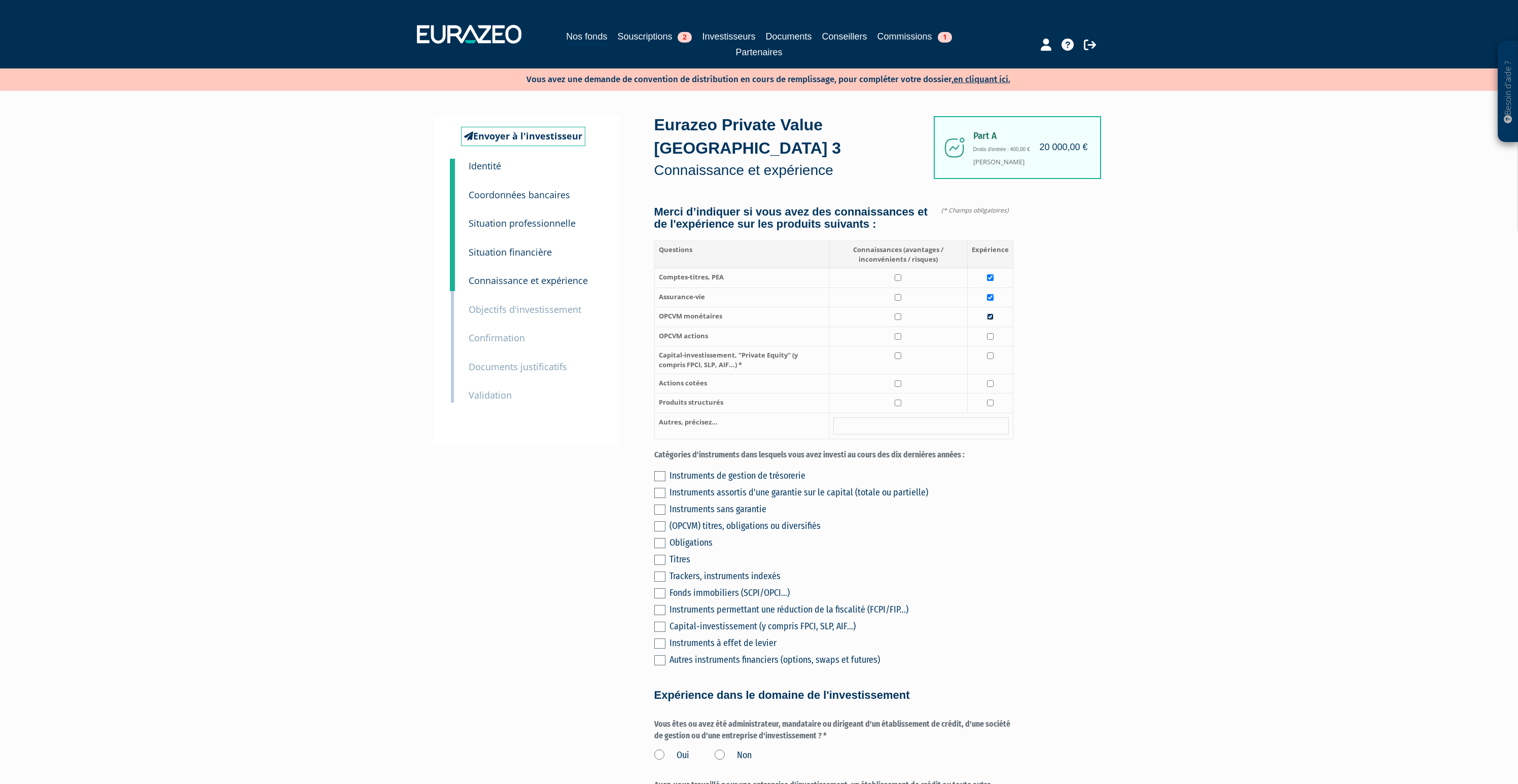
checkbox input "true"
click at [990, 333] on input "checkbox" at bounding box center [990, 336] width 7 height 7
checkbox input "true"
click at [906, 346] on td at bounding box center [898, 360] width 138 height 28
checkbox input "true"
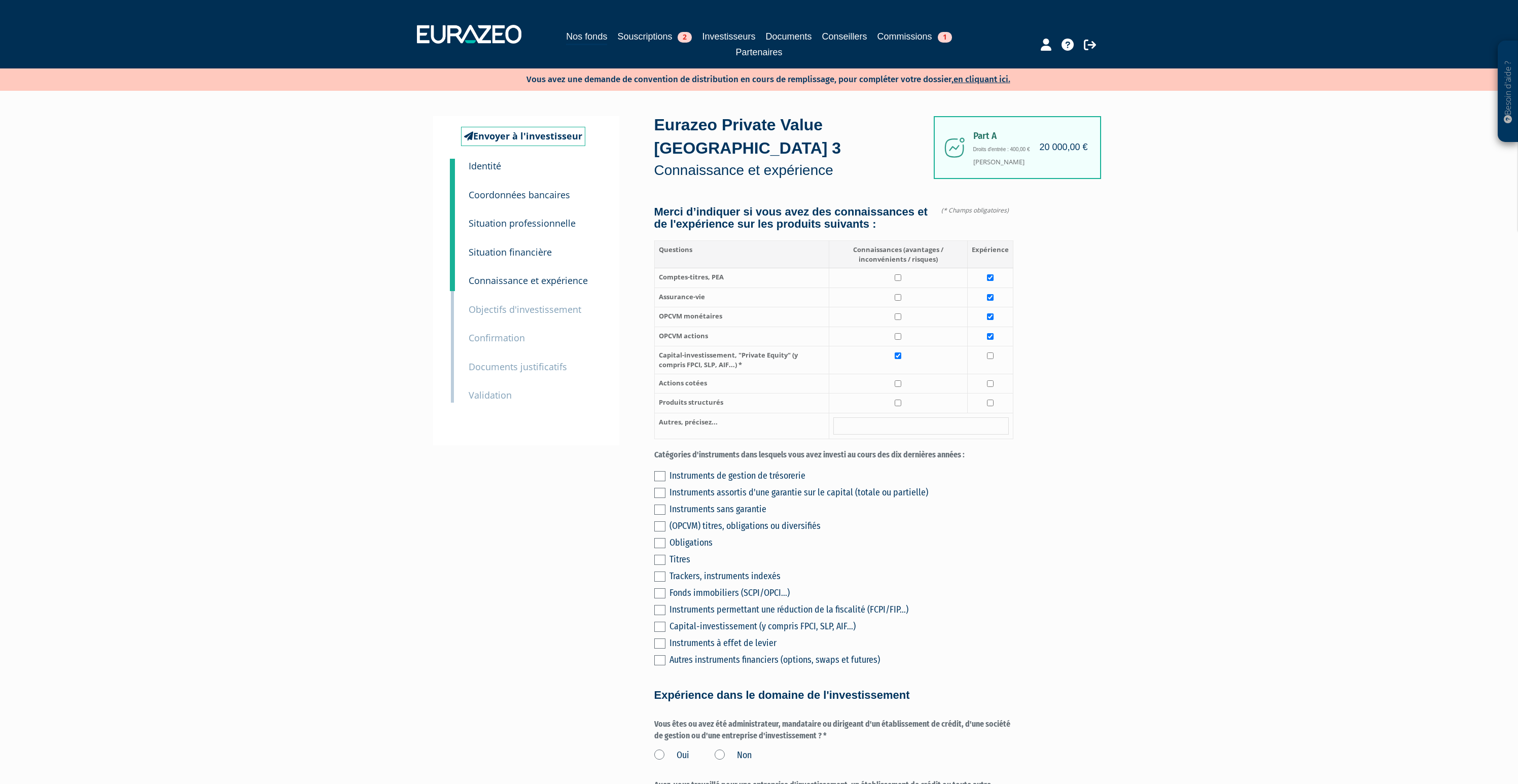
click at [899, 326] on td at bounding box center [898, 336] width 138 height 20
checkbox input "true"
click at [900, 307] on td at bounding box center [898, 317] width 138 height 20
checkbox input "true"
click at [900, 294] on input "checkbox" at bounding box center [898, 297] width 7 height 7
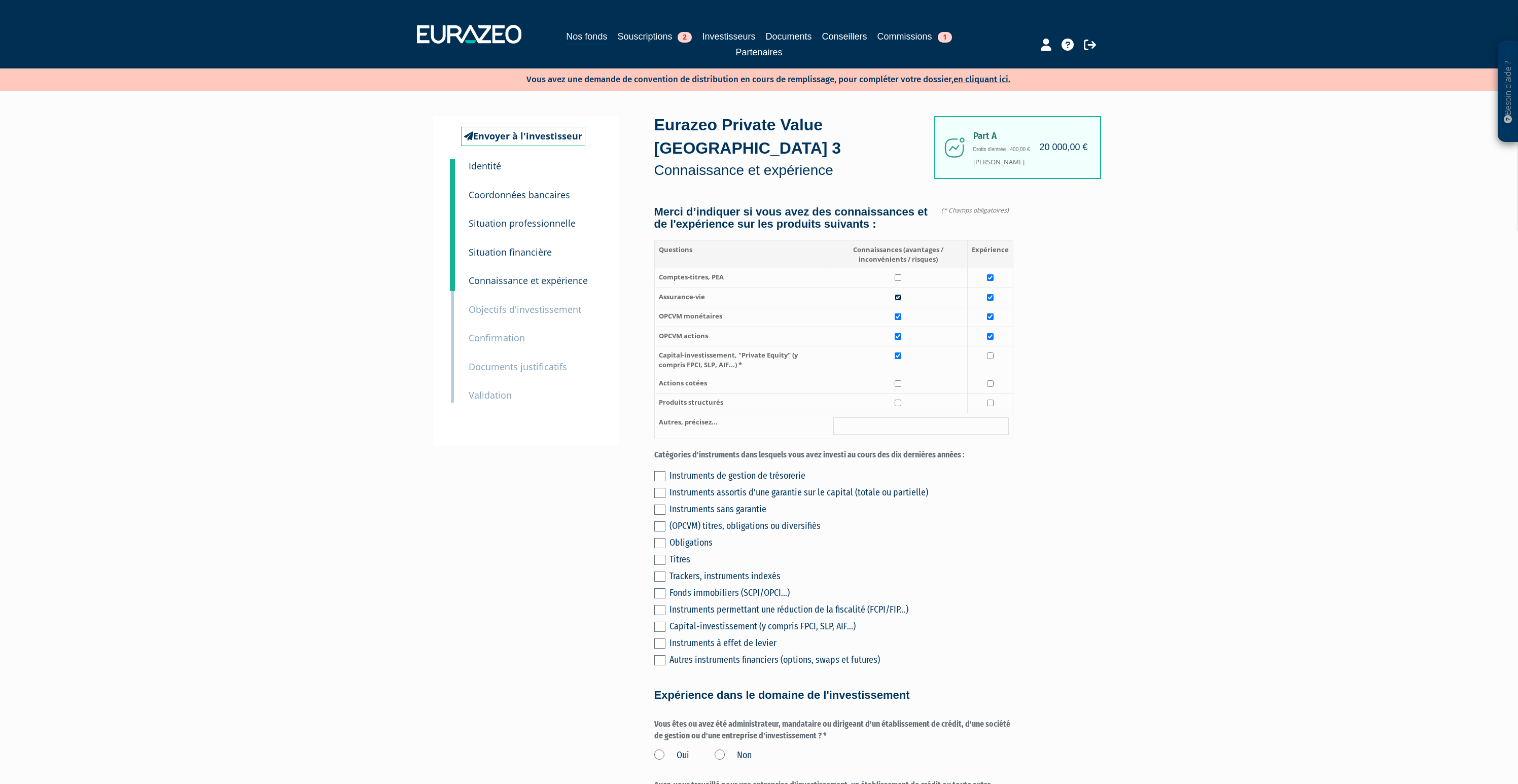
checkbox input "true"
click at [900, 274] on input "checkbox" at bounding box center [898, 277] width 7 height 7
checkbox input "true"
click at [902, 381] on input "checkbox" at bounding box center [898, 384] width 7 height 7
checkbox input "true"
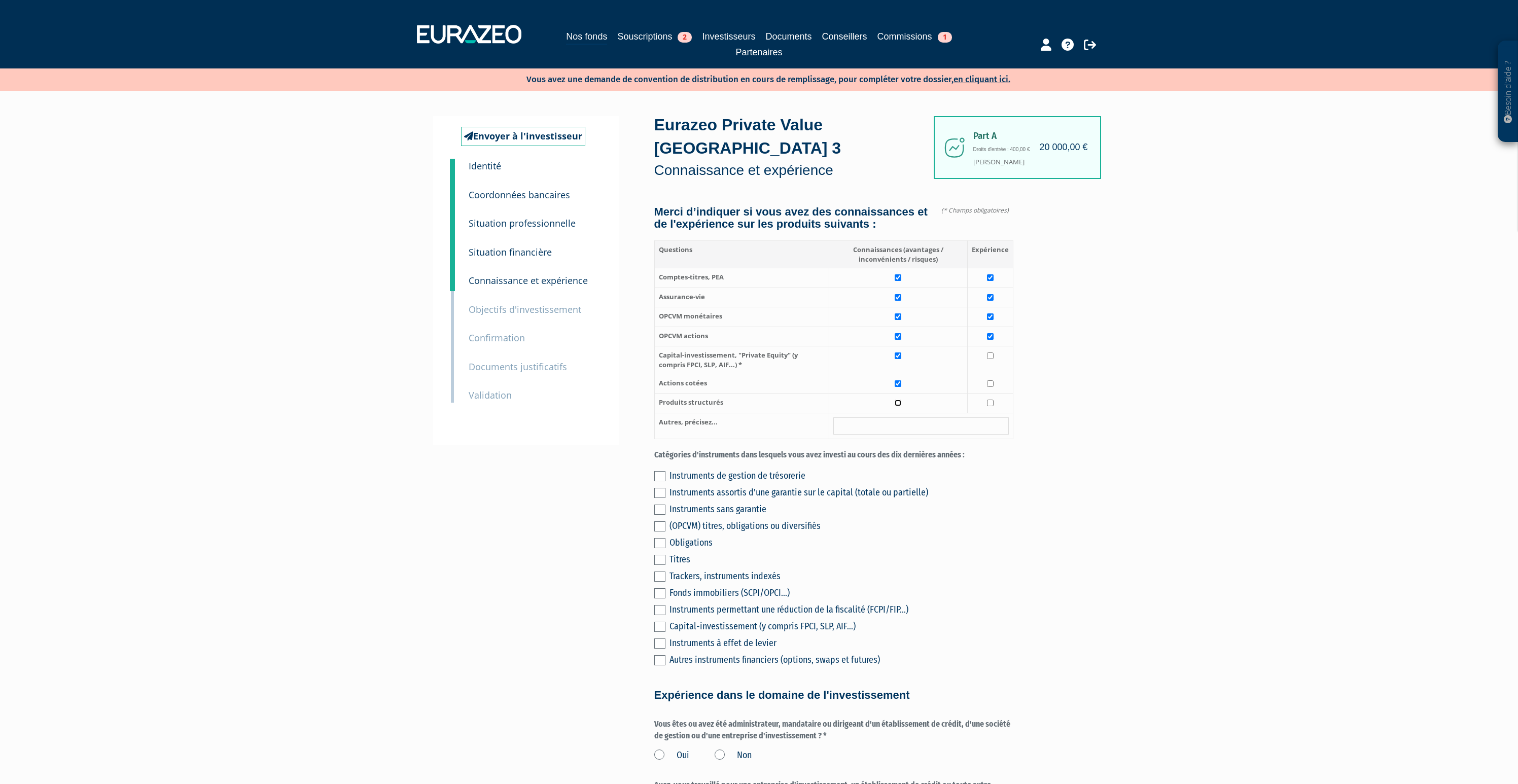
click at [900, 400] on input "checkbox" at bounding box center [898, 403] width 7 height 7
checkbox input "true"
click at [663, 521] on label at bounding box center [660, 526] width 11 height 10
click at [0, 0] on input "checkbox" at bounding box center [0, 0] width 0 height 0
click at [663, 538] on label at bounding box center [660, 543] width 11 height 10
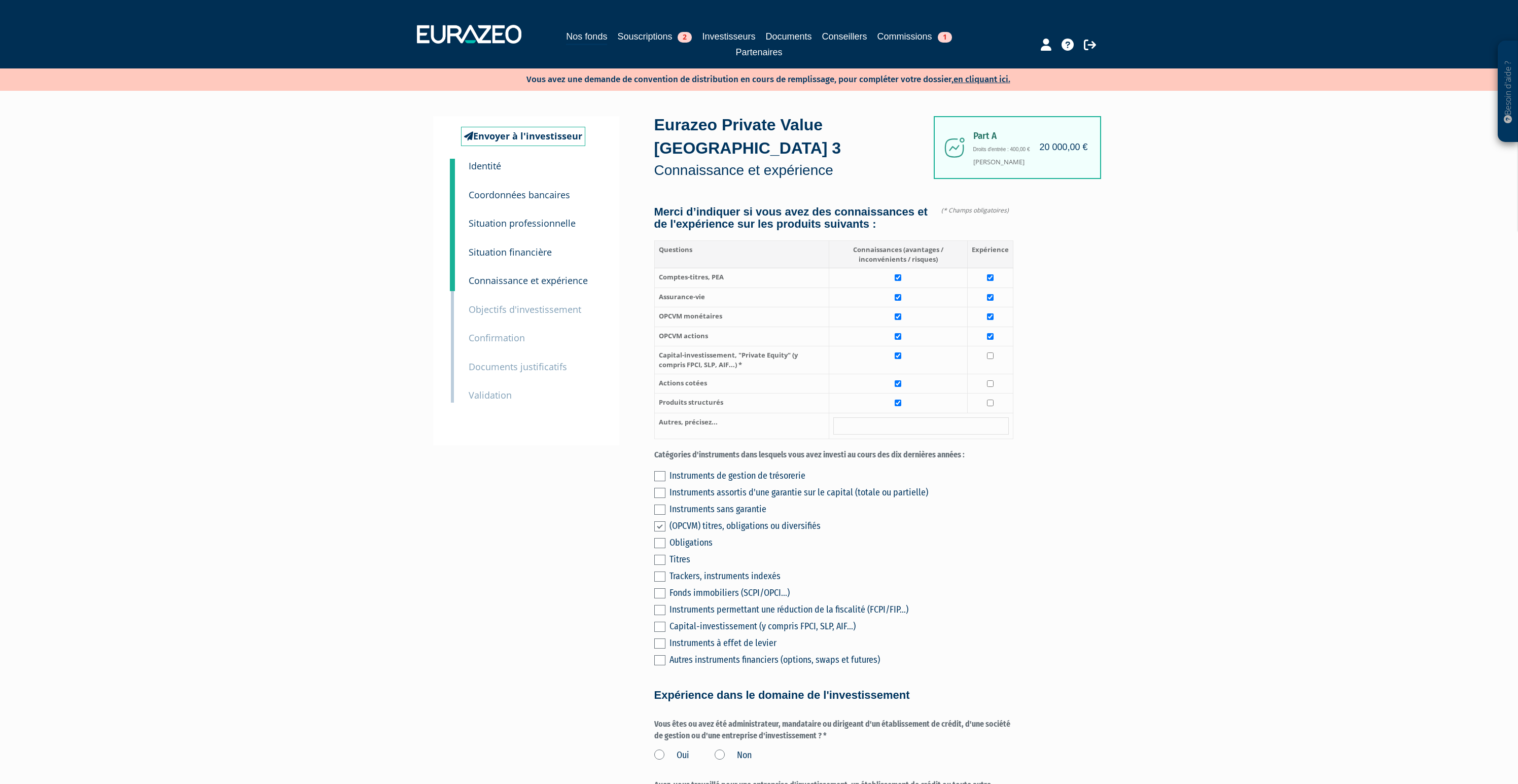
click at [0, 0] on input "checkbox" at bounding box center [0, 0] width 0 height 0
click at [659, 542] on div "Instruments de gestion de trésorerie Instruments assortis d'une garantie sur le…" at bounding box center [834, 566] width 359 height 201
click at [659, 555] on label at bounding box center [660, 560] width 11 height 10
click at [0, 0] on input "checkbox" at bounding box center [0, 0] width 0 height 0
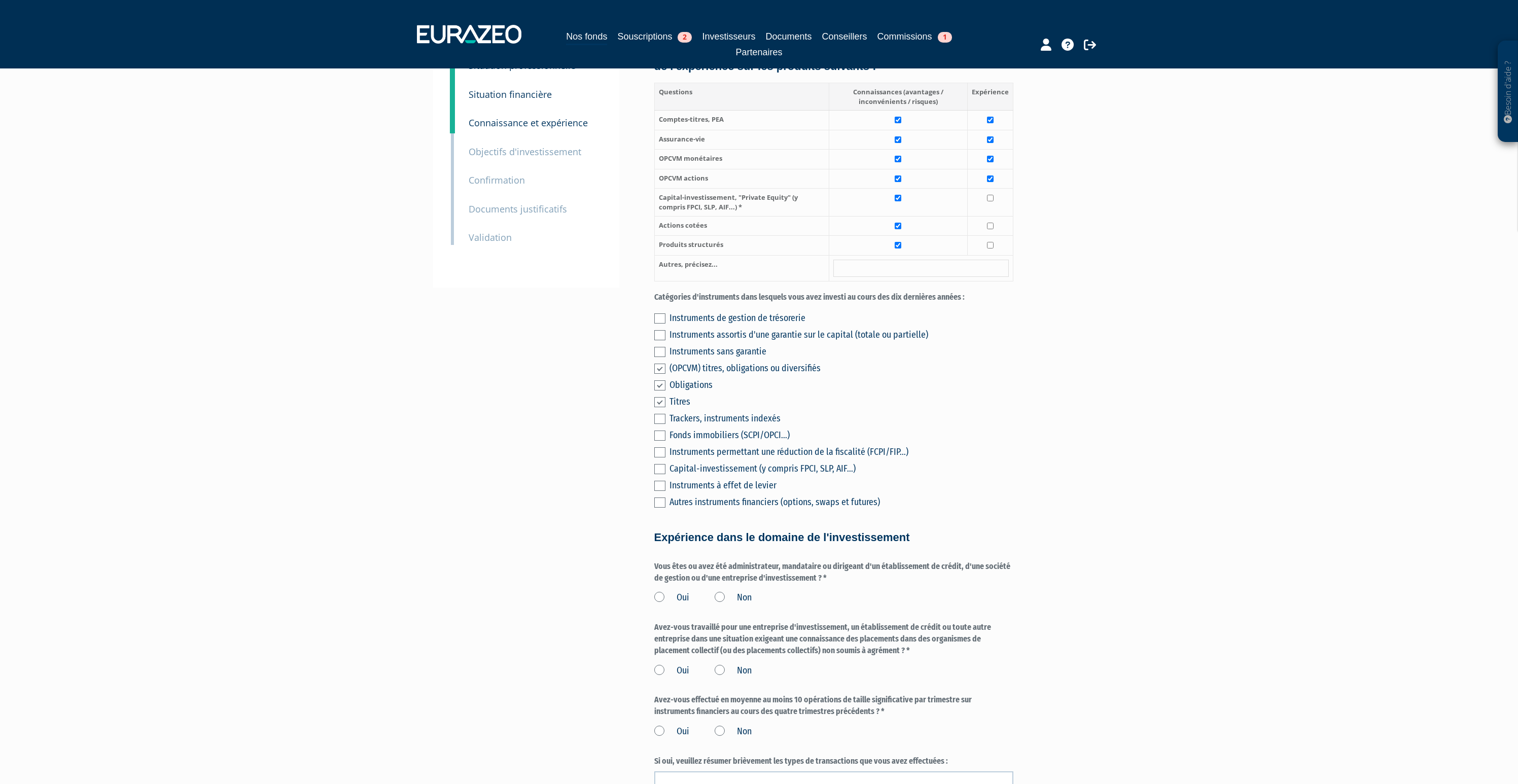
scroll to position [265, 0]
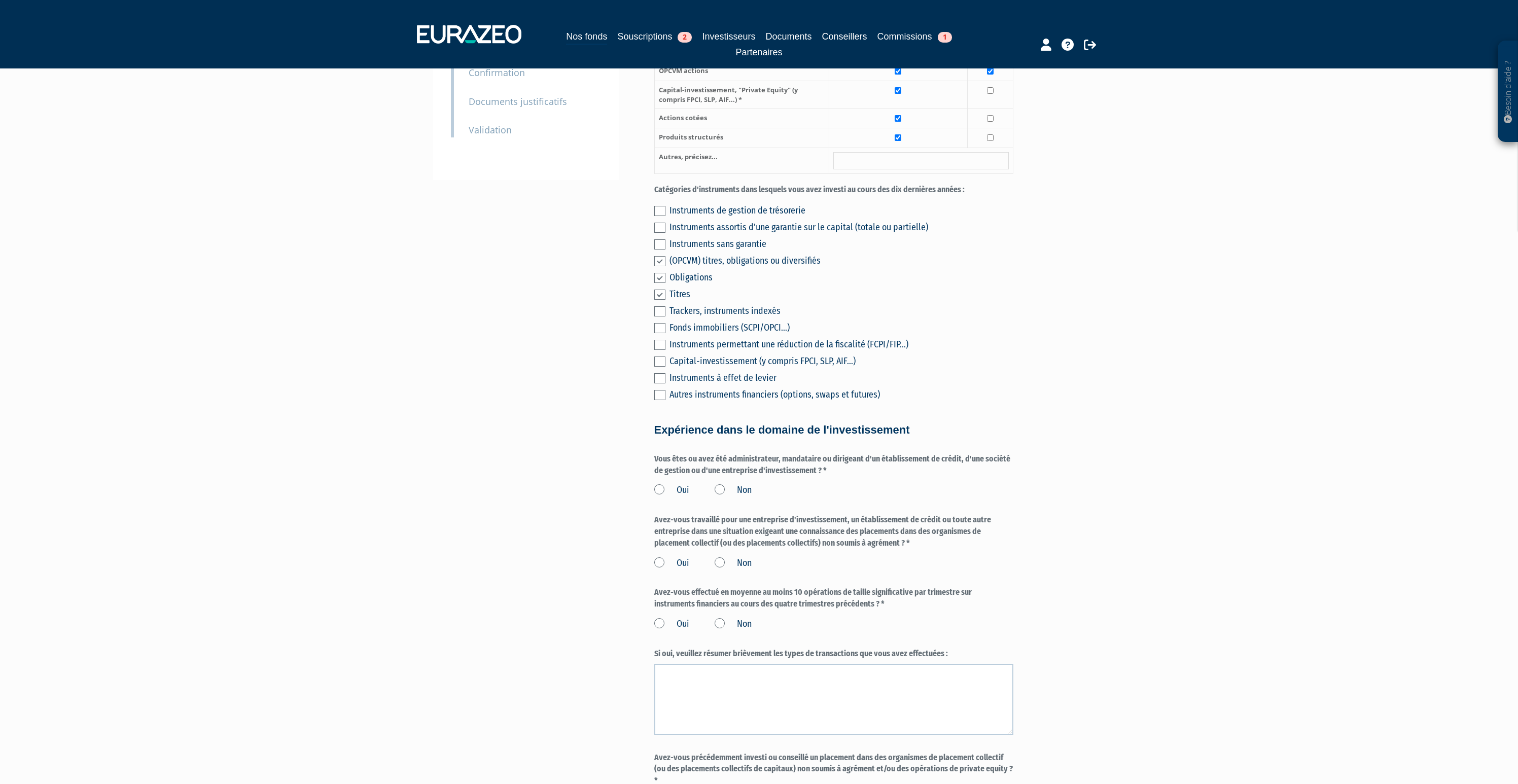
click at [721, 484] on label "Non" at bounding box center [733, 491] width 37 height 13
click at [0, 0] on input "Non" at bounding box center [0, 0] width 0 height 0
click at [721, 557] on label "Non" at bounding box center [733, 563] width 37 height 13
click at [0, 0] on input "Non" at bounding box center [0, 0] width 0 height 0
click at [721, 617] on label "Non" at bounding box center [733, 624] width 37 height 13
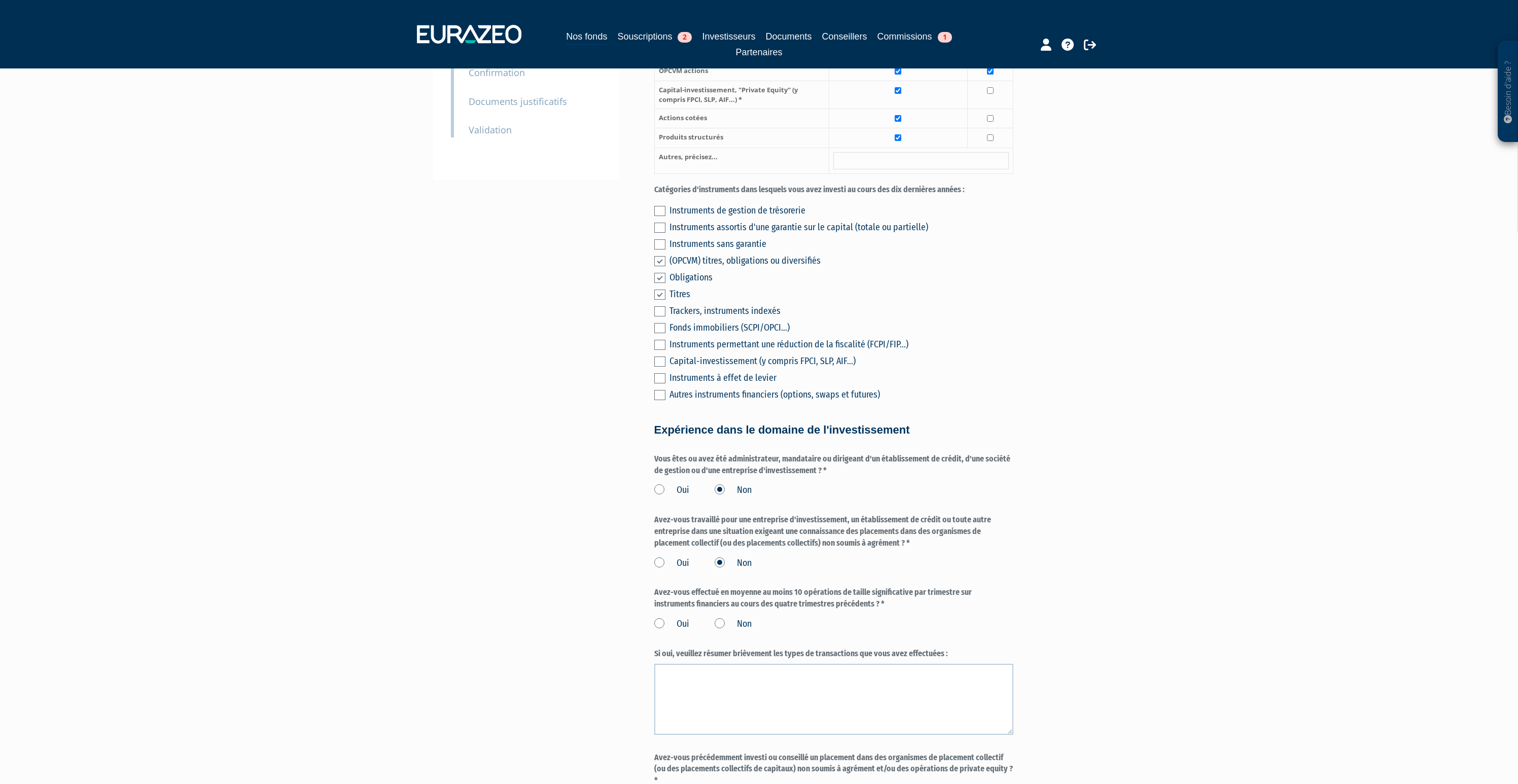
click at [0, 0] on input "Non" at bounding box center [0, 0] width 0 height 0
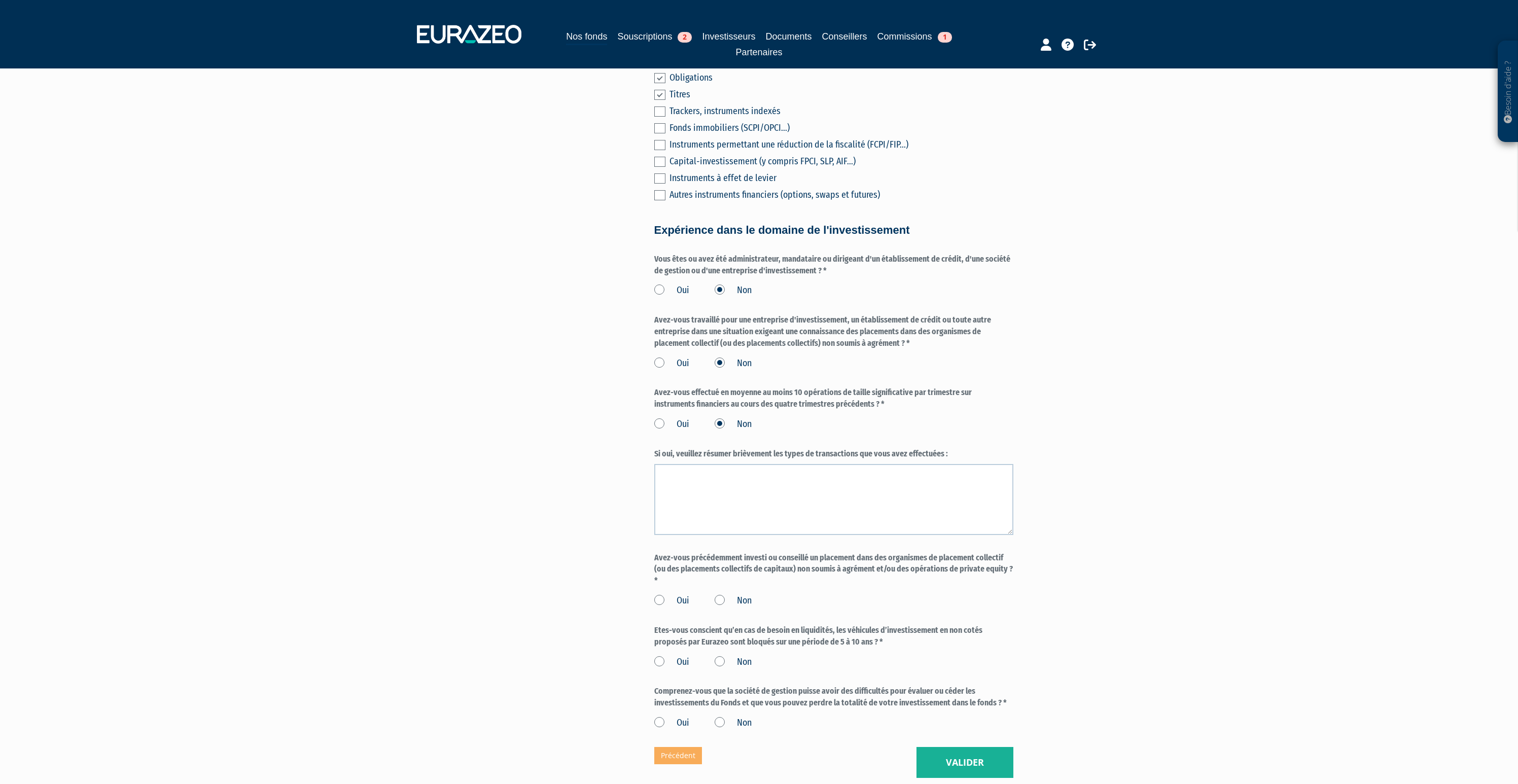
scroll to position [486, 0]
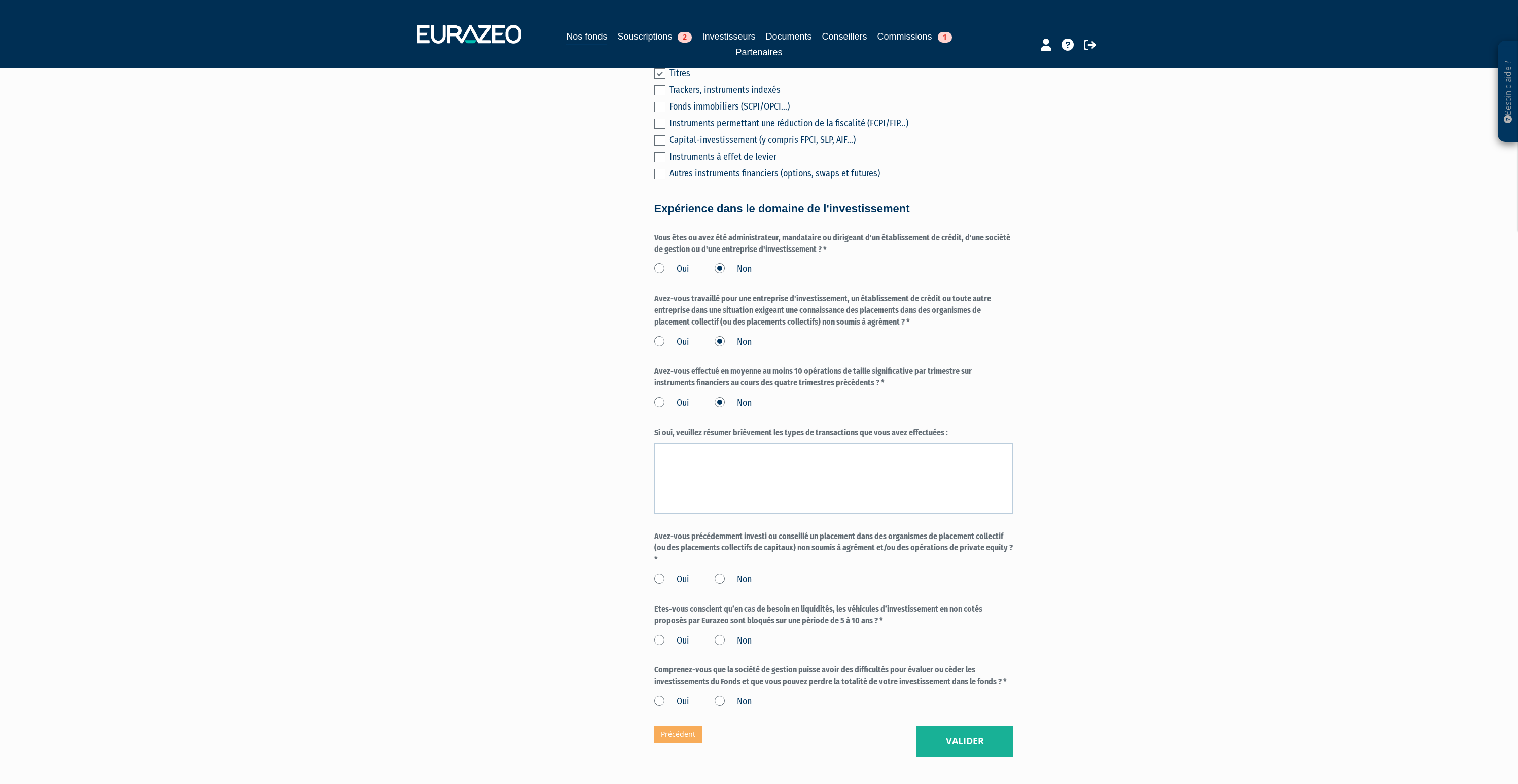
click at [720, 573] on label "Non" at bounding box center [733, 580] width 37 height 13
click at [0, 0] on input "Non" at bounding box center [0, 0] width 0 height 0
click at [656, 634] on label "Oui" at bounding box center [672, 641] width 35 height 13
click at [0, 0] on input "Oui" at bounding box center [0, 0] width 0 height 0
click at [656, 695] on label "Oui" at bounding box center [672, 702] width 35 height 13
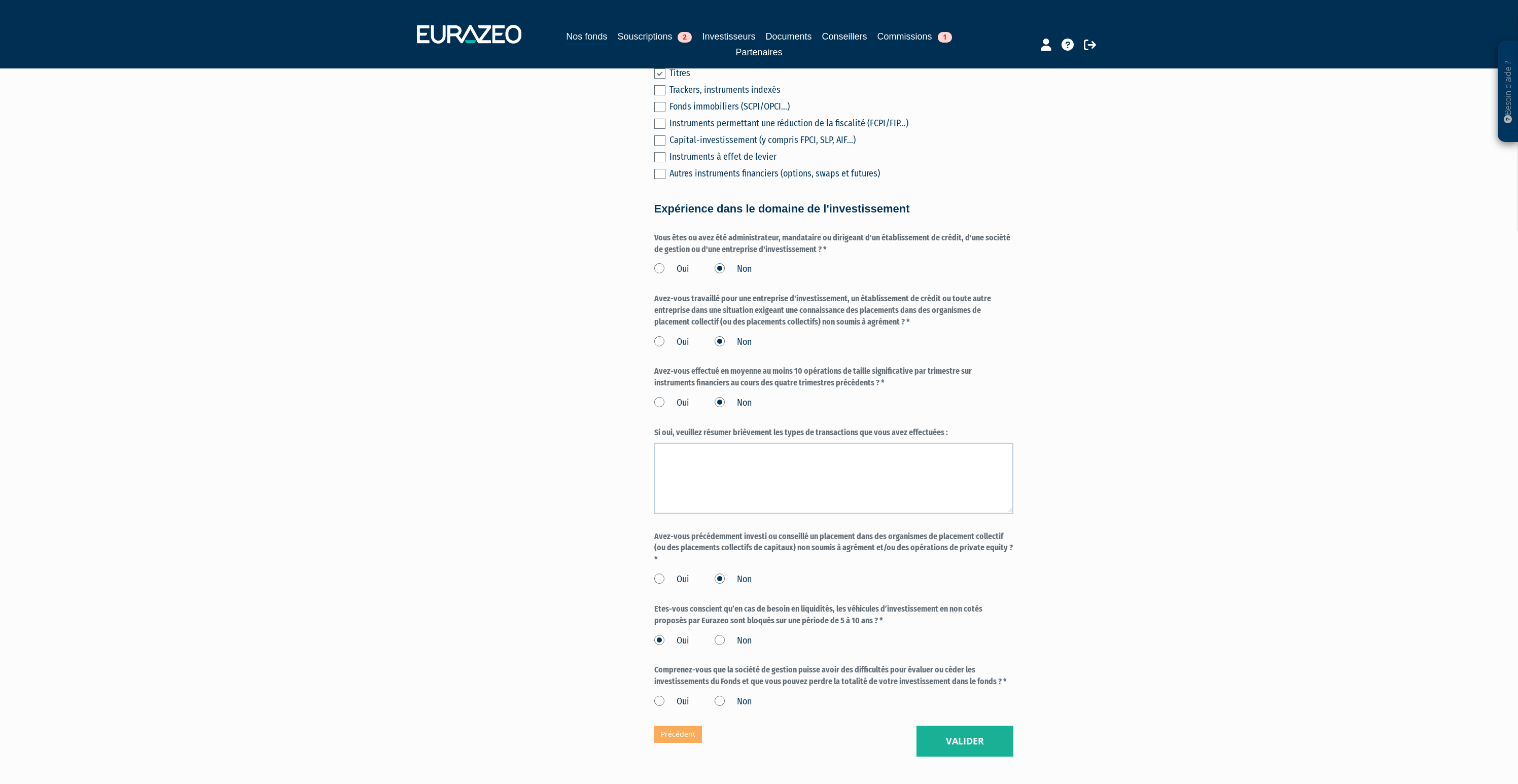
click at [0, 0] on input "Oui" at bounding box center [0, 0] width 0 height 0
click at [925, 726] on button "Valider" at bounding box center [965, 741] width 97 height 31
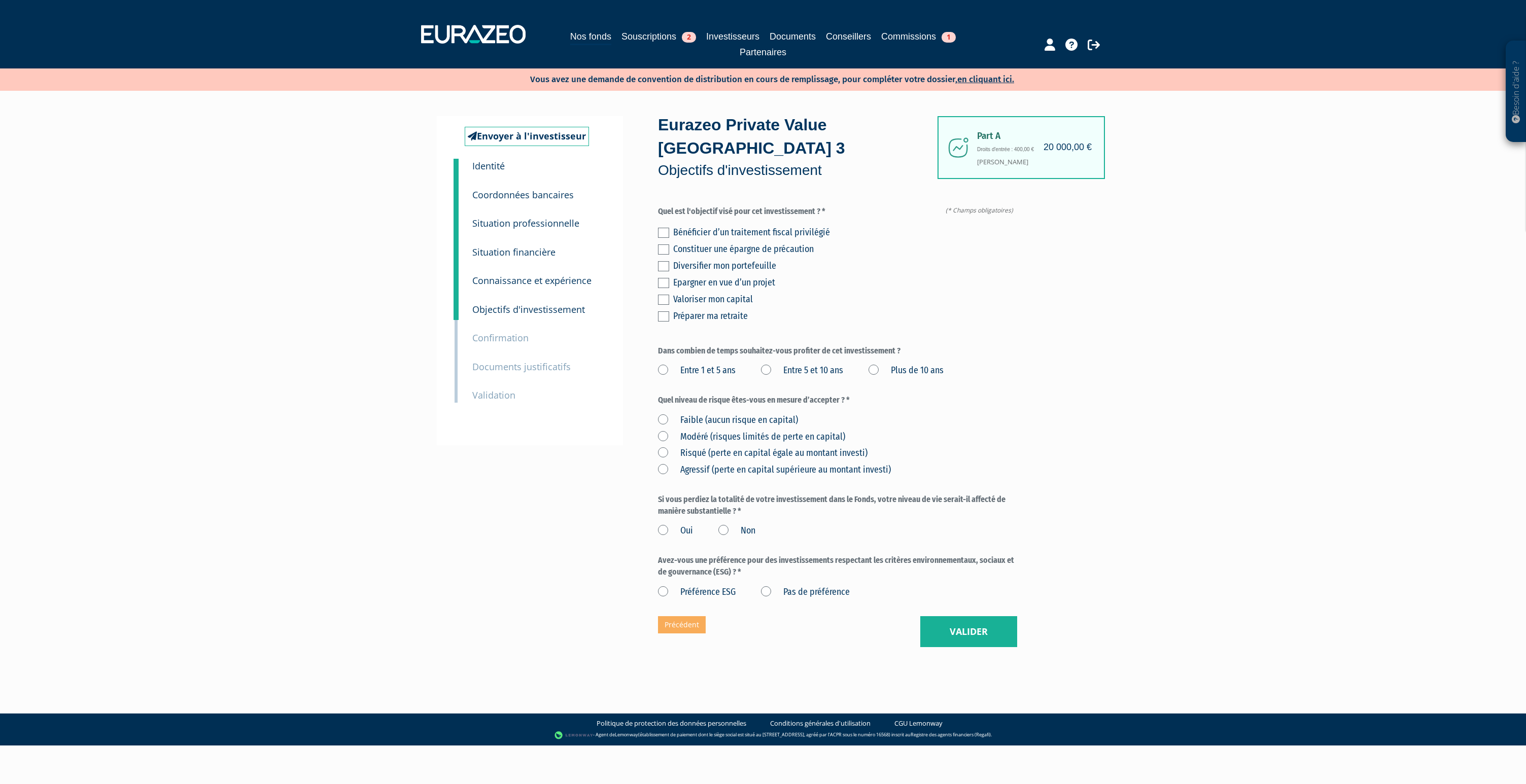
click at [664, 228] on label at bounding box center [663, 233] width 11 height 10
click at [0, 0] on input "checkbox" at bounding box center [0, 0] width 0 height 0
click at [665, 261] on label at bounding box center [663, 266] width 11 height 10
click at [0, 0] on input "checkbox" at bounding box center [0, 0] width 0 height 0
click at [662, 270] on div "Bénéficier d’un traitement fiscal privilégié Constituer une épargne de précauti…" at bounding box center [837, 272] width 359 height 100
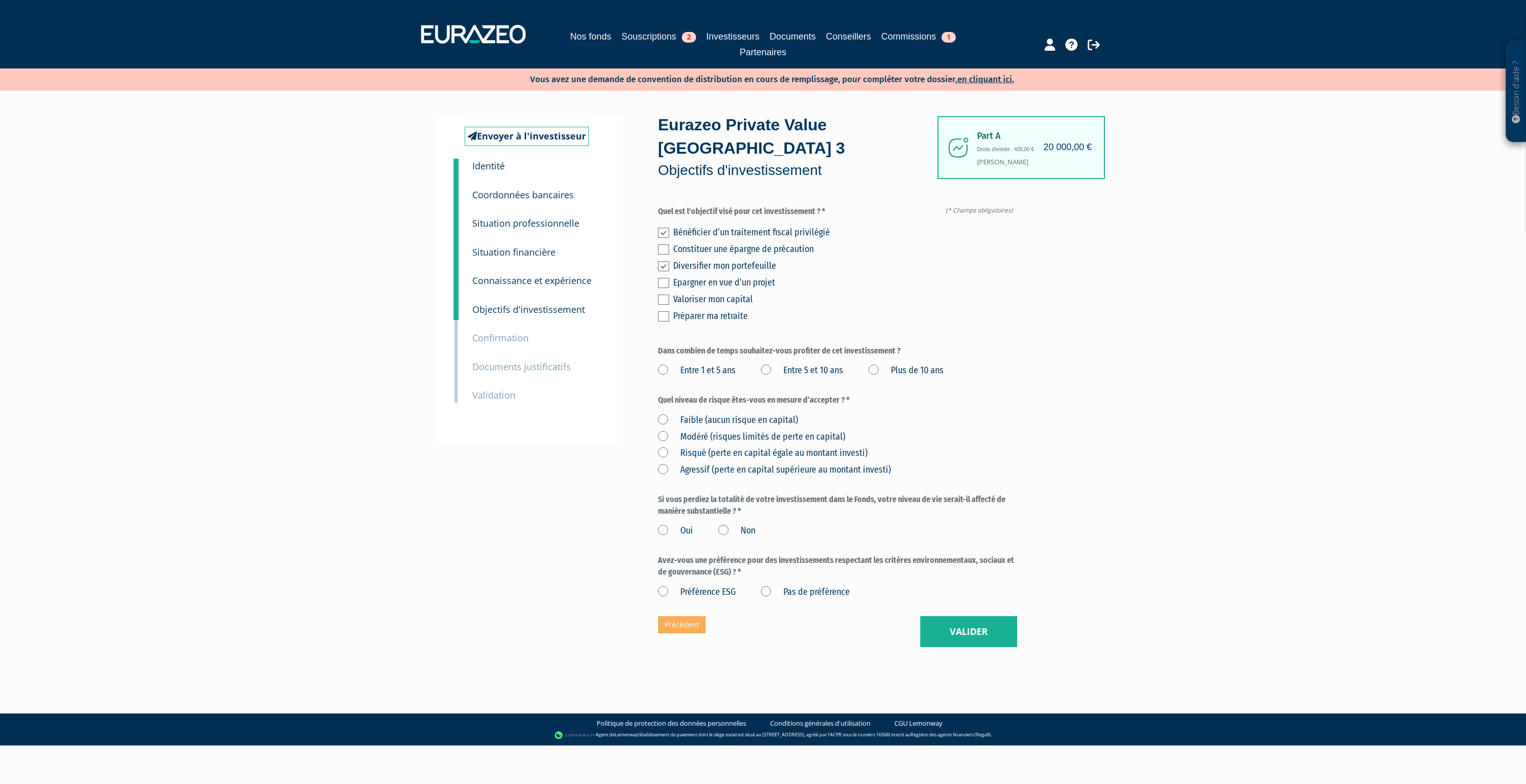
drag, startPoint x: 662, startPoint y: 275, endPoint x: 677, endPoint y: 286, distance: 18.6
click at [662, 295] on label at bounding box center [663, 299] width 11 height 10
click at [0, 0] on input "checkbox" at bounding box center [0, 0] width 0 height 0
click at [871, 364] on label "Plus de 10 ans" at bounding box center [906, 371] width 75 height 13
click at [0, 0] on ans "Plus de 10 ans" at bounding box center [0, 0] width 0 height 0
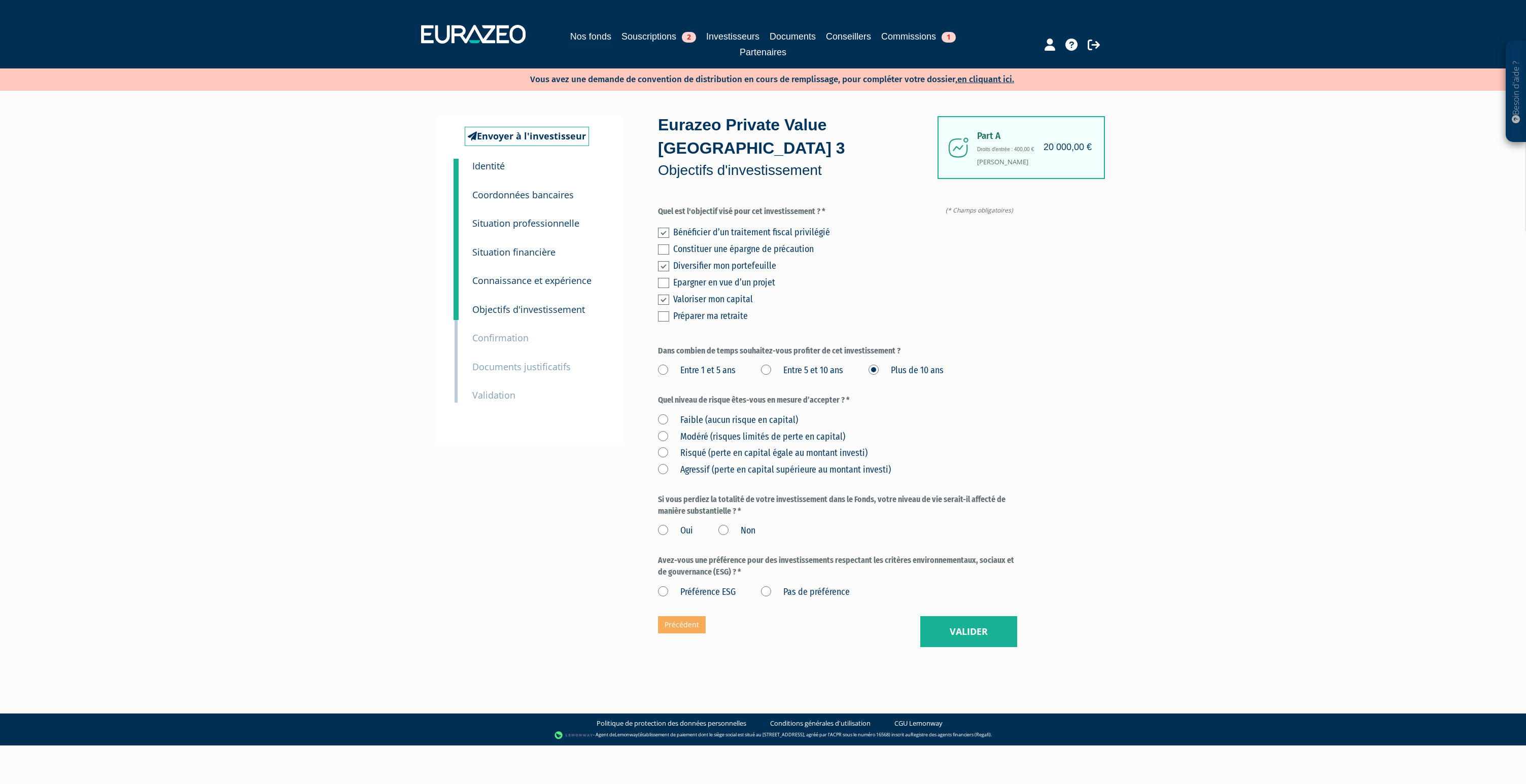
click at [660, 447] on label "Risqué (perte en capital égale au montant investi)" at bounding box center [763, 453] width 209 height 13
click at [0, 0] on investi\) "Risqué (perte en capital égale au montant investi)" at bounding box center [0, 0] width 0 height 0
click at [743, 521] on div "Oui Non" at bounding box center [837, 529] width 359 height 17
click at [731, 524] on label "Non" at bounding box center [737, 531] width 37 height 13
click at [0, 0] on input "Non" at bounding box center [0, 0] width 0 height 0
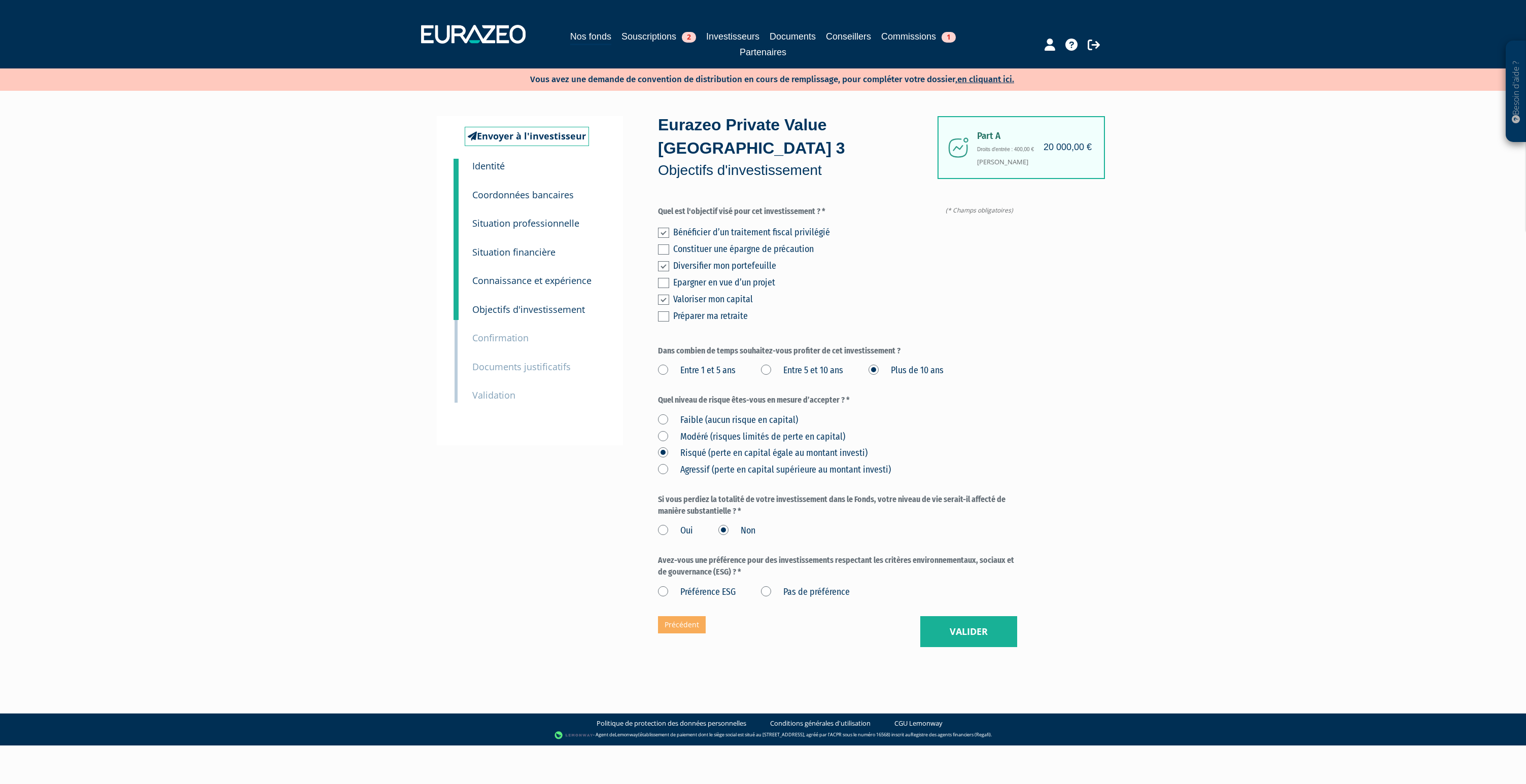
click at [768, 586] on label "Pas de préférence" at bounding box center [805, 592] width 89 height 13
click at [0, 0] on préférence "Pas de préférence" at bounding box center [0, 0] width 0 height 0
click at [932, 616] on button "Valider" at bounding box center [968, 632] width 97 height 31
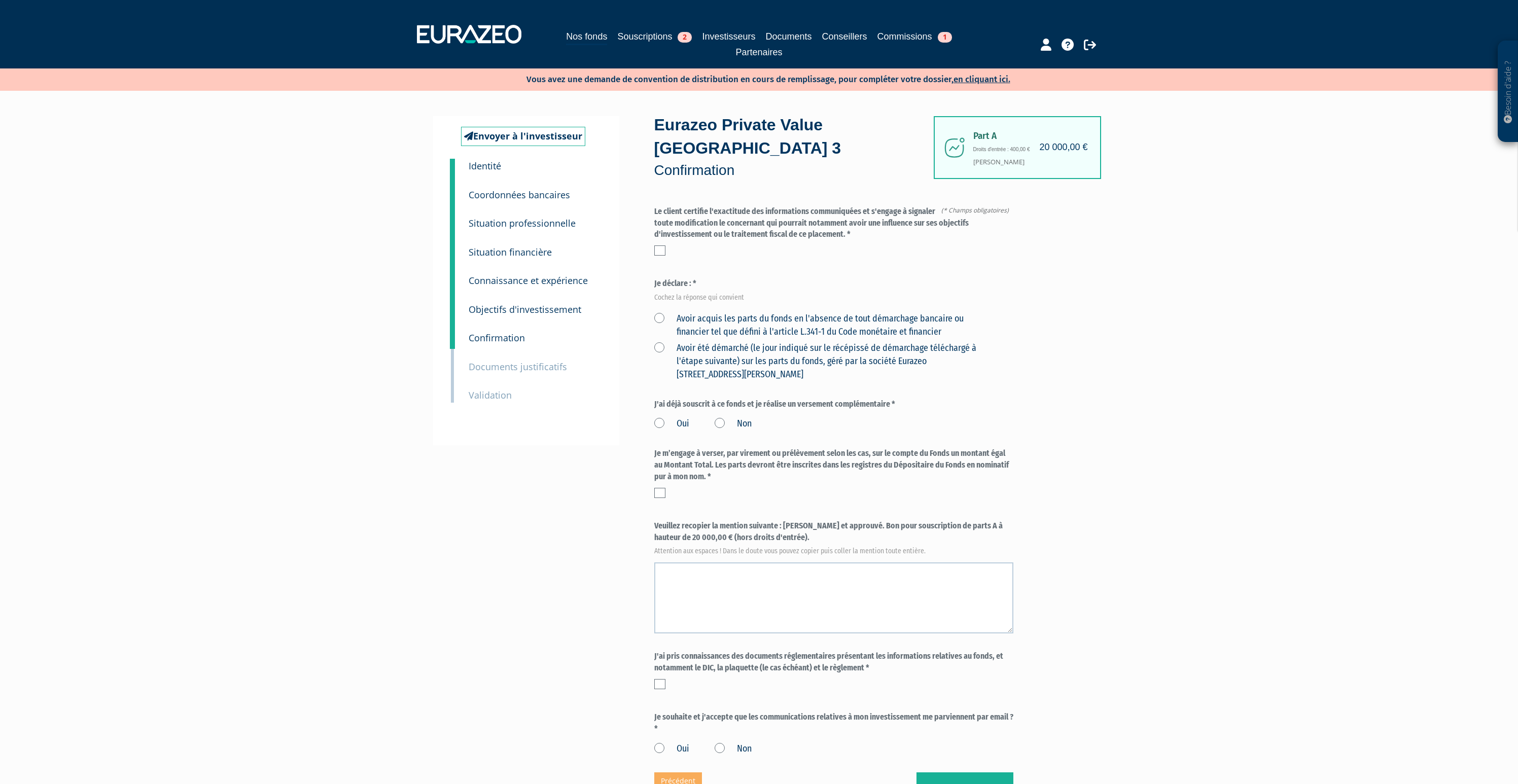
click at [658, 245] on label at bounding box center [660, 250] width 11 height 10
click at [0, 0] on input "checkbox" at bounding box center [0, 0] width 0 height 0
click at [656, 313] on label "Avoir acquis les parts du fonds en l'absence de tout démarchage bancaire ou fin…" at bounding box center [822, 325] width 336 height 26
click at [0, 0] on financier "Avoir acquis les parts du fonds en l'absence de tout démarchage bancaire ou fin…" at bounding box center [0, 0] width 0 height 0
click at [720, 417] on label "Non" at bounding box center [733, 424] width 37 height 13
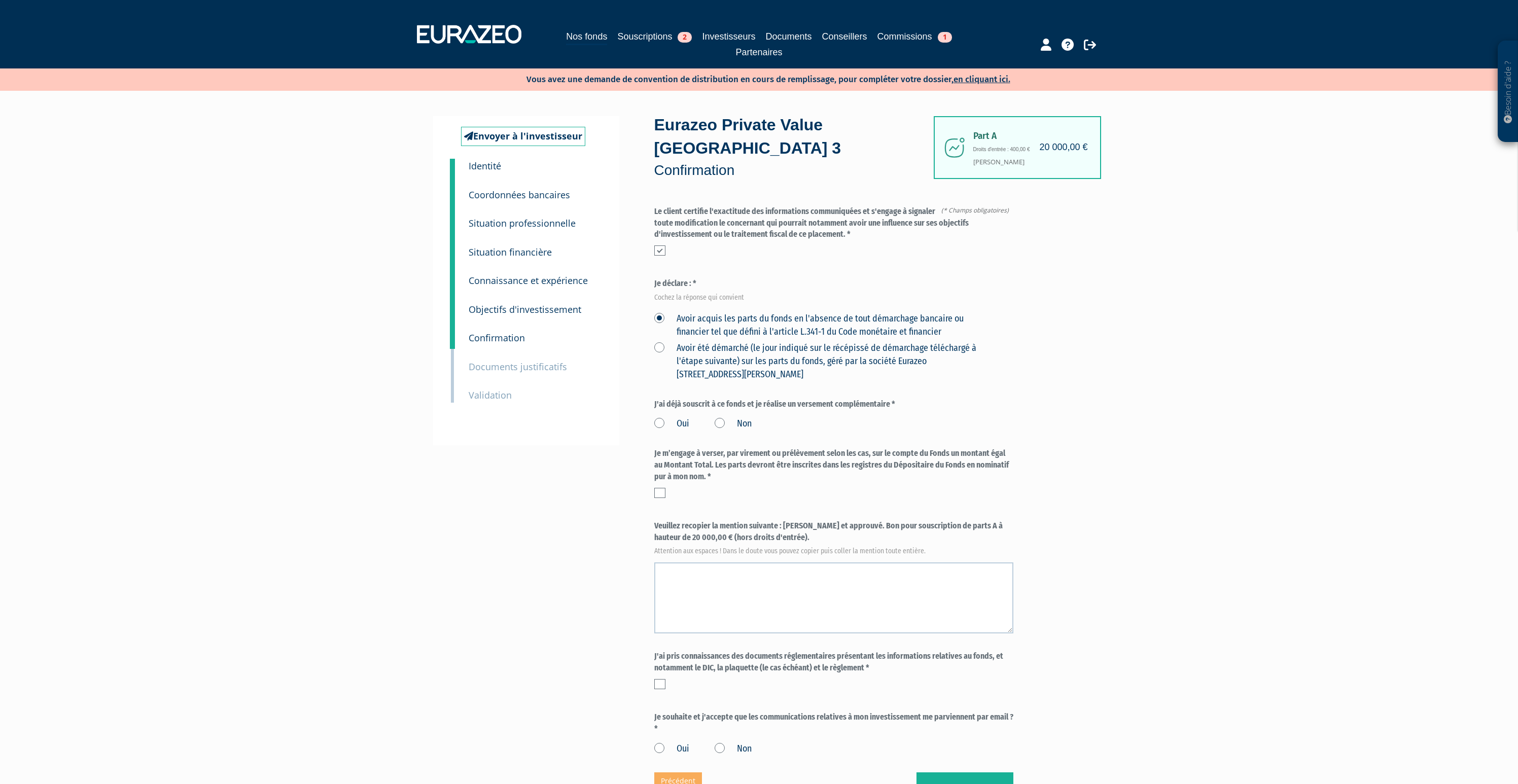
click at [0, 0] on input "Non" at bounding box center [0, 0] width 0 height 0
click at [663, 488] on label at bounding box center [660, 492] width 11 height 10
click at [0, 0] on input "checkbox" at bounding box center [0, 0] width 0 height 0
drag, startPoint x: 762, startPoint y: 516, endPoint x: 782, endPoint y: 502, distance: 24.4
click at [782, 520] on label "Veuillez recopier la mention suivante : Lu et approuvé. Bon pour souscription d…" at bounding box center [834, 537] width 359 height 34
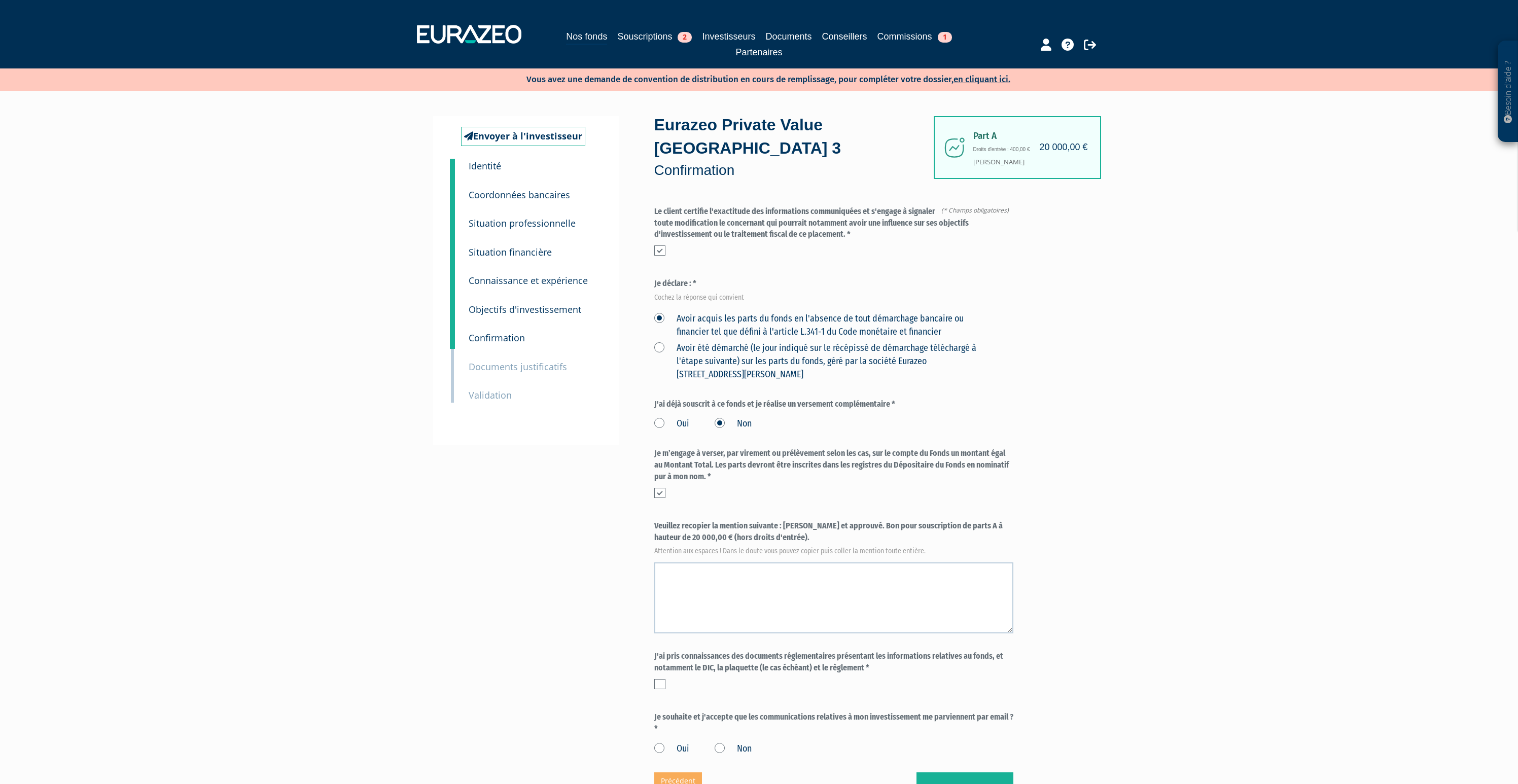
copy label "Lu et approuvé. Bon pour souscription de parts A à hauteur de 20 000,00 € (hors…"
click at [763, 562] on textarea at bounding box center [834, 598] width 359 height 71
paste textarea "Lu et approuvé. Bon pour souscription de parts A à hauteur de 20 000,00 € (hors…"
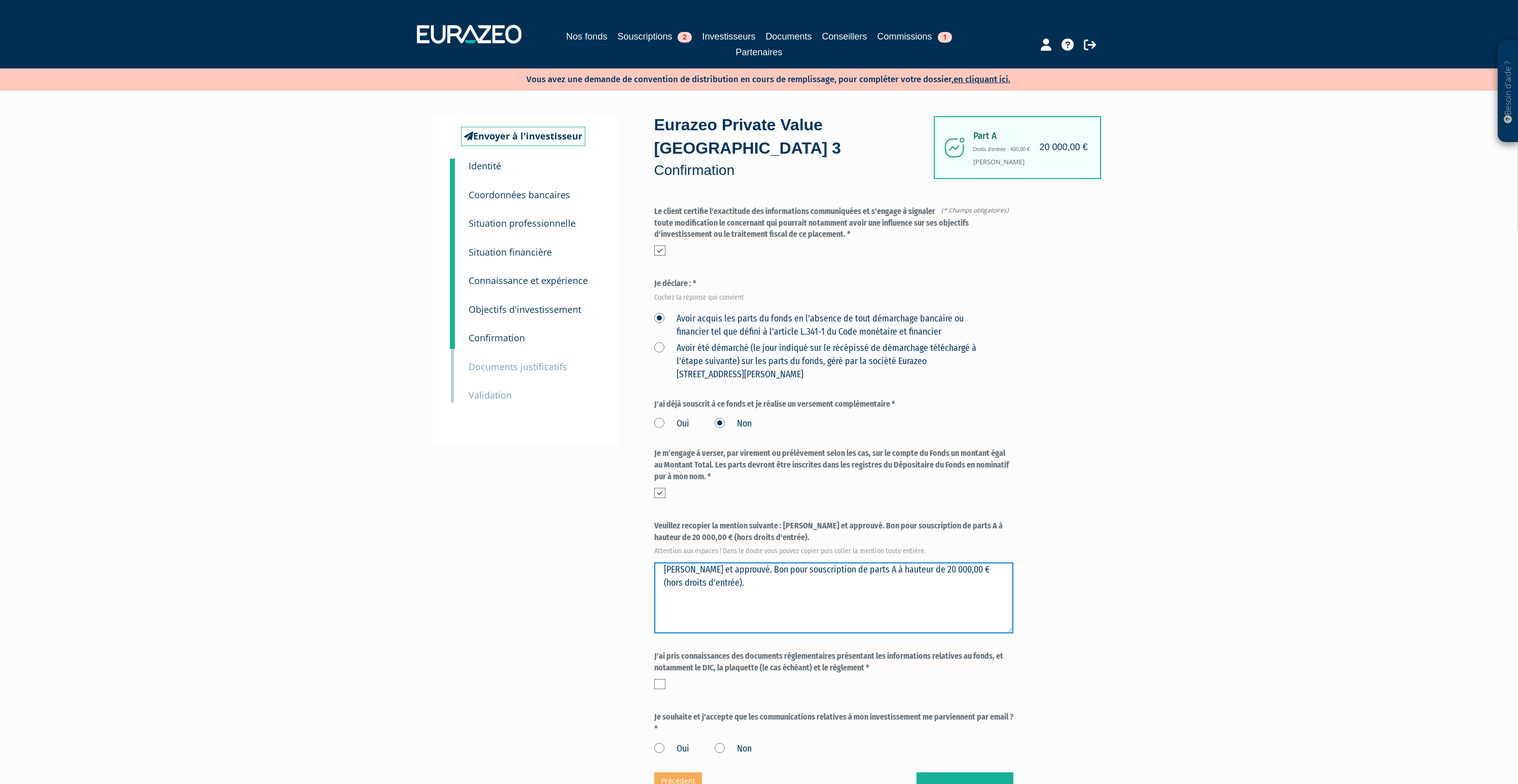
drag, startPoint x: 808, startPoint y: 547, endPoint x: 642, endPoint y: 544, distance: 166.0
click at [642, 544] on div "Envoyer à l'investisseur 1 Identité 2 Coordonnées bancaires 3 Situation profess…" at bounding box center [759, 460] width 637 height 688
type textarea "Lu et approuvé. Bon pour souscription de parts A à hauteur de 20 000,00 € (hors…"
click at [663, 679] on label at bounding box center [660, 684] width 11 height 10
click at [0, 0] on input "checkbox" at bounding box center [0, 0] width 0 height 0
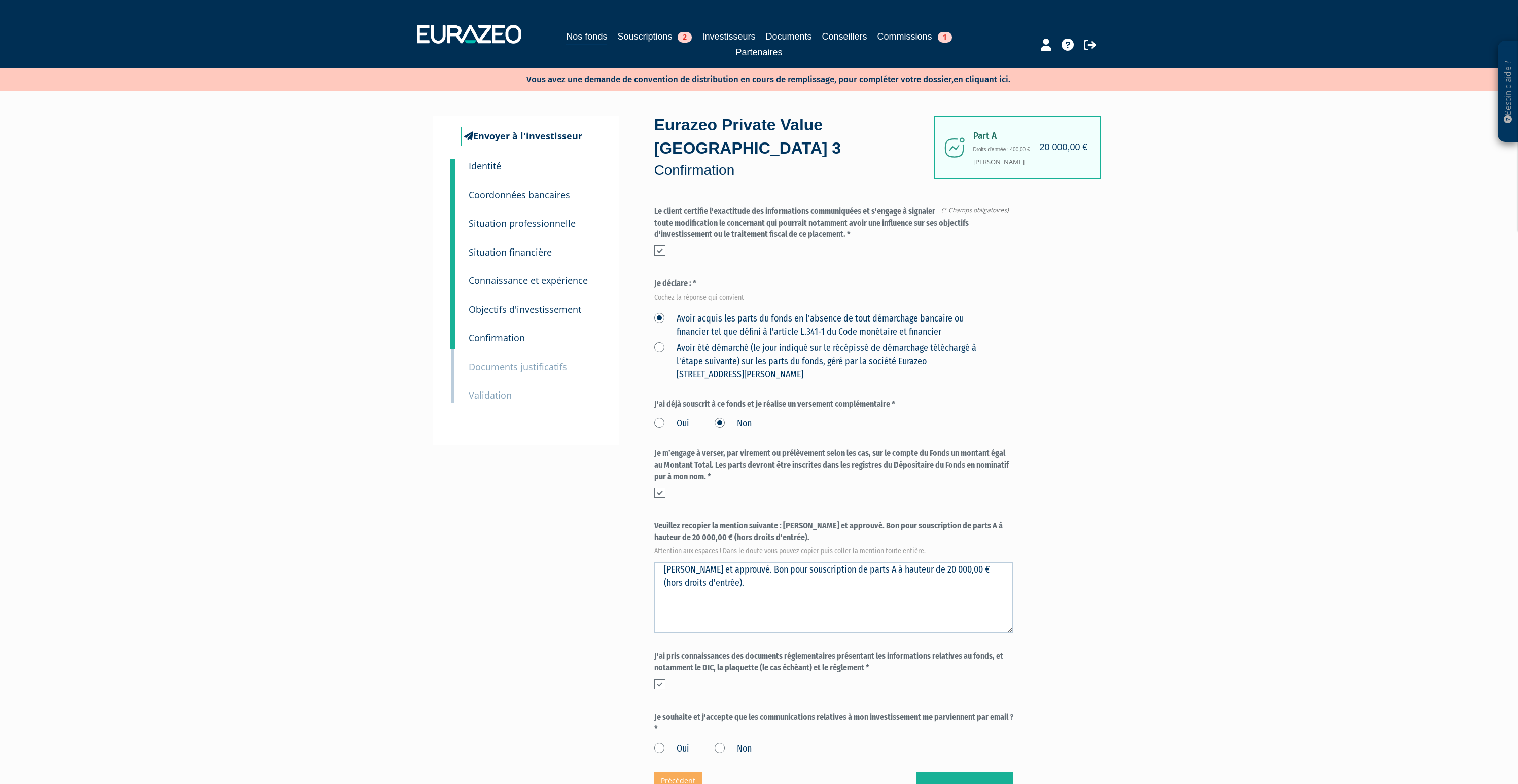
click at [660, 743] on label "Oui" at bounding box center [672, 749] width 35 height 13
click at [0, 0] on input "Oui" at bounding box center [0, 0] width 0 height 0
click at [938, 773] on button "Valider" at bounding box center [965, 788] width 97 height 31
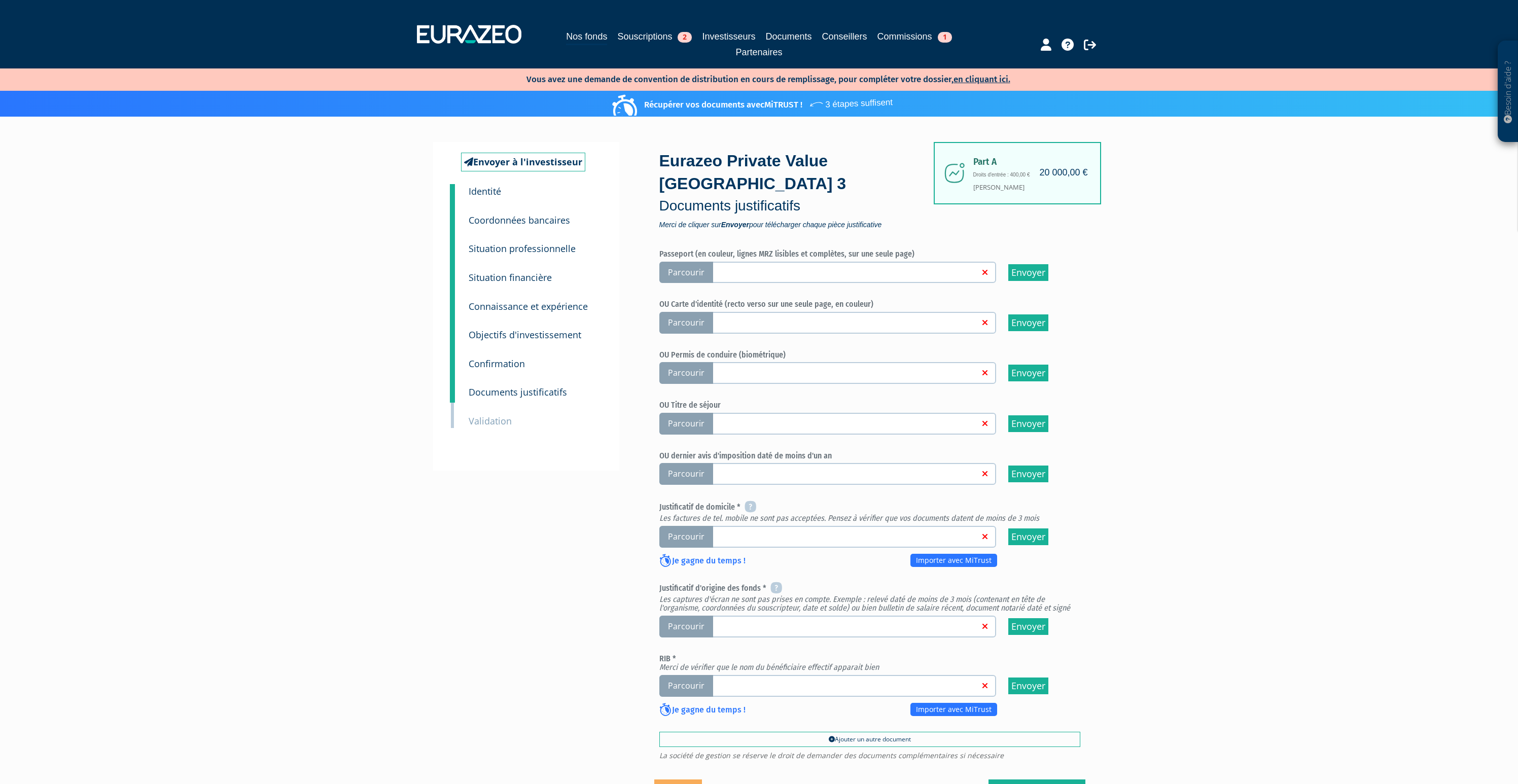
click at [682, 675] on span "Parcourir" at bounding box center [686, 686] width 54 height 22
click at [0, 0] on input "Parcourir" at bounding box center [0, 0] width 0 height 0
click at [699, 616] on span "Parcourir" at bounding box center [686, 626] width 54 height 22
click at [0, 0] on input "Parcourir" at bounding box center [0, 0] width 0 height 0
click at [695, 312] on span "Parcourir" at bounding box center [686, 323] width 54 height 22
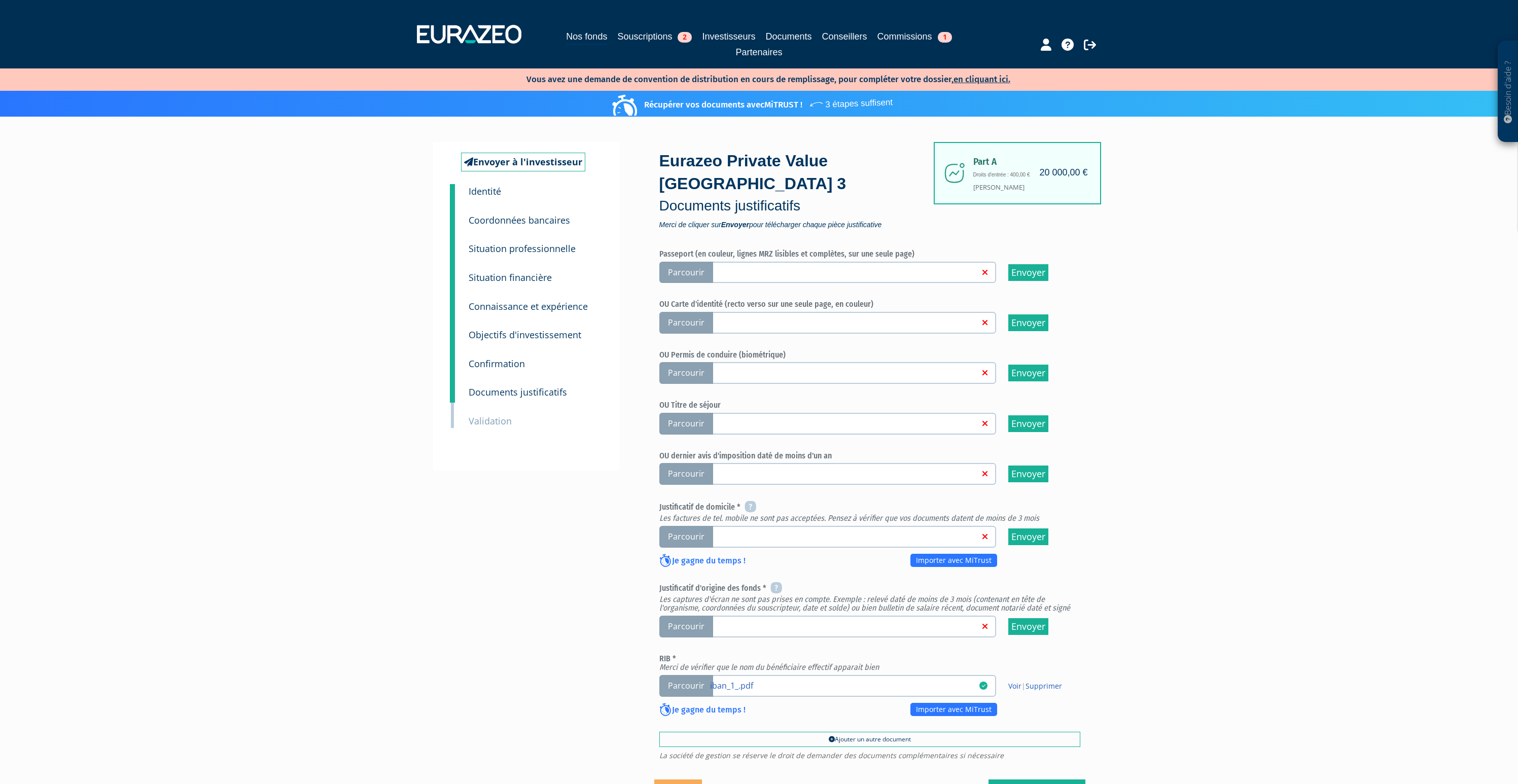
click at [0, 0] on input "Parcourir" at bounding box center [0, 0] width 0 height 0
click at [684, 463] on span "Parcourir" at bounding box center [686, 474] width 54 height 22
click at [0, 0] on input "Parcourir" at bounding box center [0, 0] width 0 height 0
click at [689, 616] on span "Parcourir" at bounding box center [686, 626] width 54 height 22
click at [0, 0] on input "Parcourir" at bounding box center [0, 0] width 0 height 0
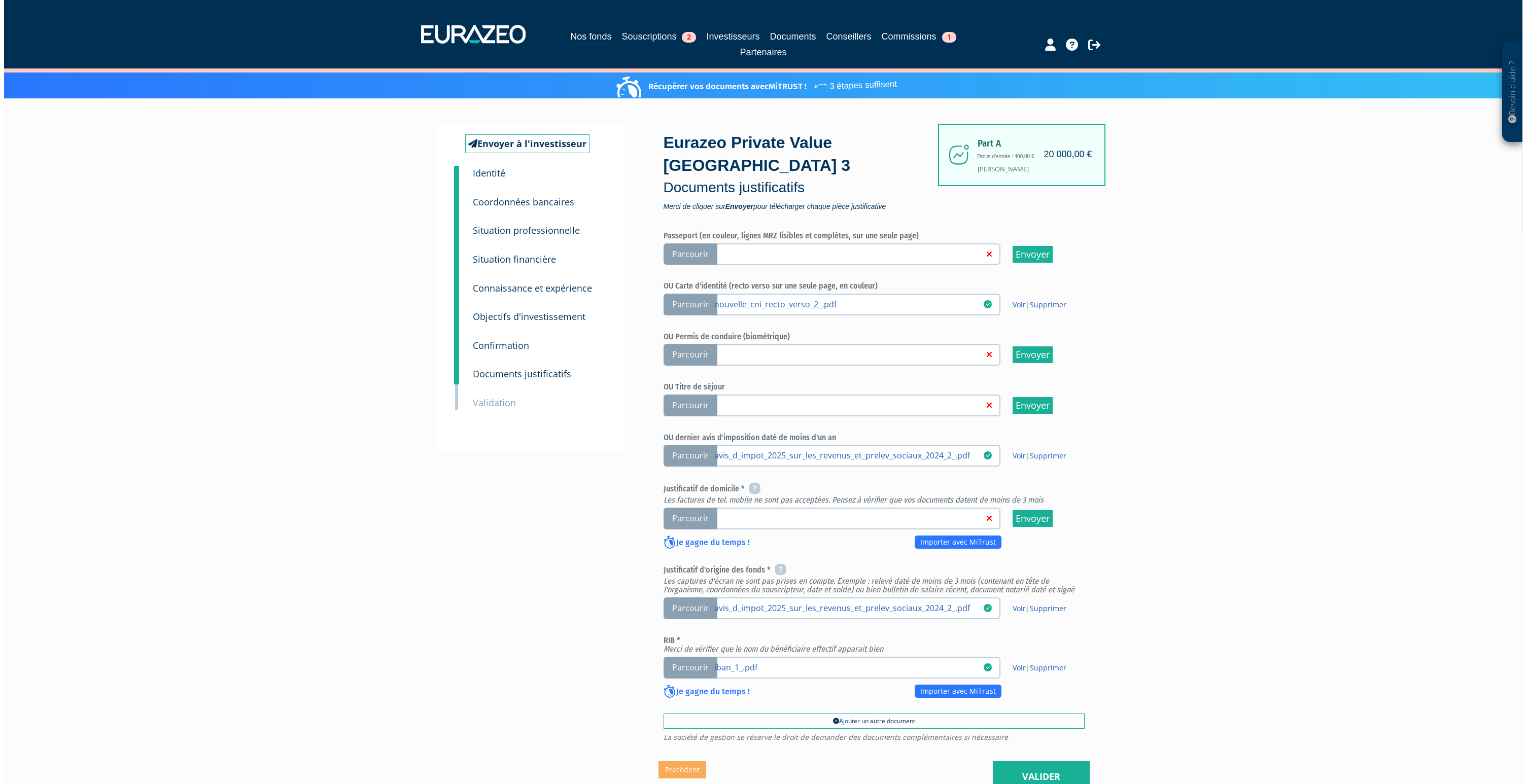
scroll to position [102, 0]
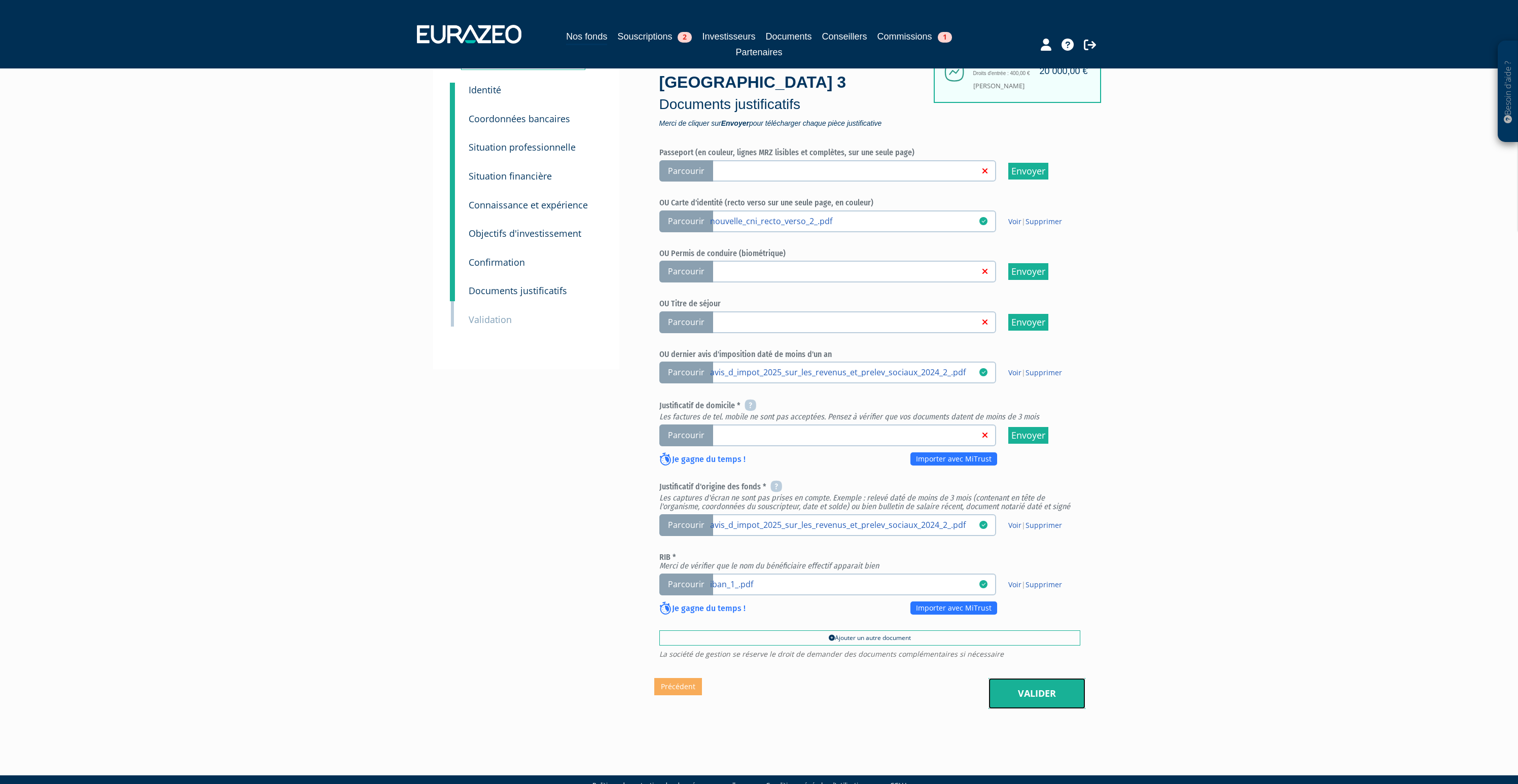
click at [1035, 678] on link "Valider" at bounding box center [1037, 694] width 97 height 31
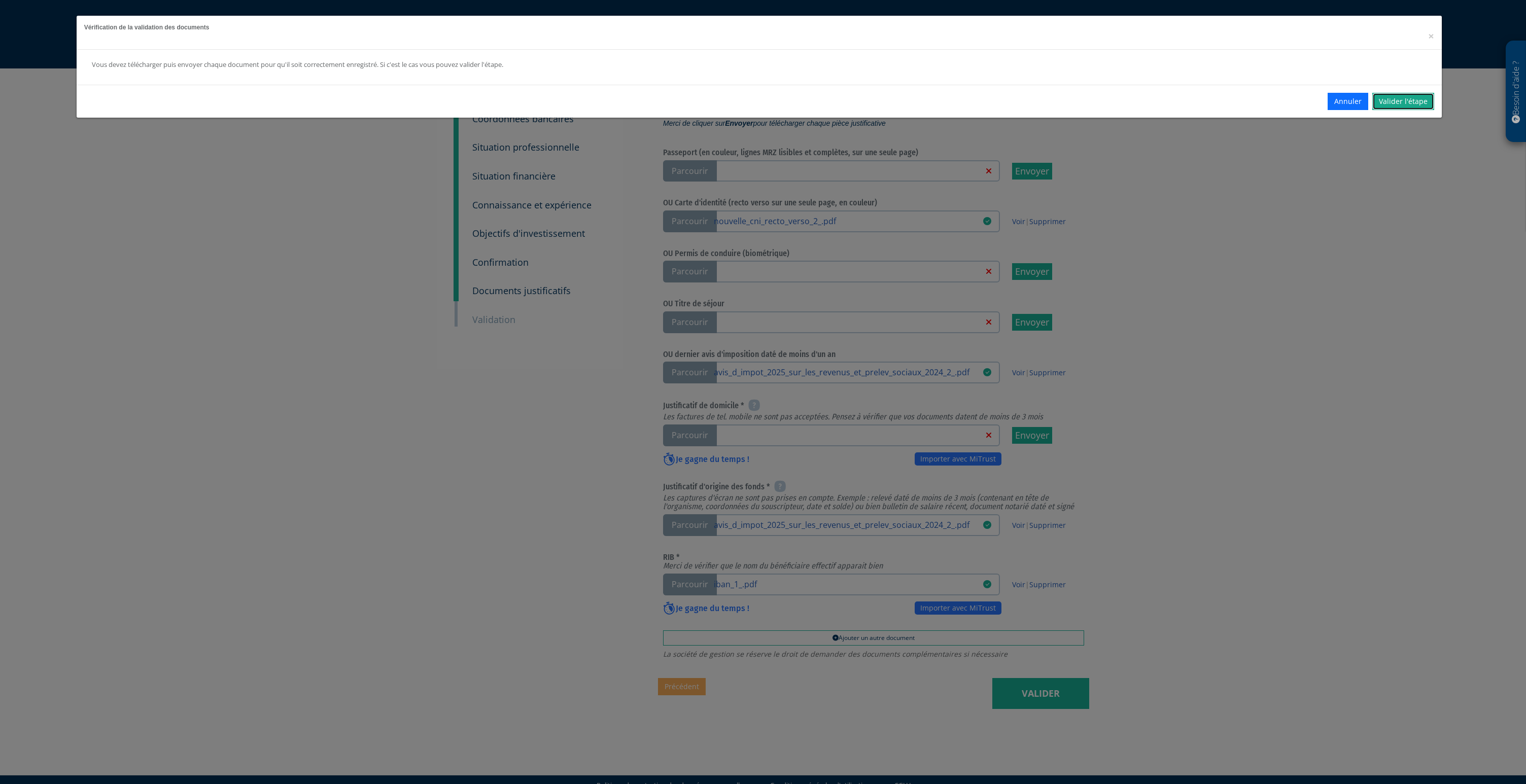
click at [1402, 99] on link "Valider l'étape" at bounding box center [1403, 101] width 62 height 17
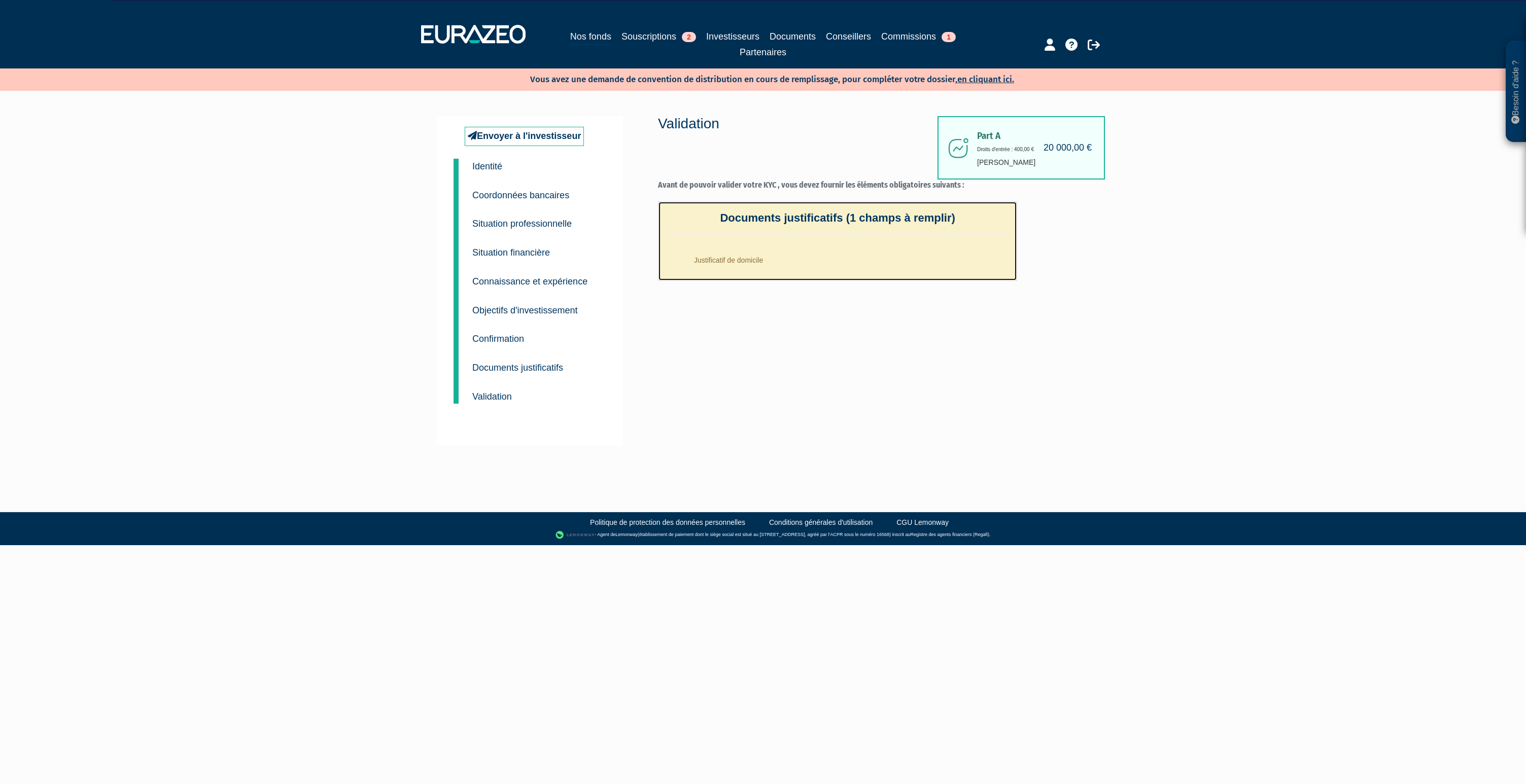
click at [769, 264] on li "Justificatif de domicile" at bounding box center [848, 257] width 322 height 25
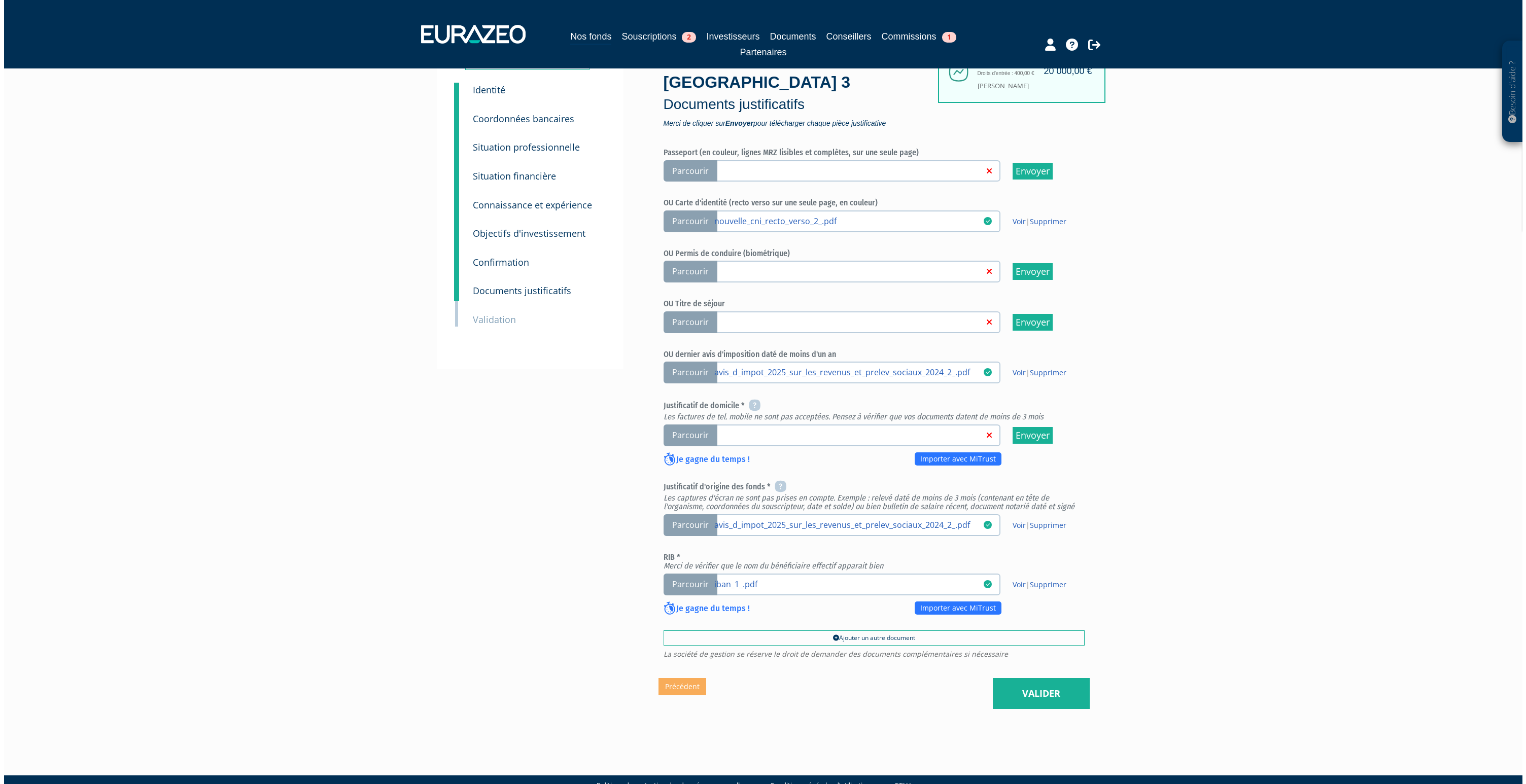
scroll to position [99, 0]
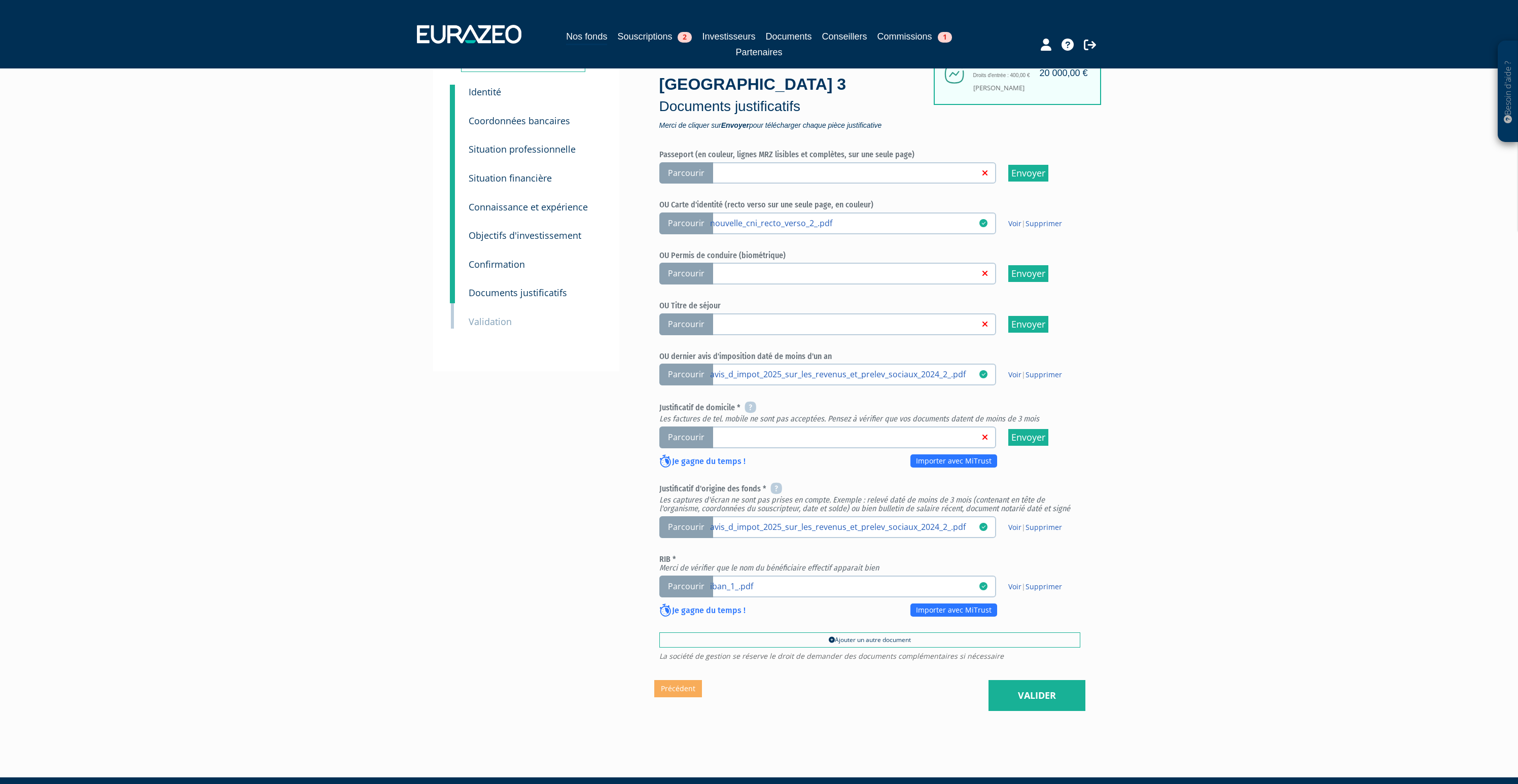
click at [690, 426] on span "Parcourir" at bounding box center [686, 437] width 54 height 22
click at [0, 0] on input "Parcourir" at bounding box center [0, 0] width 0 height 0
click at [1052, 680] on link "Valider" at bounding box center [1037, 696] width 97 height 31
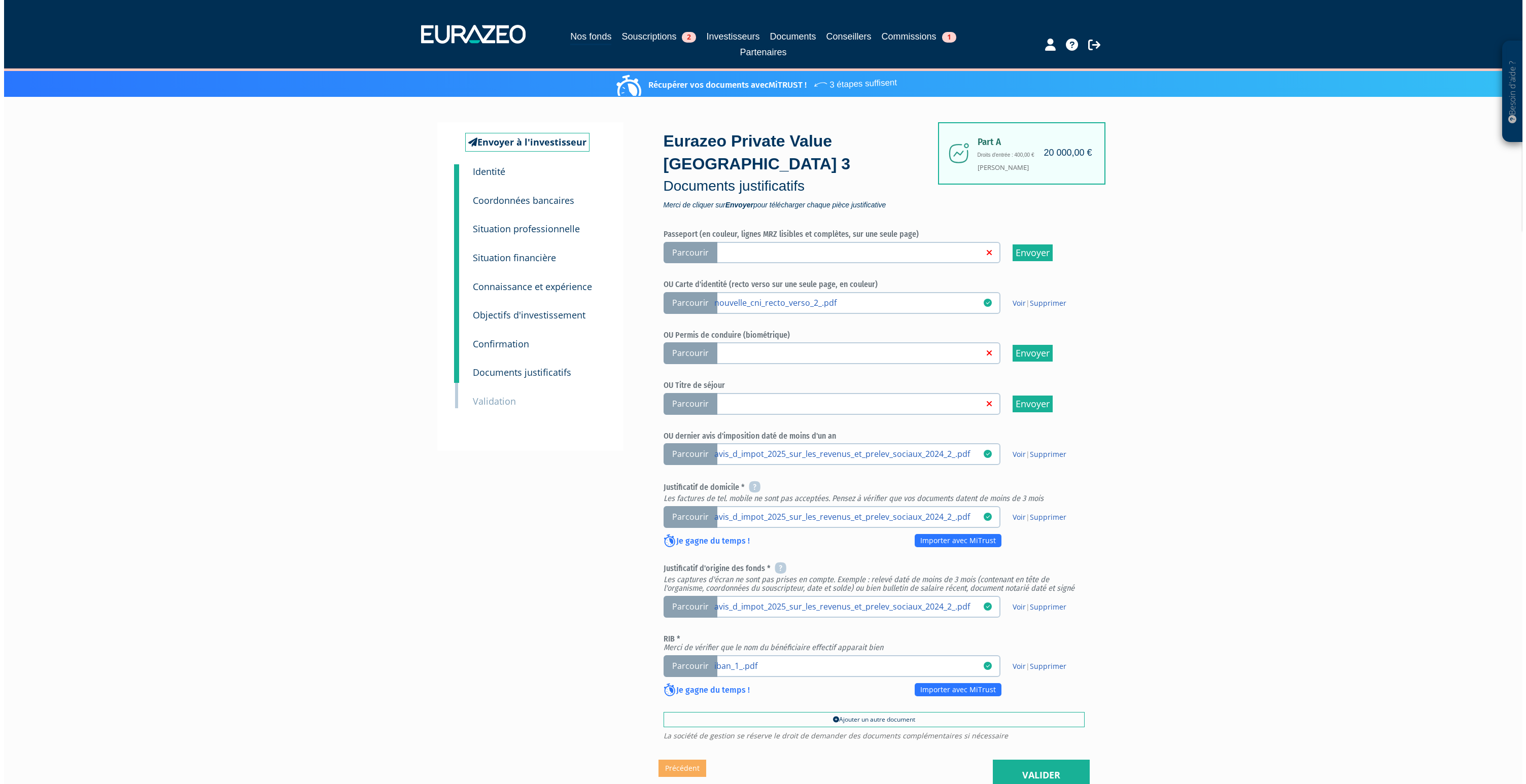
scroll to position [102, 0]
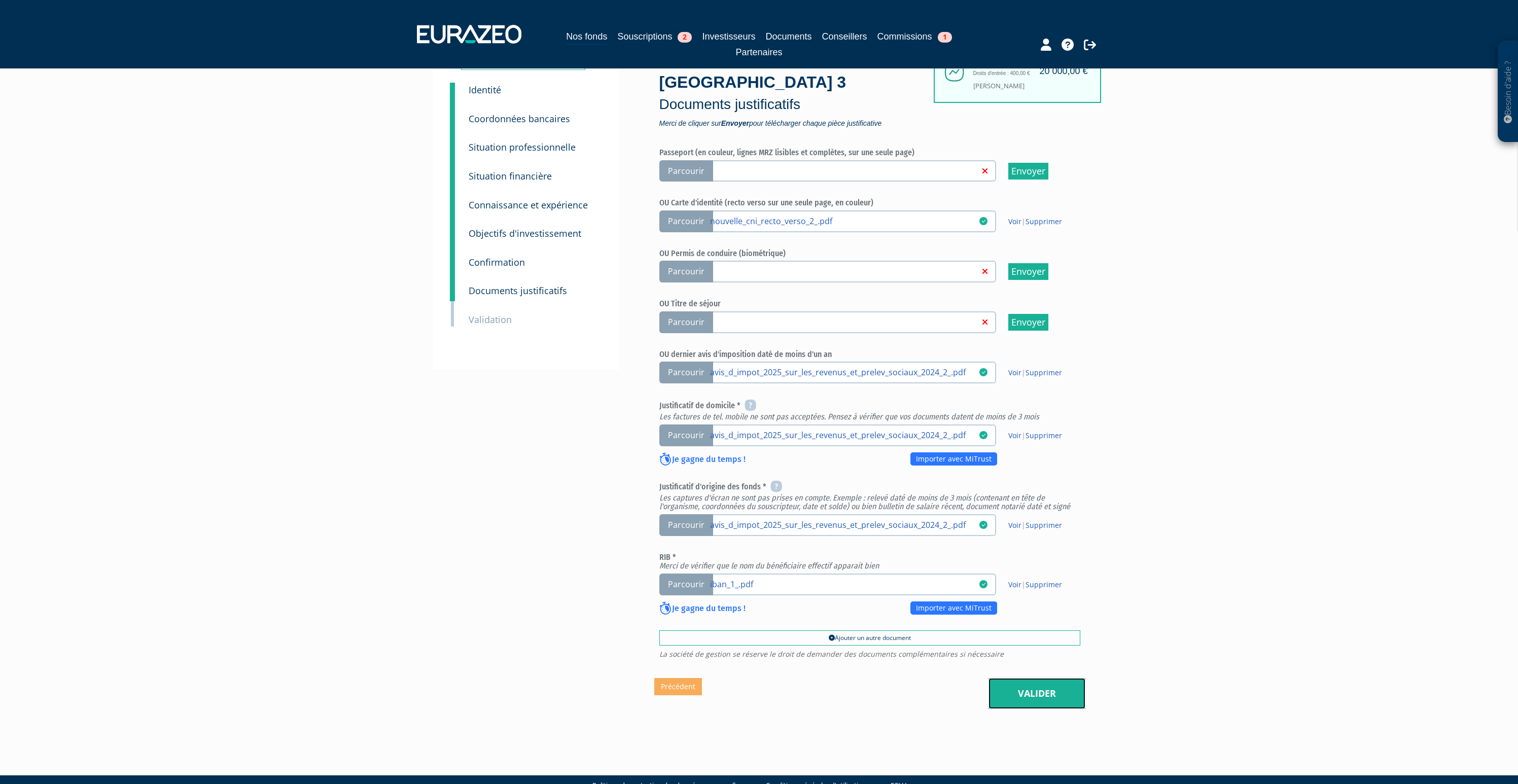
click at [1048, 678] on link "Valider" at bounding box center [1037, 694] width 97 height 31
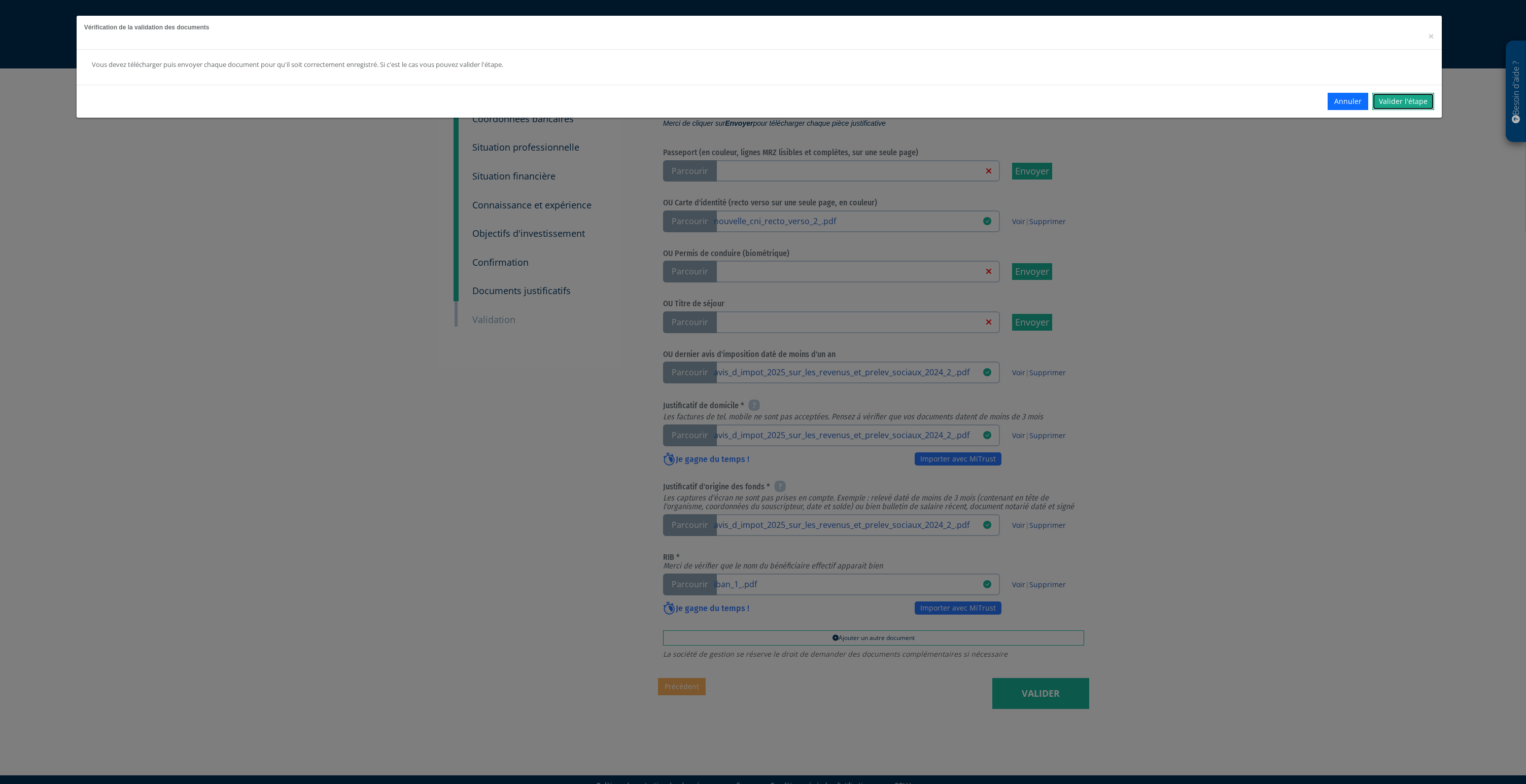
click at [1411, 100] on link "Valider l'étape" at bounding box center [1403, 101] width 62 height 17
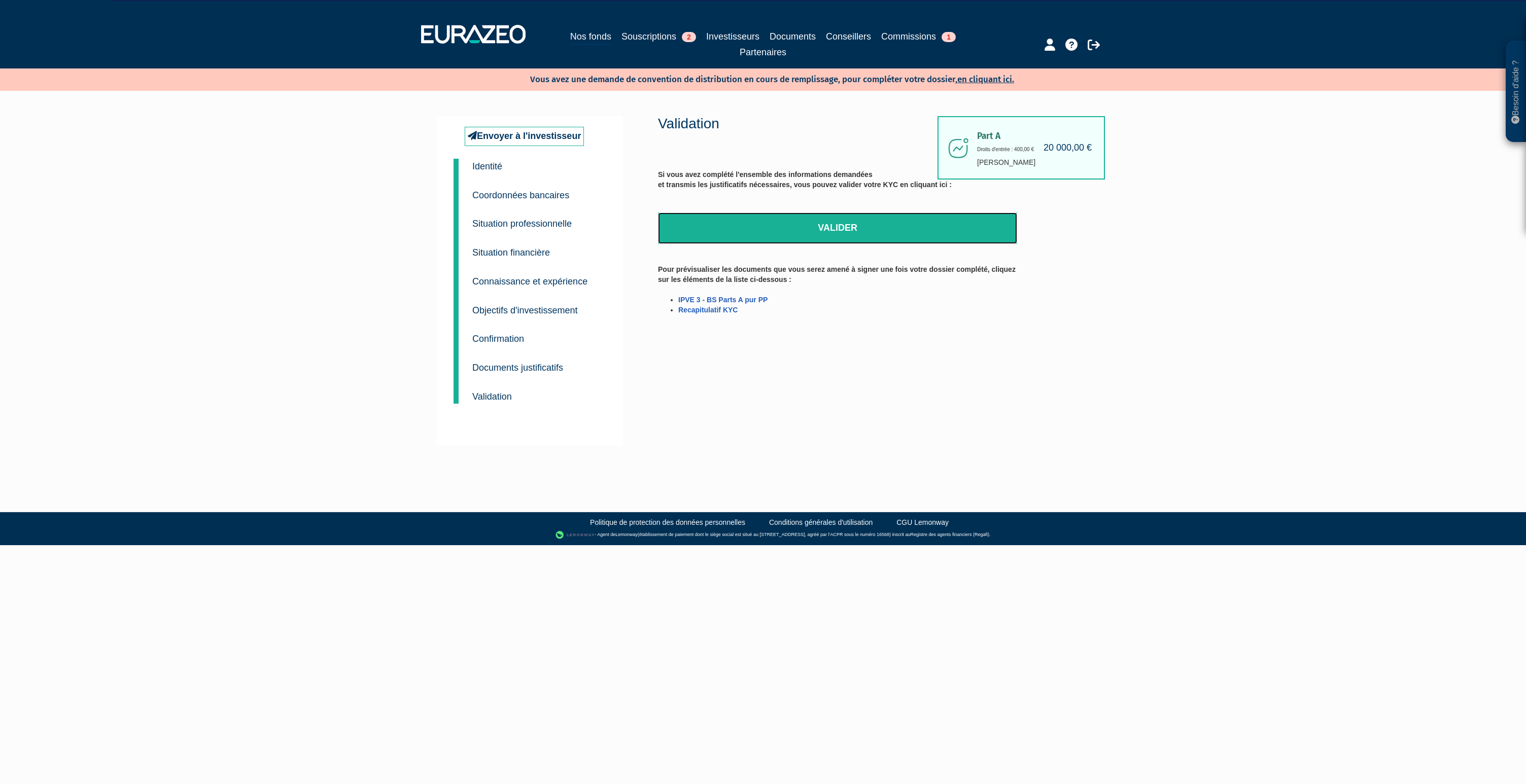
click at [820, 231] on link "Valider" at bounding box center [837, 228] width 359 height 31
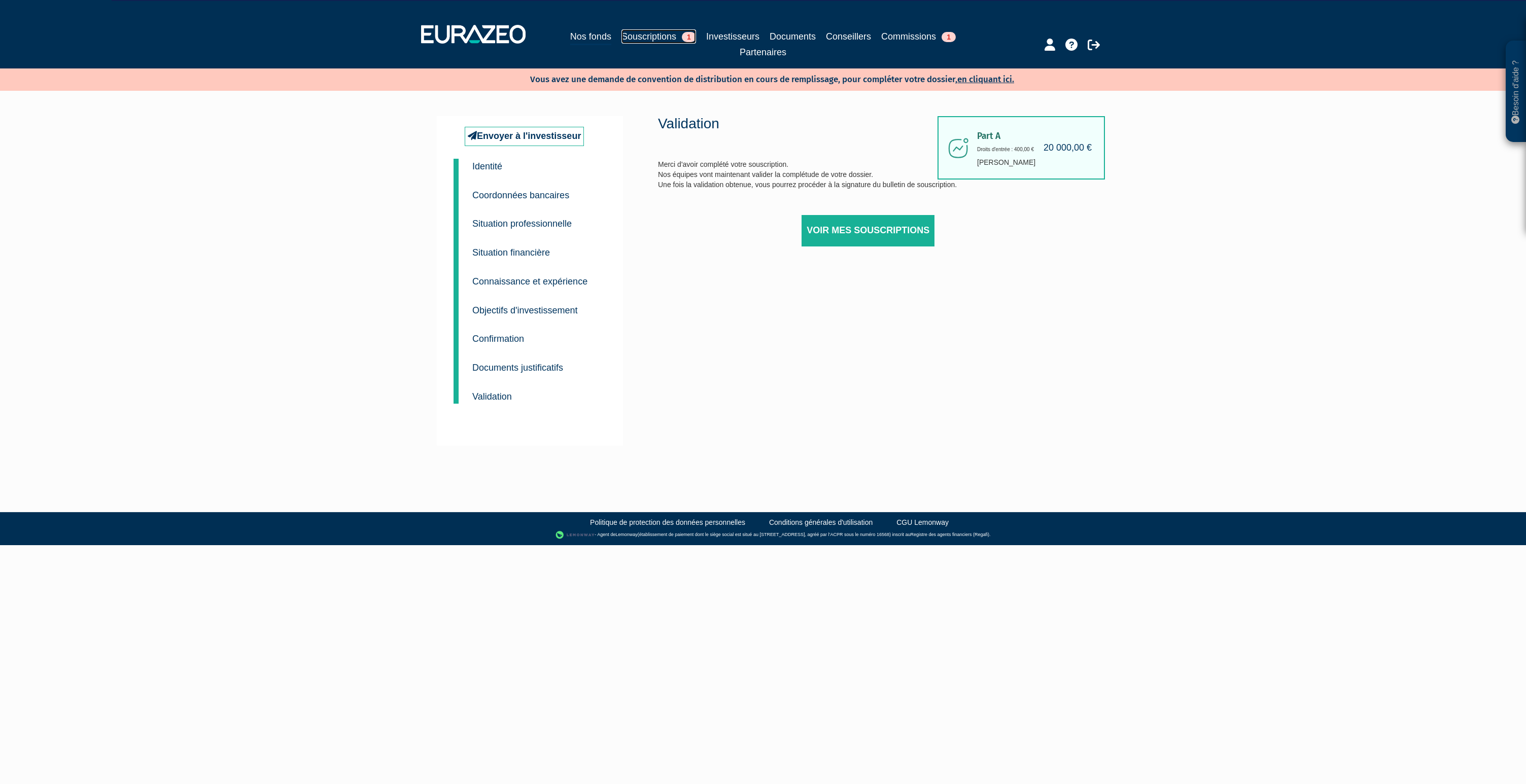
click at [639, 33] on link "Souscriptions 1" at bounding box center [659, 37] width 75 height 14
click at [651, 37] on link "Souscriptions 1" at bounding box center [659, 37] width 75 height 14
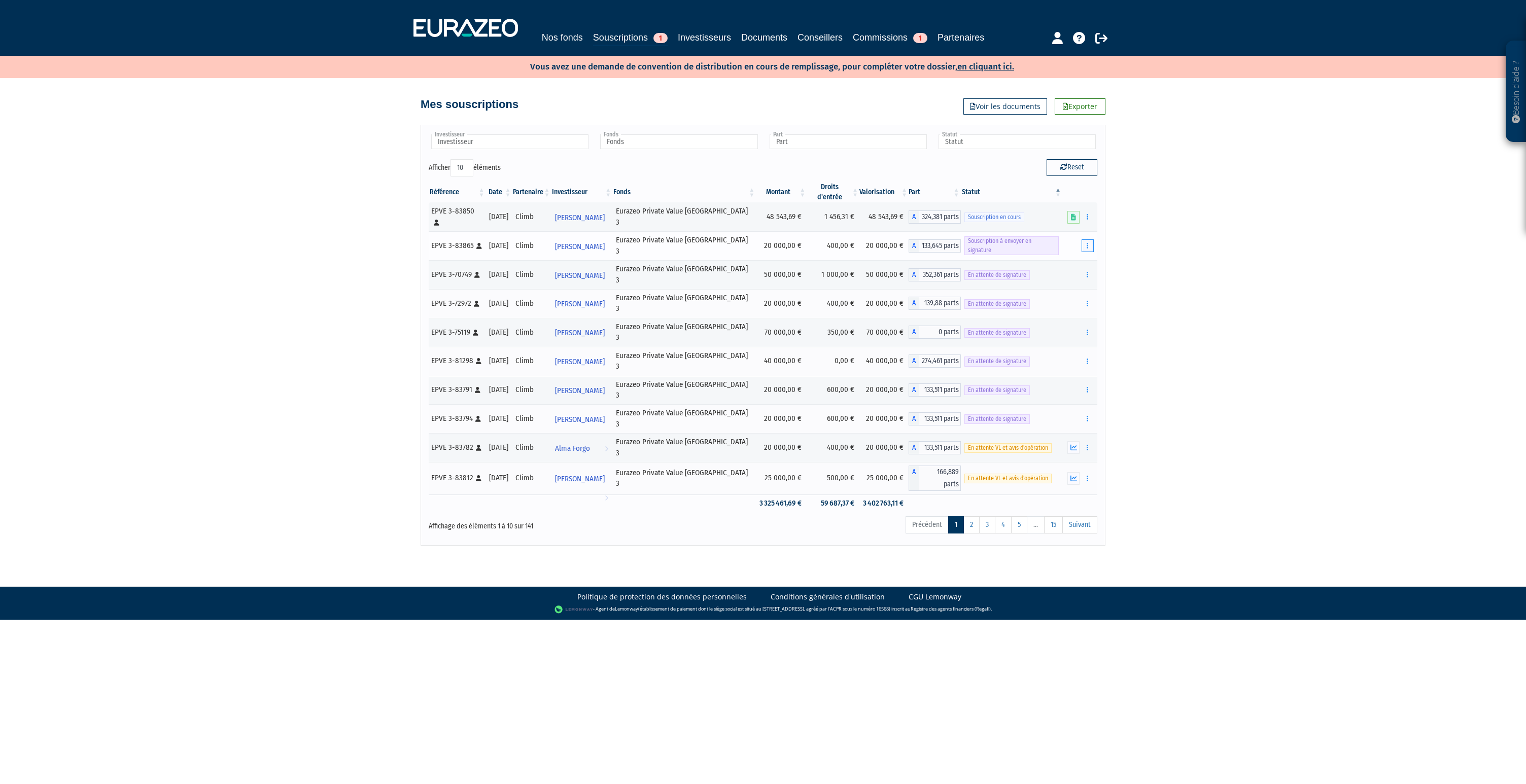
click at [1085, 239] on button "button" at bounding box center [1088, 245] width 12 height 13
click at [1074, 256] on link "Envoyer à signer" at bounding box center [1062, 264] width 58 height 17
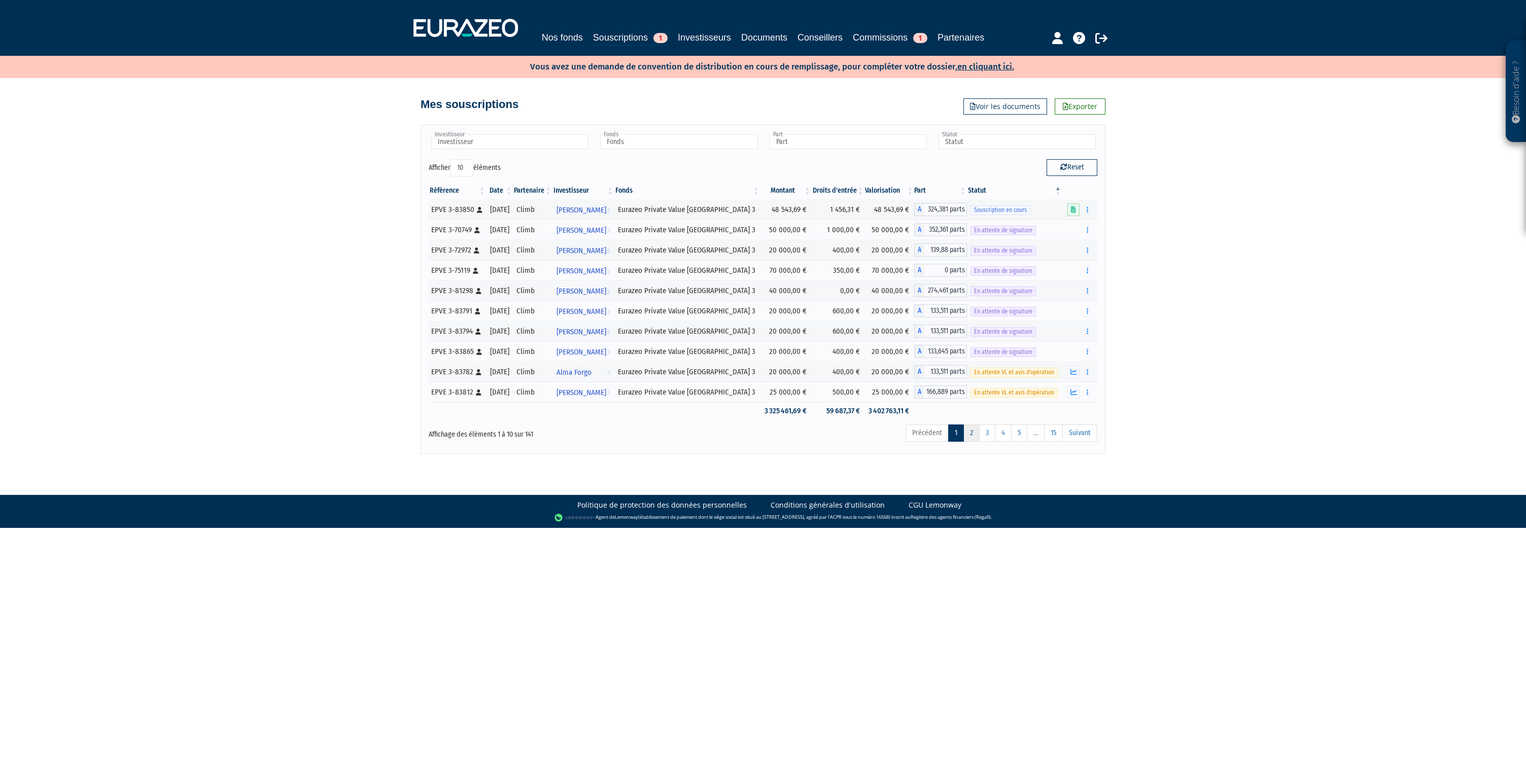
click at [967, 435] on link "2" at bounding box center [971, 433] width 16 height 17
